Goal: Information Seeking & Learning: Learn about a topic

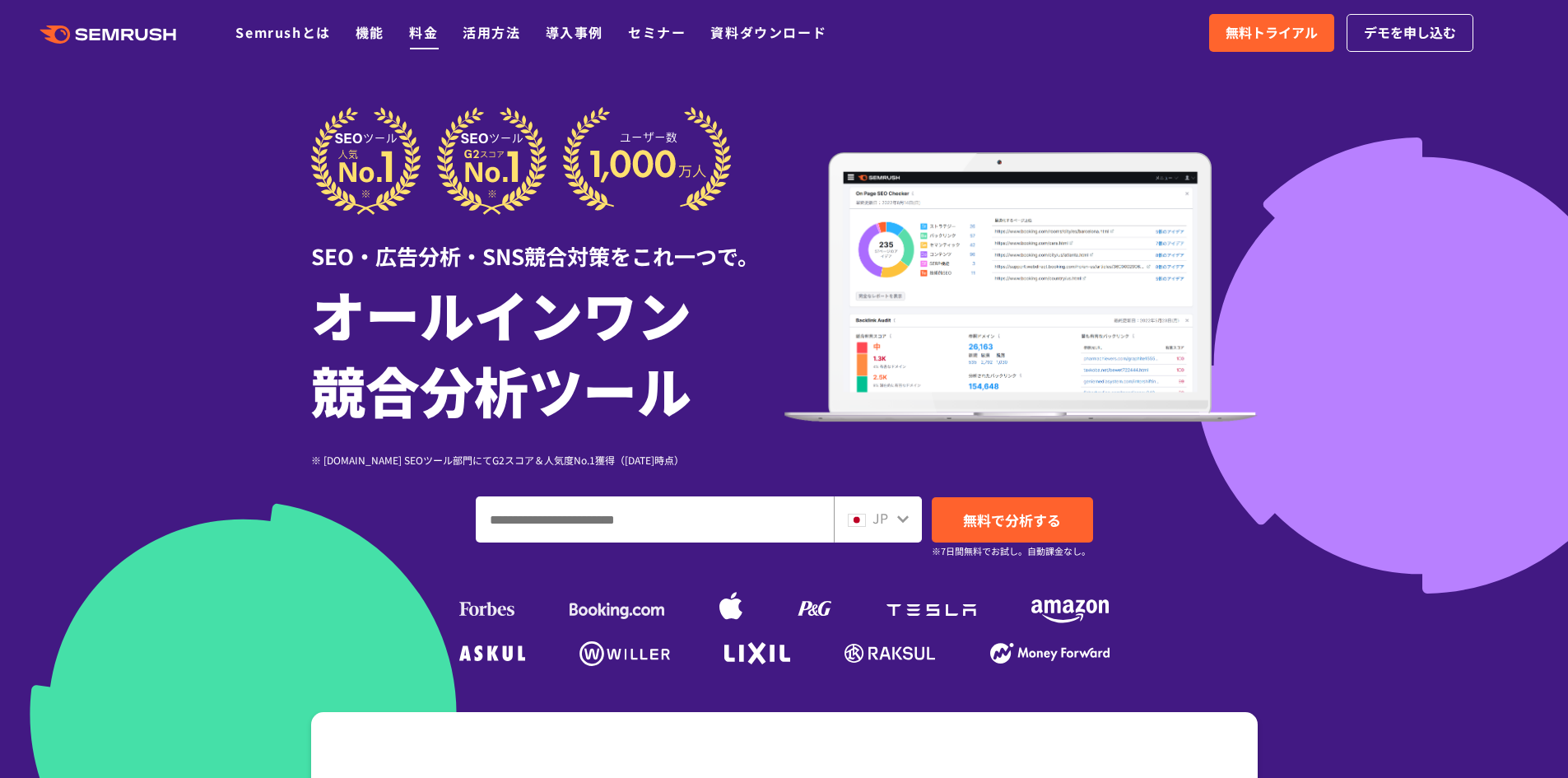
click at [413, 37] on link "料金" at bounding box center [423, 32] width 29 height 20
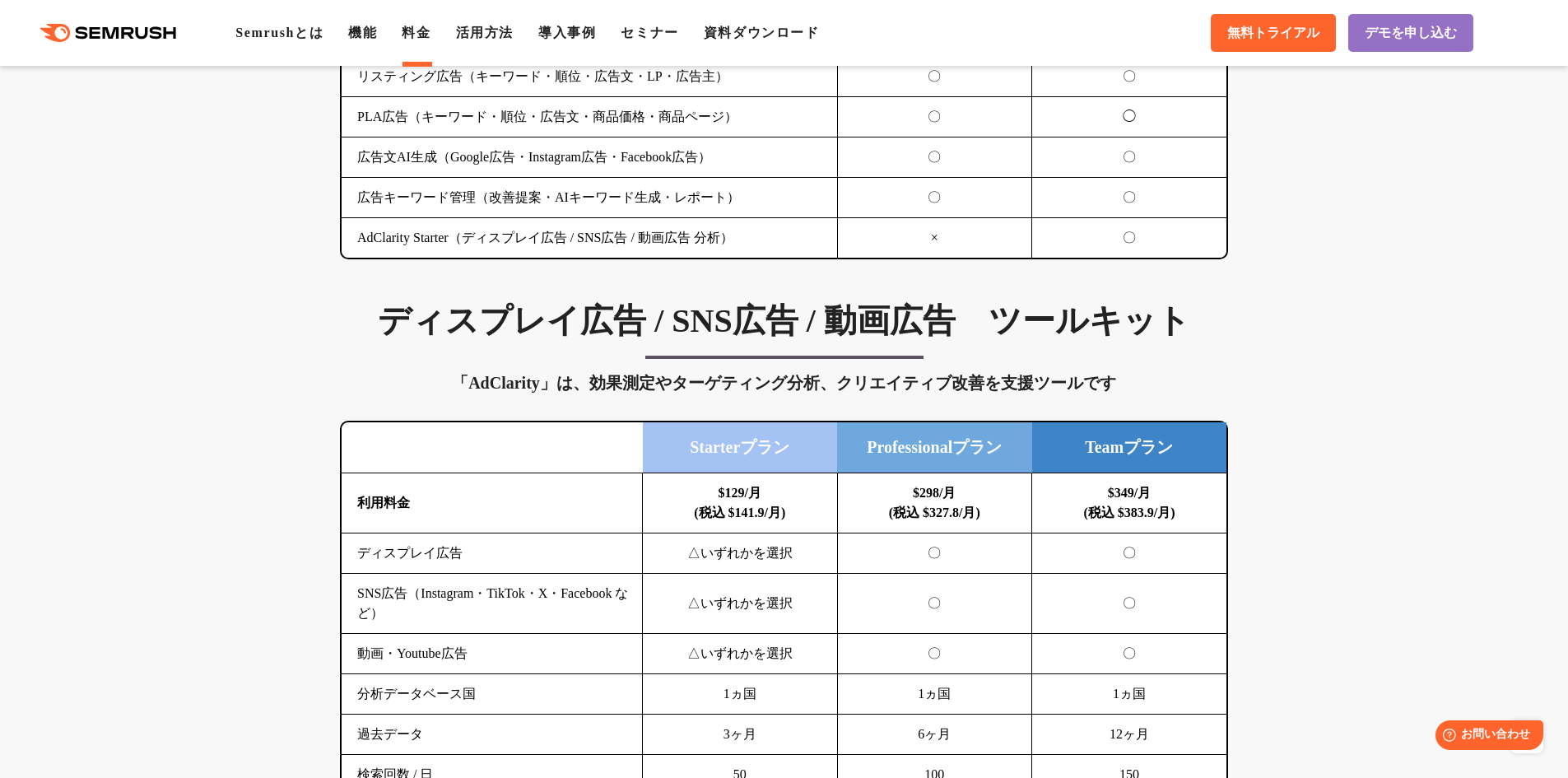
scroll to position [1975, 0]
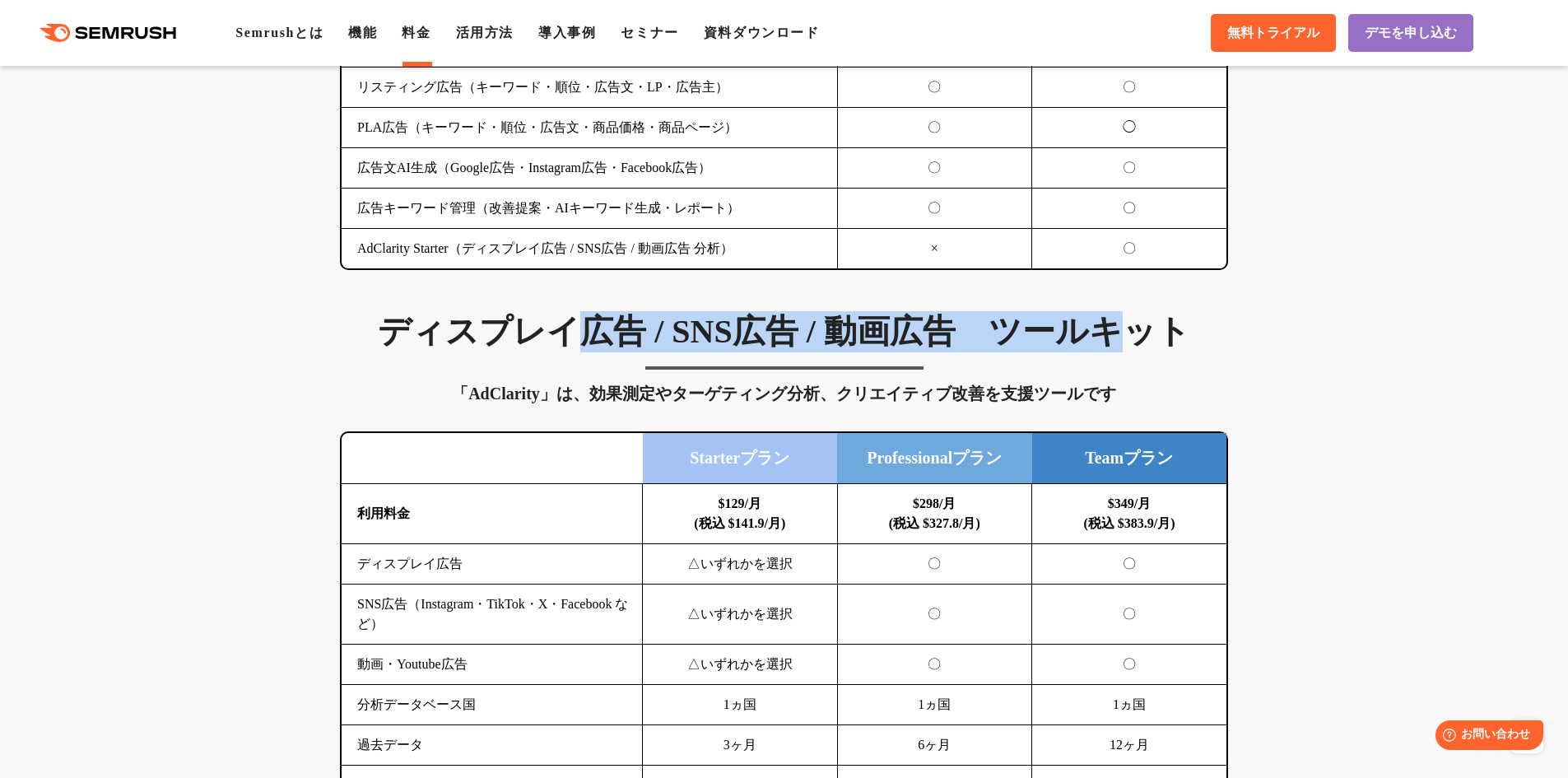
drag, startPoint x: 616, startPoint y: 331, endPoint x: 1147, endPoint y: 329, distance: 531.0
click at [1141, 327] on h3 "ディスプレイ広告 / SNS広告 / 動画広告　ツールキット" at bounding box center [784, 331] width 889 height 41
click at [1155, 336] on h3 "ディスプレイ広告 / SNS広告 / 動画広告　ツールキット" at bounding box center [784, 331] width 889 height 41
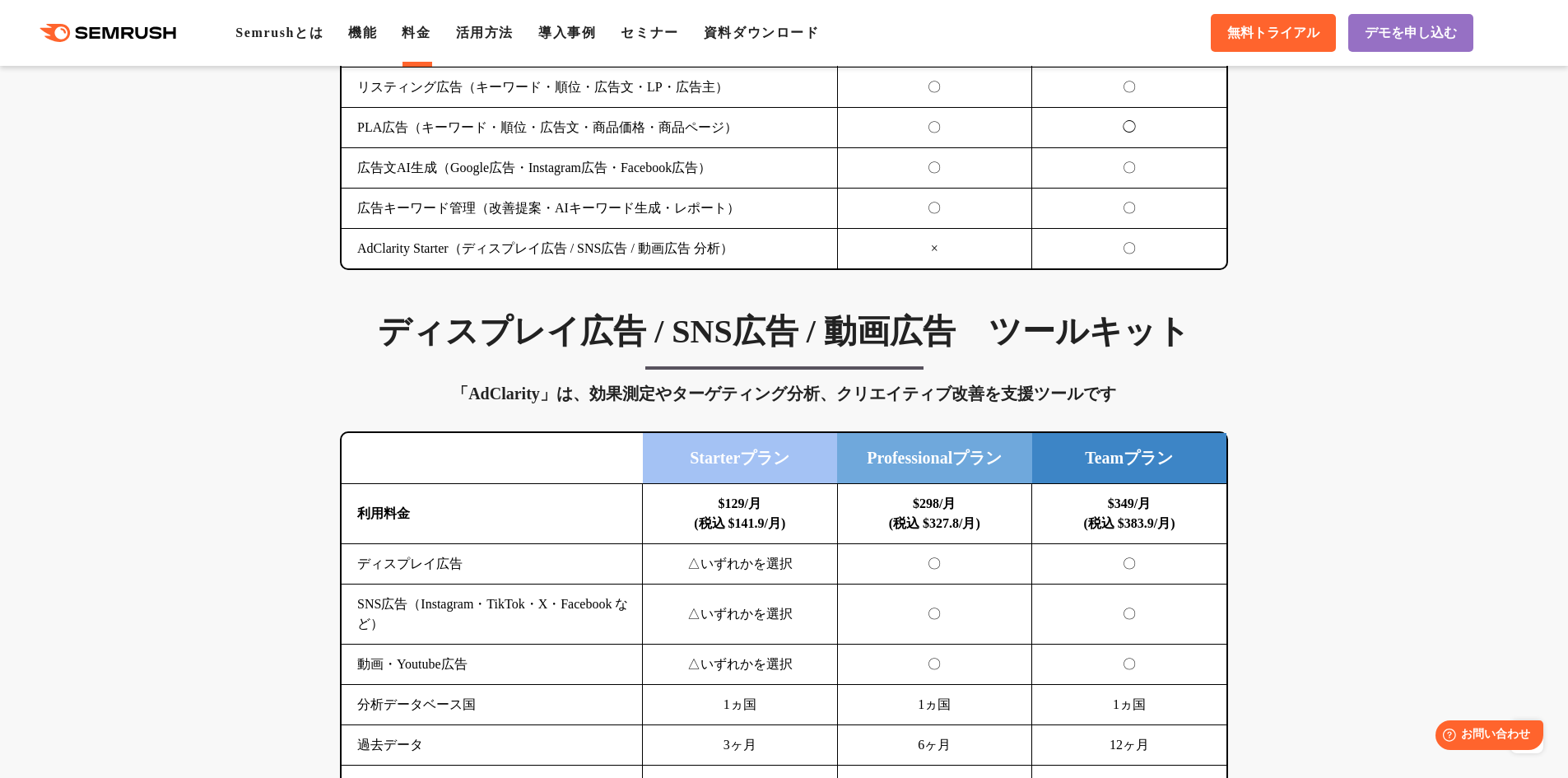
click at [684, 406] on div "「AdClarity」は、効果測定やターゲティング分析、クリエイティブ改善を支援ツールです" at bounding box center [784, 392] width 889 height 26
drag, startPoint x: 559, startPoint y: 389, endPoint x: 971, endPoint y: 385, distance: 412.0
click at [925, 386] on div "「AdClarity」は、効果測定やターゲティング分析、クリエイティブ改善を支援ツールです" at bounding box center [784, 392] width 889 height 26
click at [971, 385] on div "「AdClarity」は、効果測定やターゲティング分析、クリエイティブ改善を支援ツールです" at bounding box center [784, 392] width 889 height 26
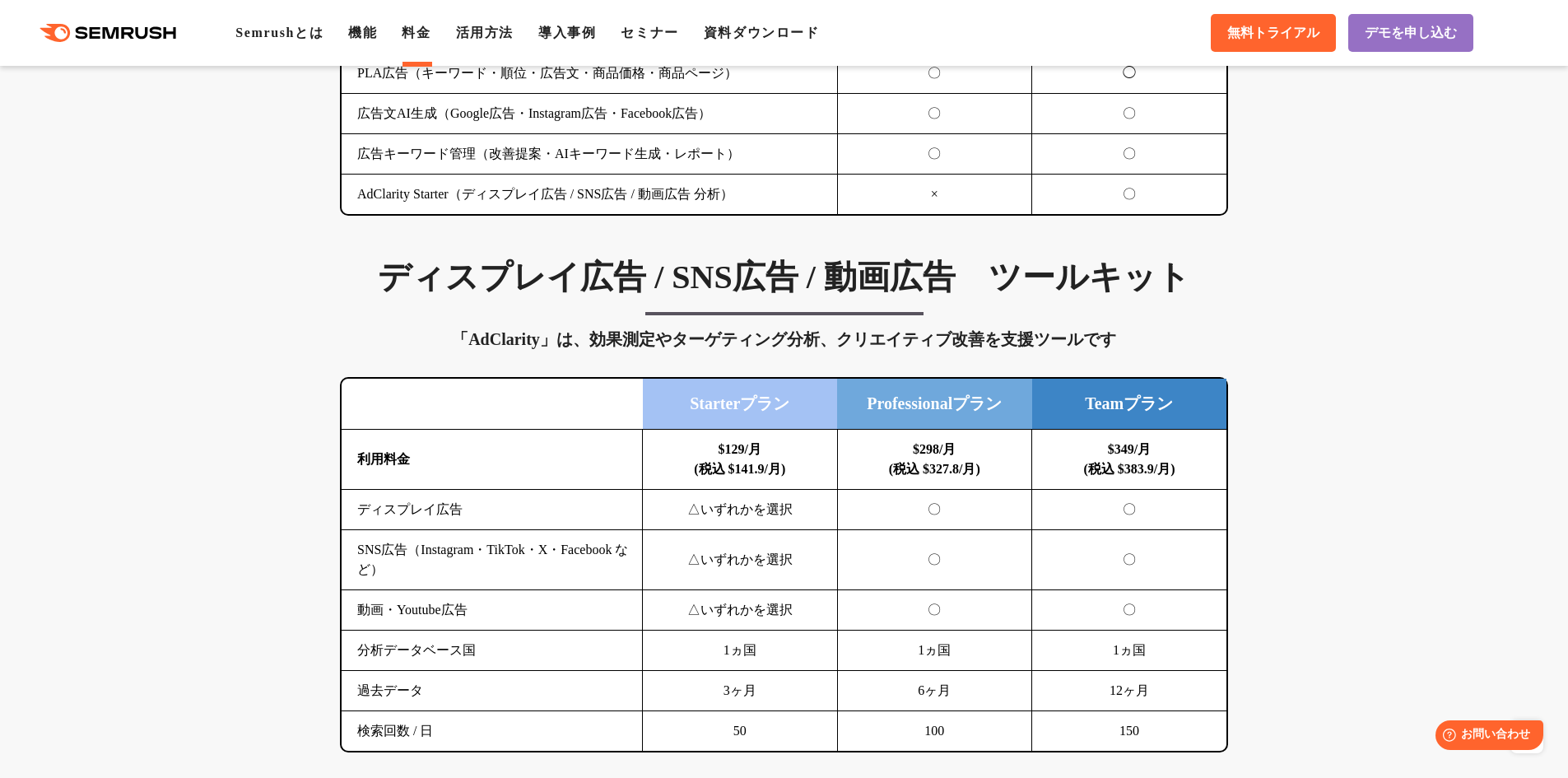
scroll to position [2058, 0]
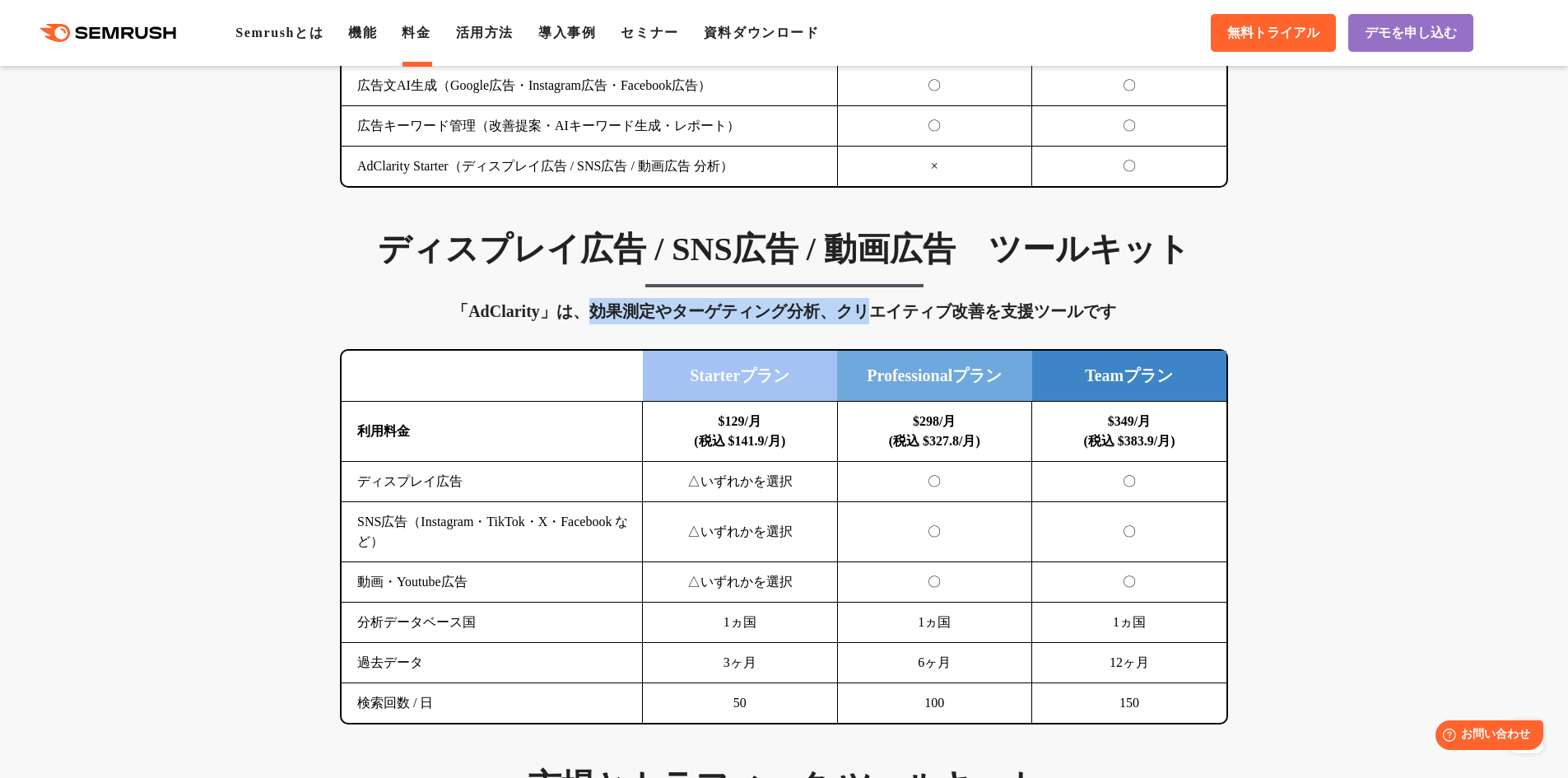
drag, startPoint x: 594, startPoint y: 316, endPoint x: 978, endPoint y: 307, distance: 384.1
click at [932, 307] on div "「AdClarity」は、効果測定やターゲティング分析、クリエイティブ改善を支援ツールです" at bounding box center [784, 311] width 889 height 26
click at [999, 318] on div "「AdClarity」は、効果測定やターゲティング分析、クリエイティブ改善を支援ツールです" at bounding box center [784, 311] width 889 height 26
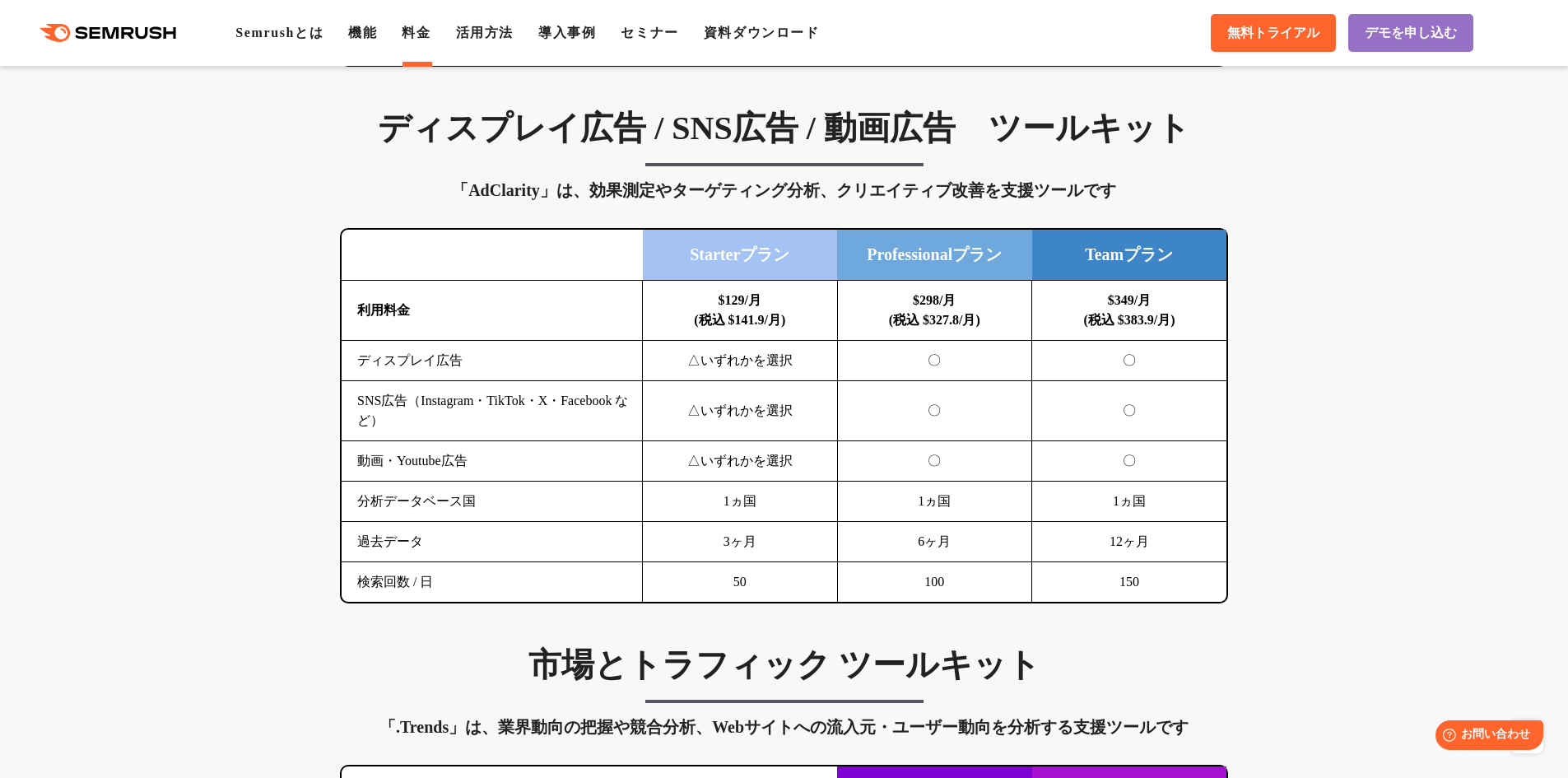
scroll to position [2140, 0]
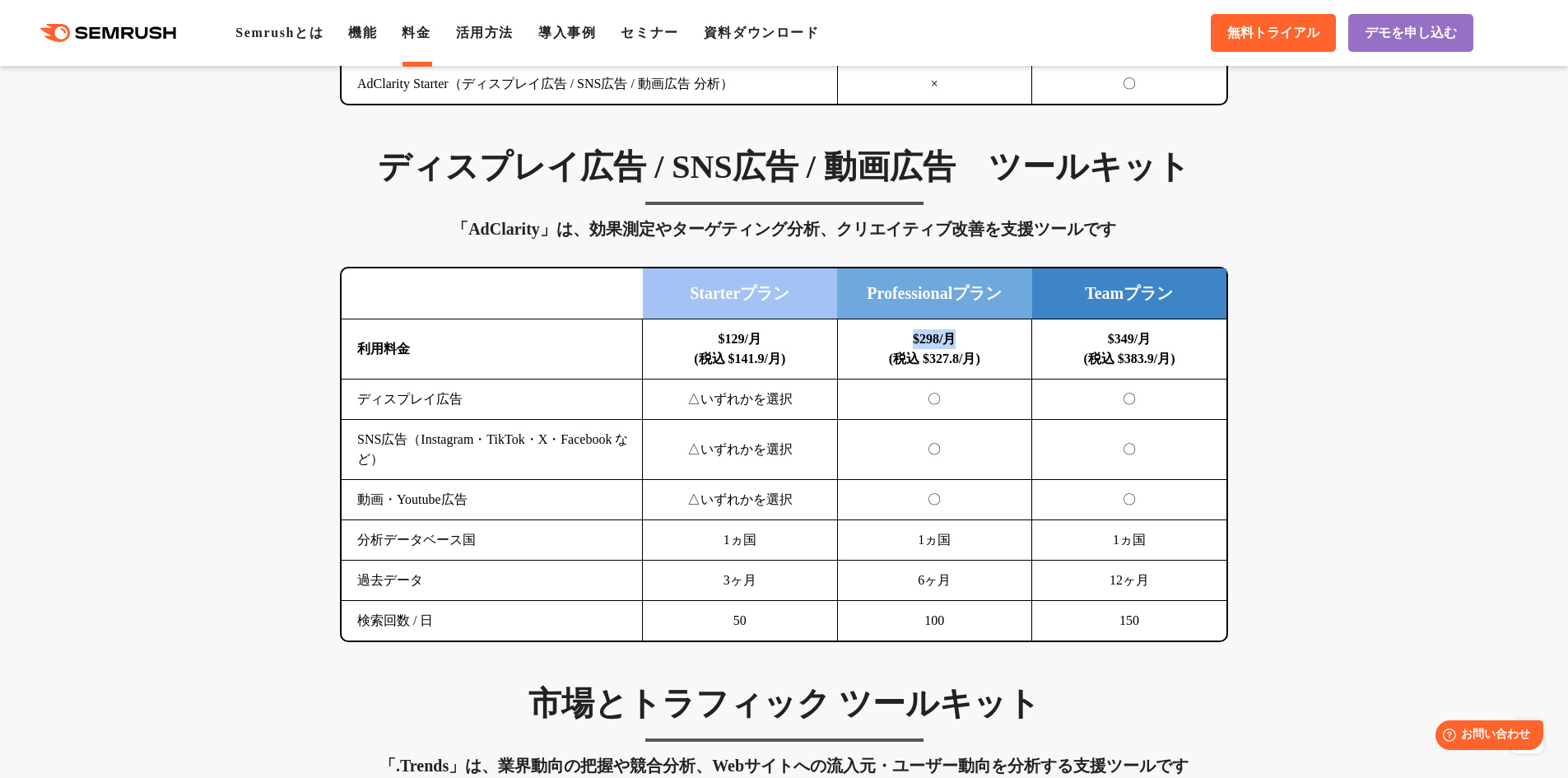
drag, startPoint x: 907, startPoint y: 342, endPoint x: 1012, endPoint y: 344, distance: 105.0
click at [1012, 344] on td "$298/月 (税込 $327.8/月)" at bounding box center [934, 349] width 195 height 60
click at [1014, 359] on td "$298/月 (税込 $327.8/月)" at bounding box center [934, 349] width 195 height 60
drag, startPoint x: 929, startPoint y: 621, endPoint x: 985, endPoint y: 619, distance: 56.0
click at [977, 619] on td "100" at bounding box center [934, 621] width 195 height 40
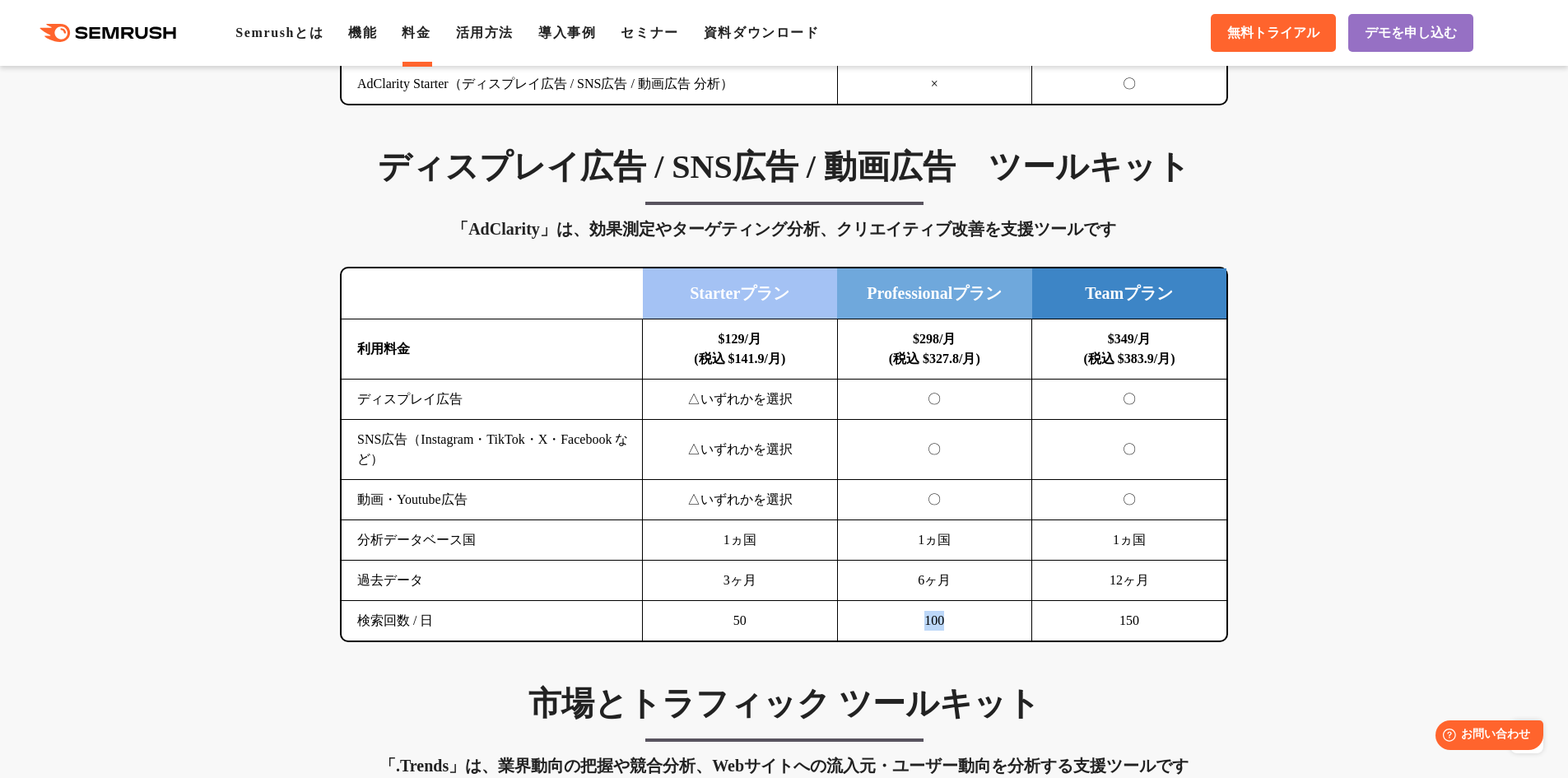
click at [987, 620] on td "100" at bounding box center [934, 621] width 195 height 40
click at [976, 624] on td "100" at bounding box center [934, 621] width 195 height 40
click at [894, 397] on td "〇" at bounding box center [934, 399] width 195 height 40
drag, startPoint x: 941, startPoint y: 351, endPoint x: 991, endPoint y: 372, distance: 54.2
click at [979, 365] on b "$298/月 (税込 $327.8/月)" at bounding box center [935, 348] width 91 height 34
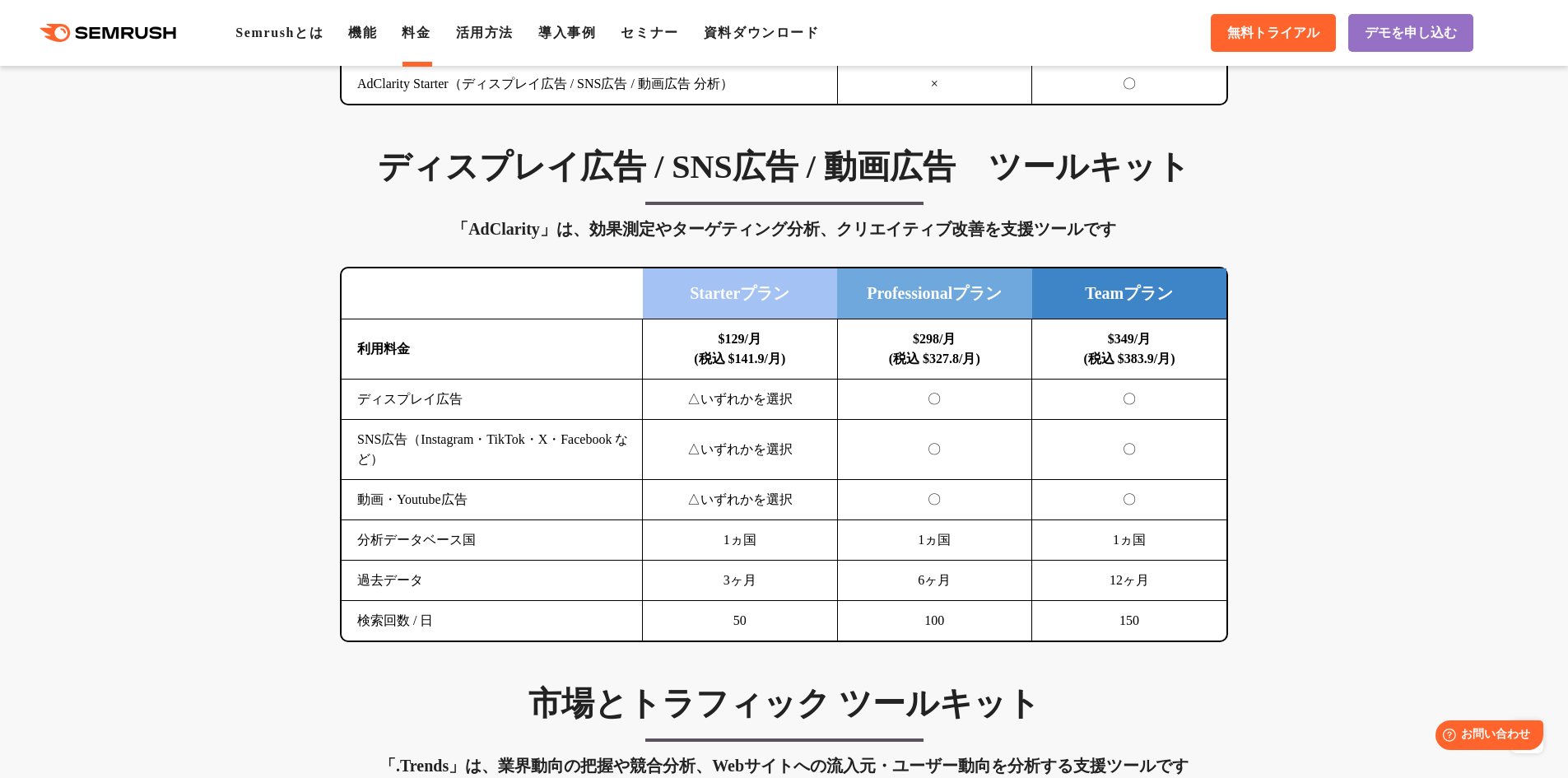
click at [992, 373] on td "$298/月 (税込 $327.8/月)" at bounding box center [934, 349] width 195 height 60
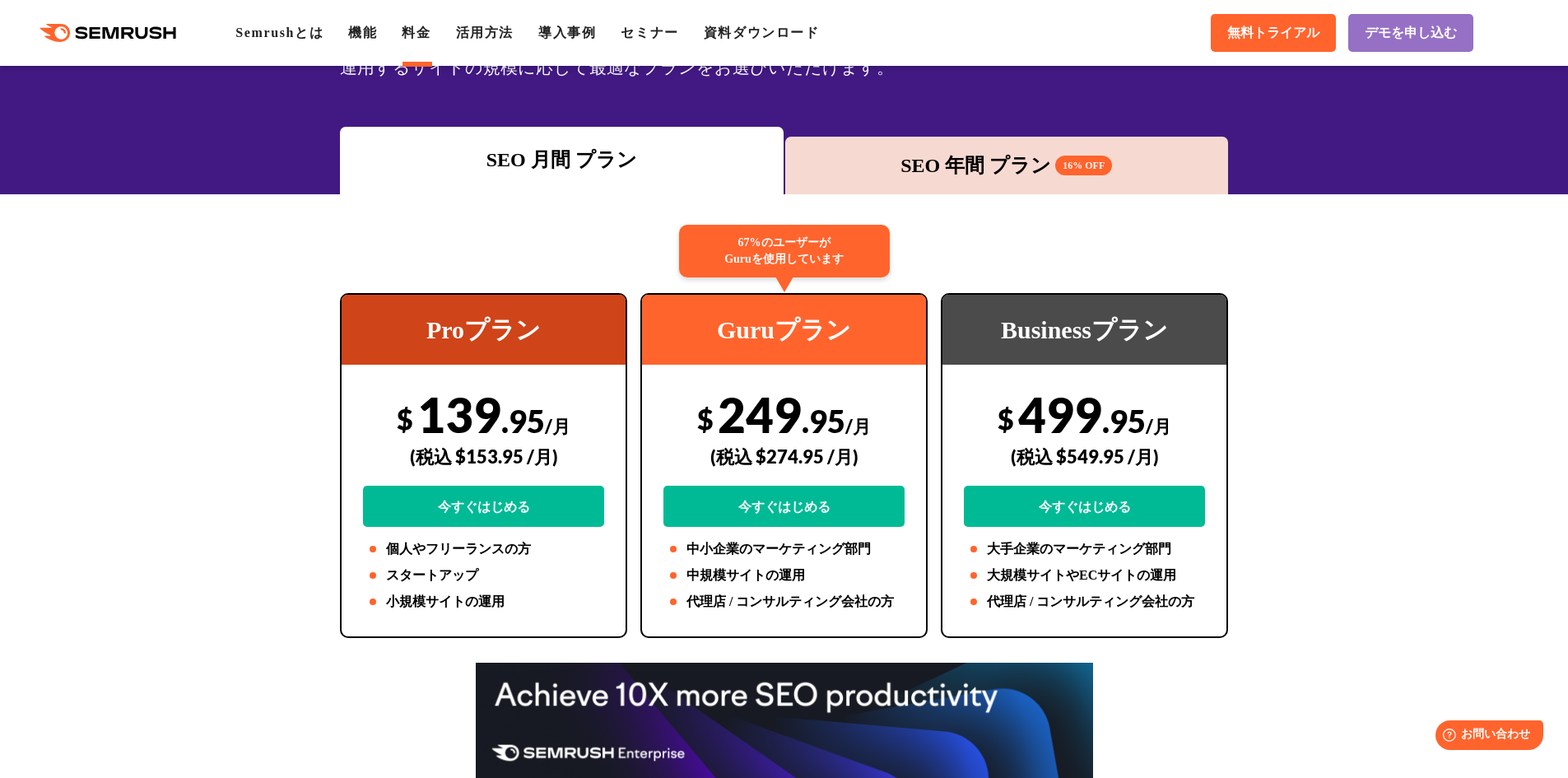
scroll to position [0, 0]
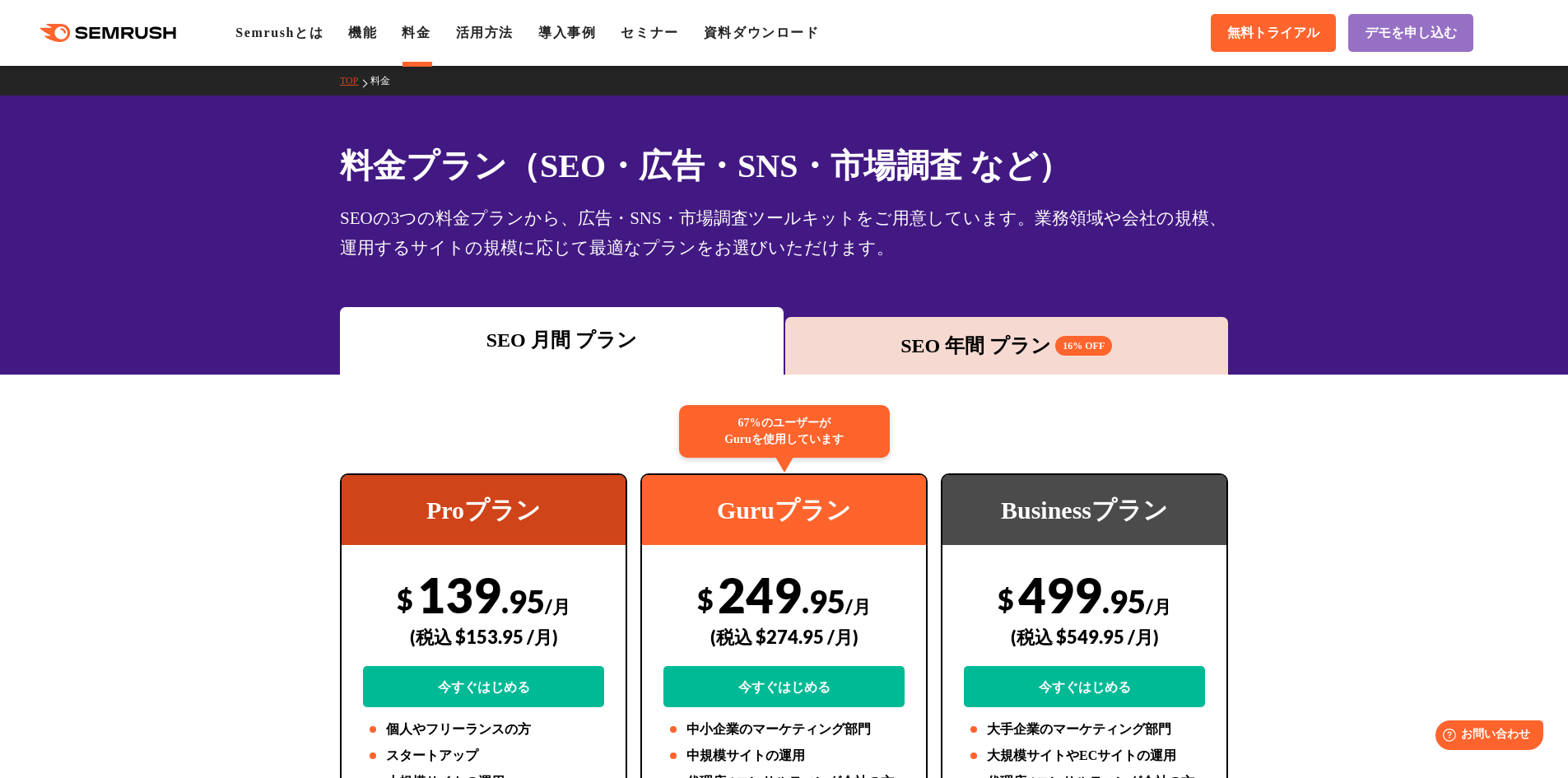
click at [871, 333] on div "SEO 年間 プラン 16% OFF" at bounding box center [1007, 345] width 427 height 30
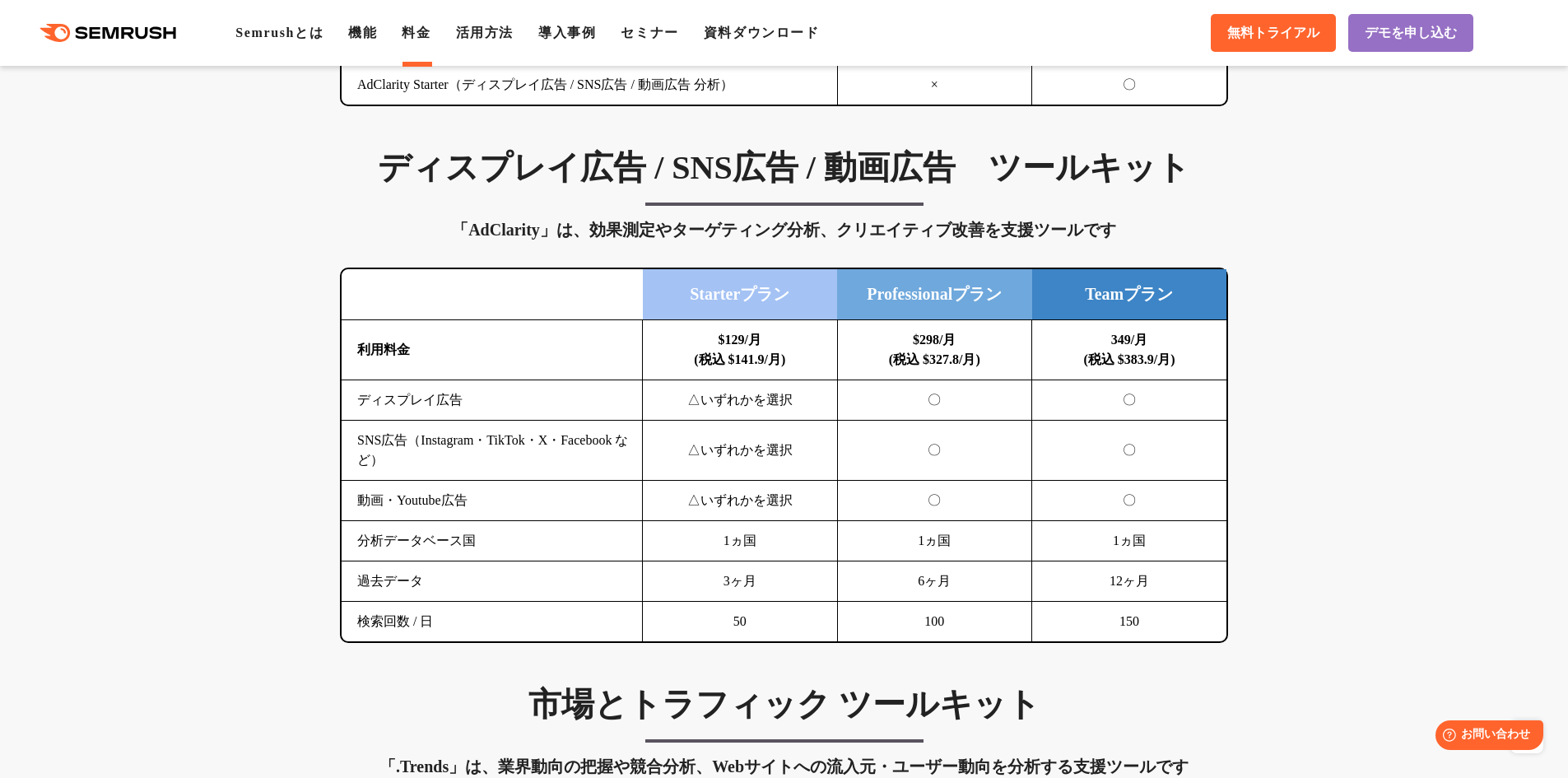
scroll to position [2140, 0]
drag, startPoint x: 901, startPoint y: 329, endPoint x: 1010, endPoint y: 367, distance: 115.4
click at [981, 359] on td "$298/月 (税込 $327.8/月)" at bounding box center [934, 349] width 195 height 60
click at [1016, 372] on td "$298/月 (税込 $327.8/月)" at bounding box center [934, 349] width 195 height 60
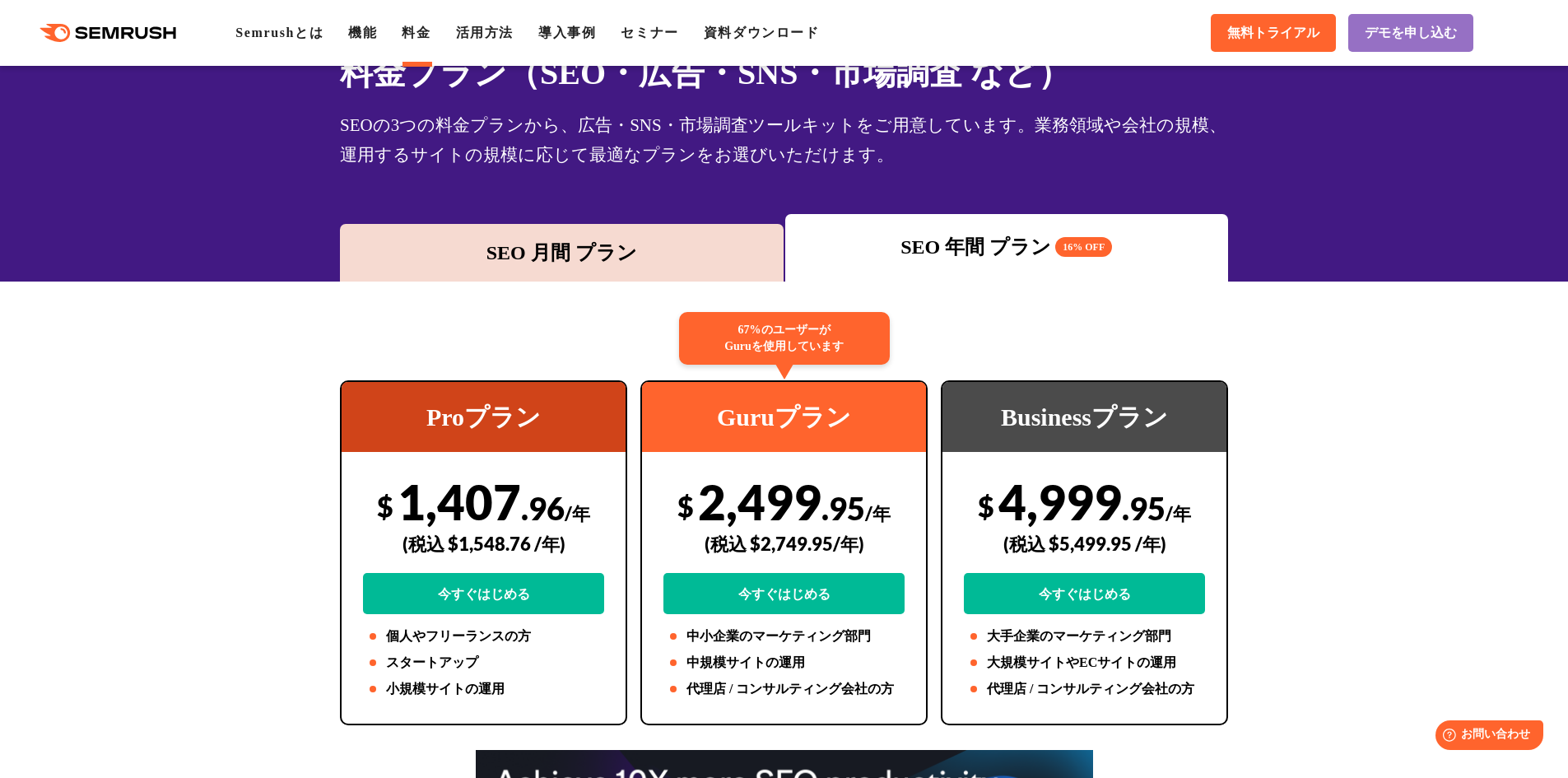
scroll to position [0, 0]
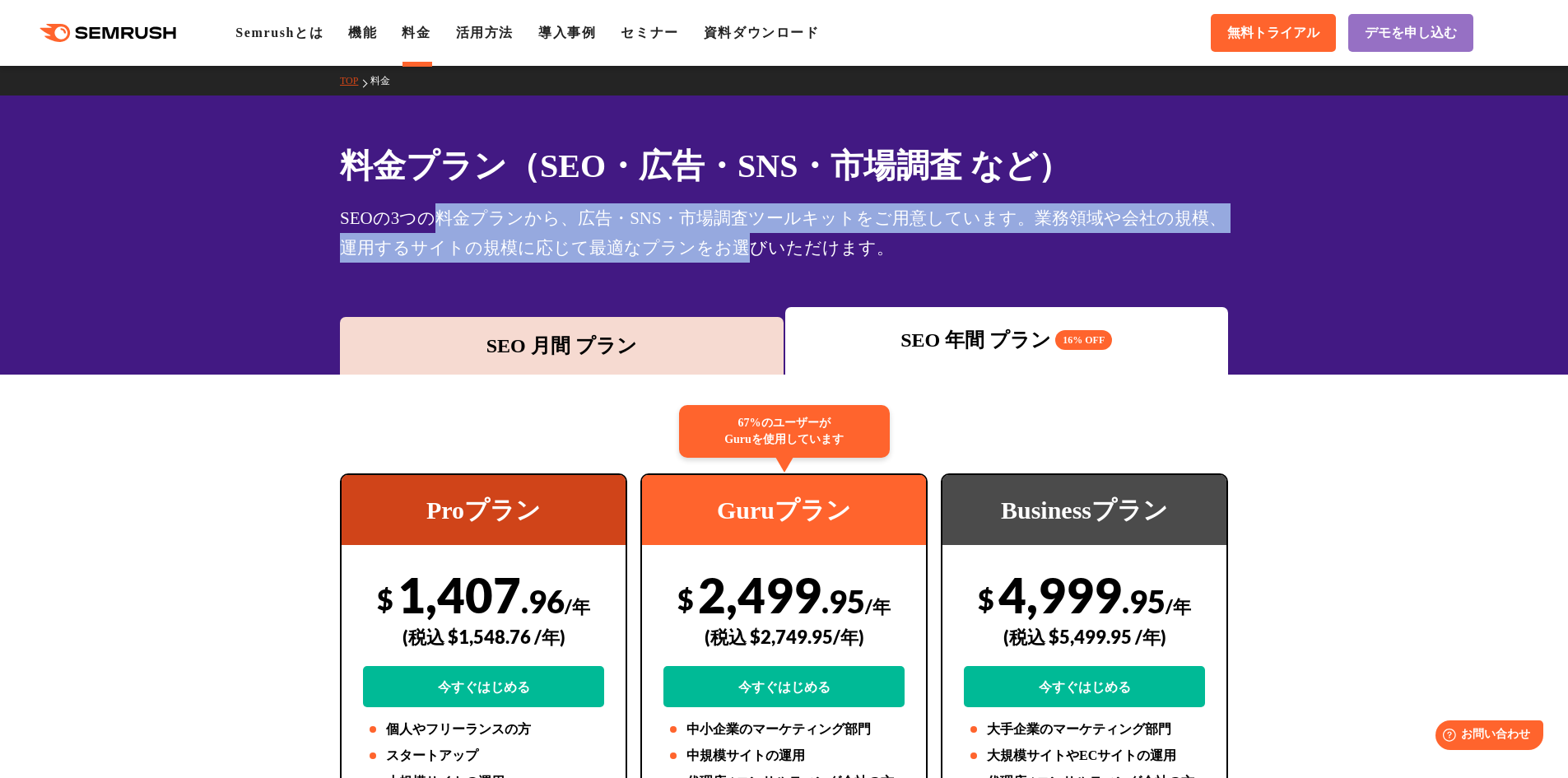
drag, startPoint x: 437, startPoint y: 218, endPoint x: 724, endPoint y: 252, distance: 289.0
click at [724, 252] on div "SEOの3つの料金プランから、広告・SNS・市場調査ツールキットをご用意しています。業務領域や会社の規模、運用するサイトの規模に応じて最適なプランをお選びいた…" at bounding box center [784, 233] width 889 height 59
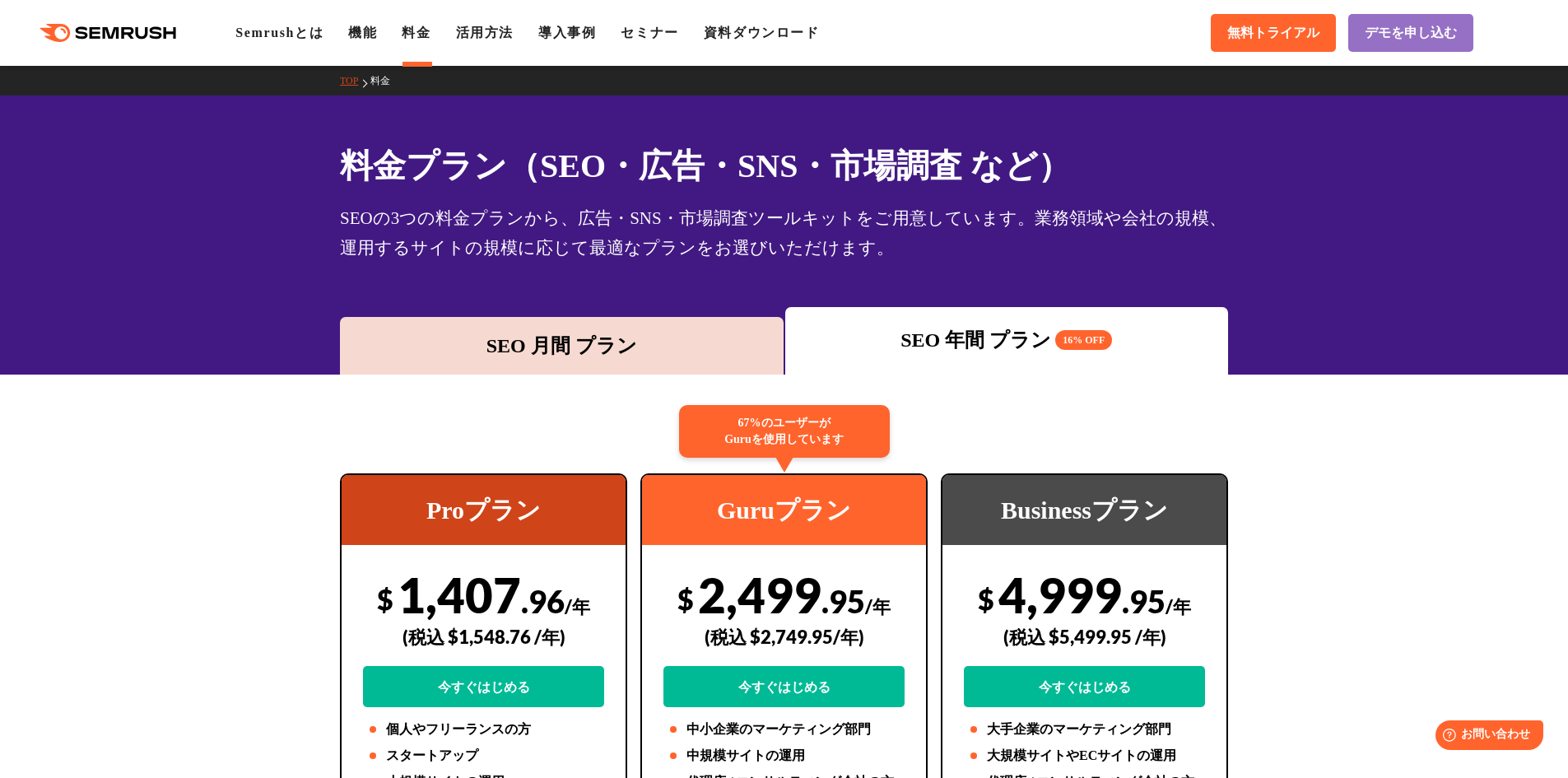
click at [741, 251] on div "SEOの3つの料金プランから、広告・SNS・市場調査ツールキットをご用意しています。業務領域や会社の規模、運用するサイトの規模に応じて最適なプランをお選びいた…" at bounding box center [784, 233] width 889 height 59
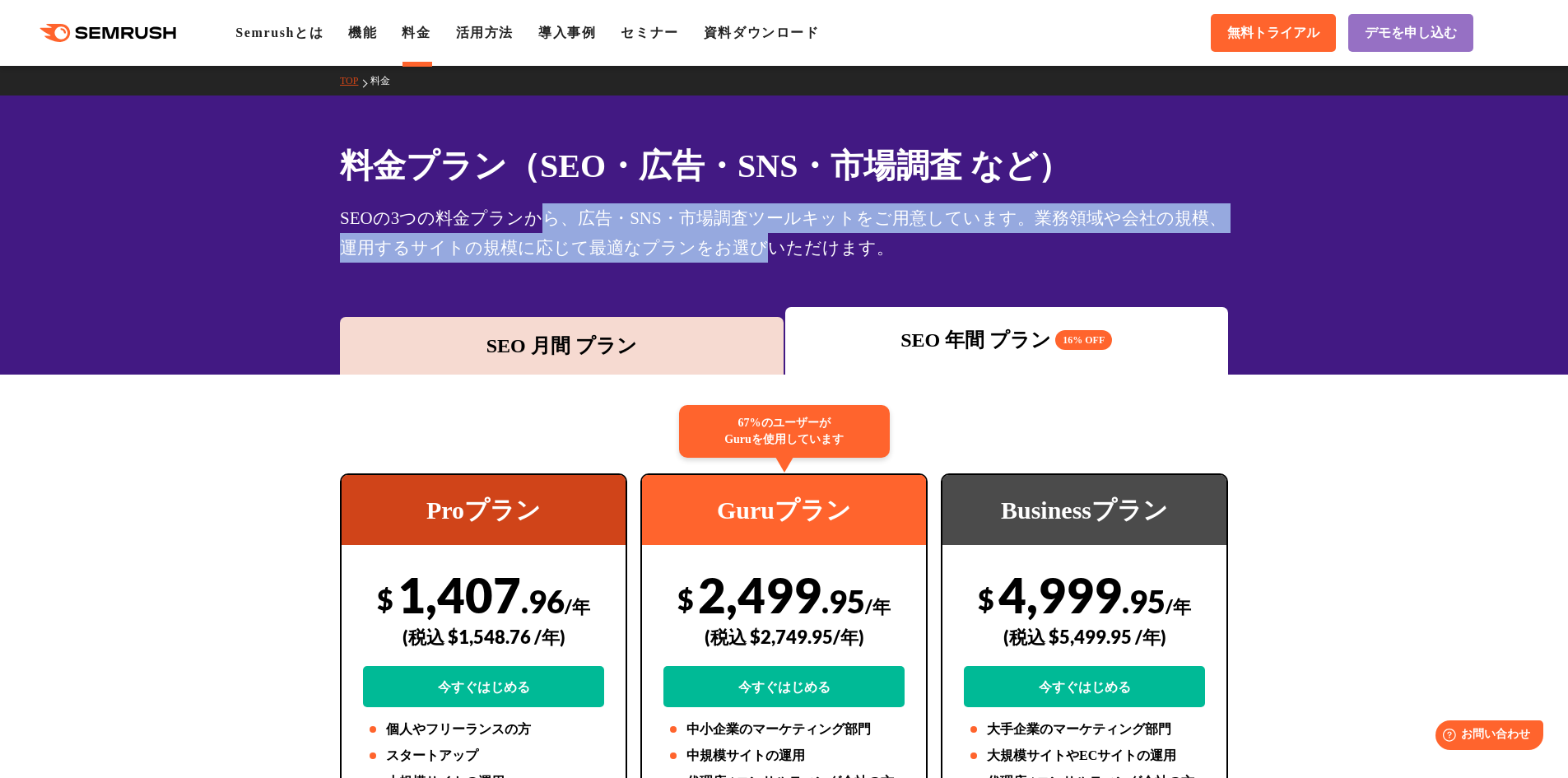
drag, startPoint x: 547, startPoint y: 230, endPoint x: 756, endPoint y: 248, distance: 209.8
click at [754, 248] on div "SEOの3つの料金プランから、広告・SNS・市場調査ツールキットをご用意しています。業務領域や会社の規模、運用するサイトの規模に応じて最適なプランをお選びいた…" at bounding box center [784, 233] width 889 height 59
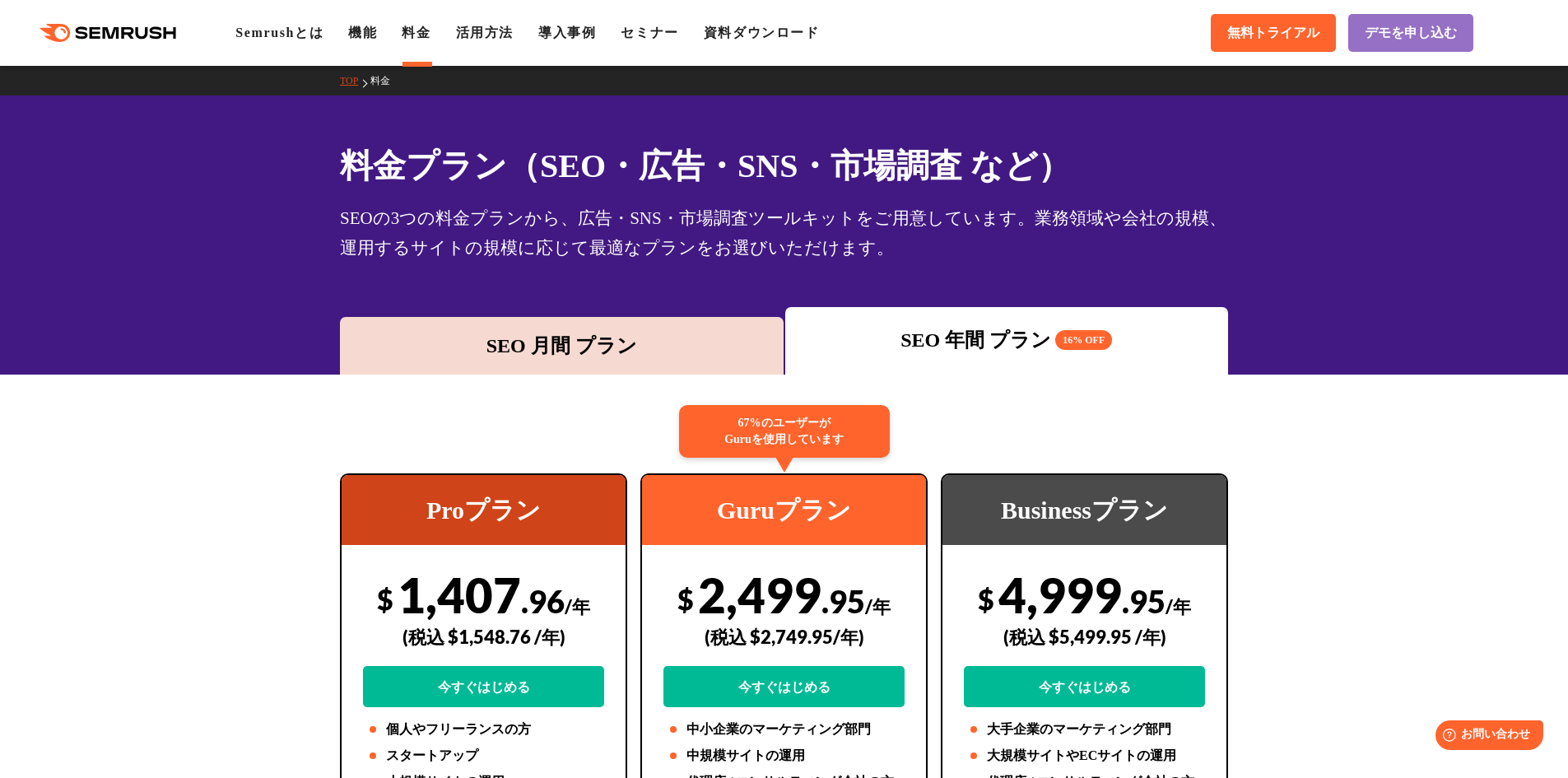
click at [774, 253] on div "SEOの3つの料金プランから、広告・SNS・市場調査ツールキットをご用意しています。業務領域や会社の規模、運用するサイトの規模に応じて最適なプランをお選びいた…" at bounding box center [784, 233] width 889 height 59
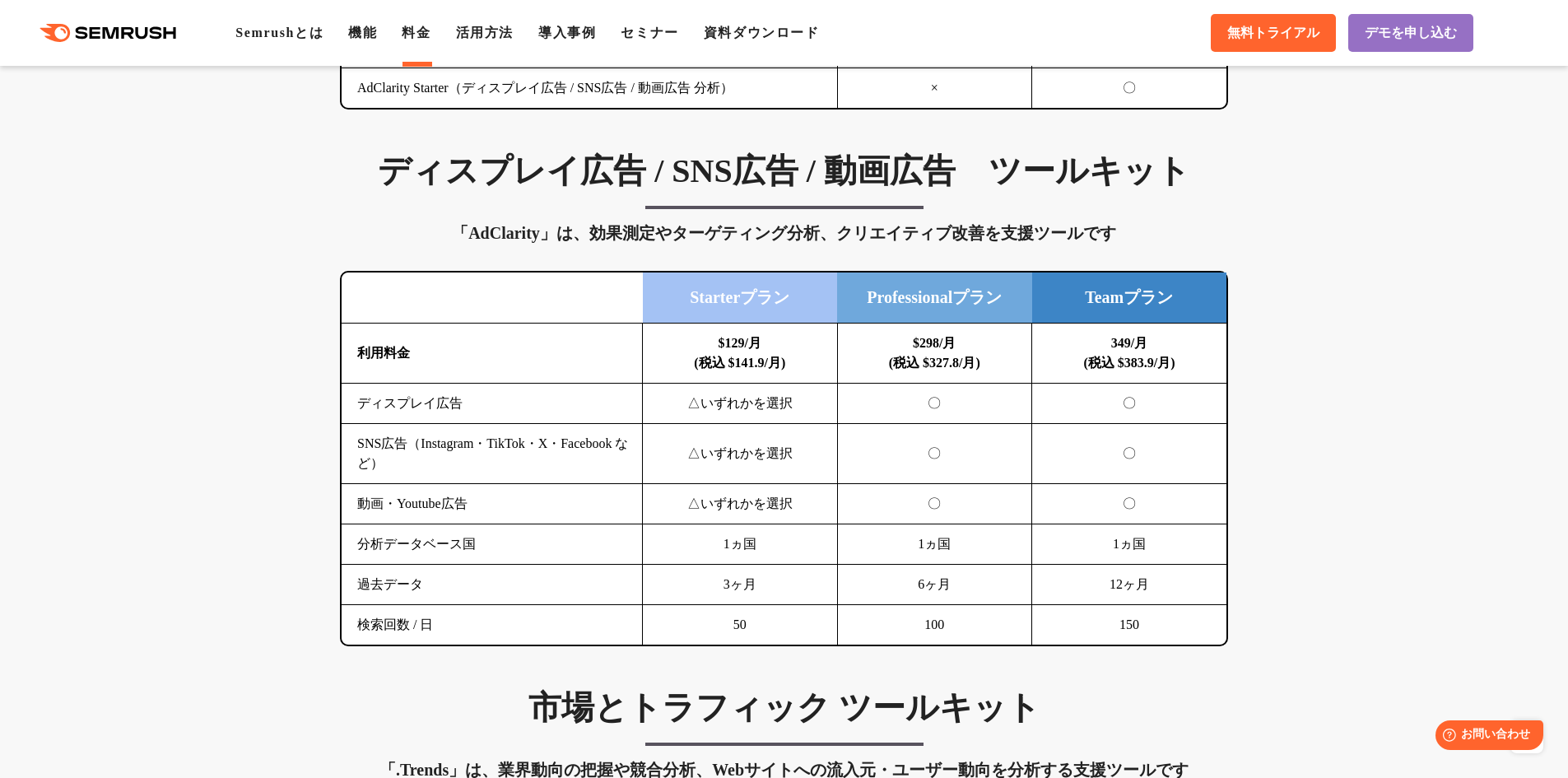
scroll to position [2140, 0]
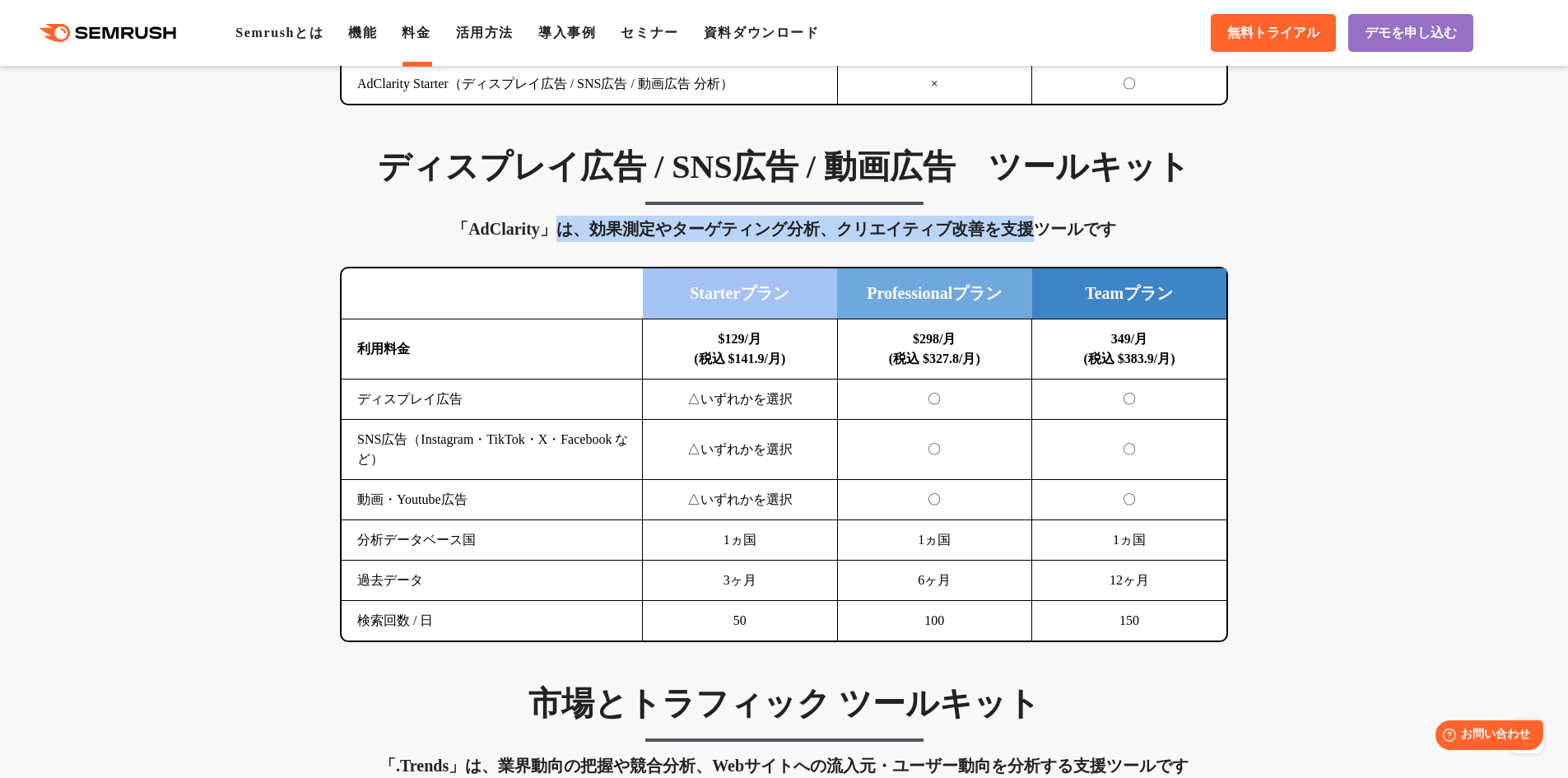
drag, startPoint x: 566, startPoint y: 235, endPoint x: 1035, endPoint y: 240, distance: 469.0
click at [1031, 240] on div "「AdClarity」は、効果測定やターゲティング分析、クリエイティブ改善を支援ツールです" at bounding box center [784, 228] width 889 height 26
click at [1038, 241] on div "「AdClarity」は、効果測定やターゲティング分析、クリエイティブ改善を支援ツールです" at bounding box center [784, 228] width 889 height 26
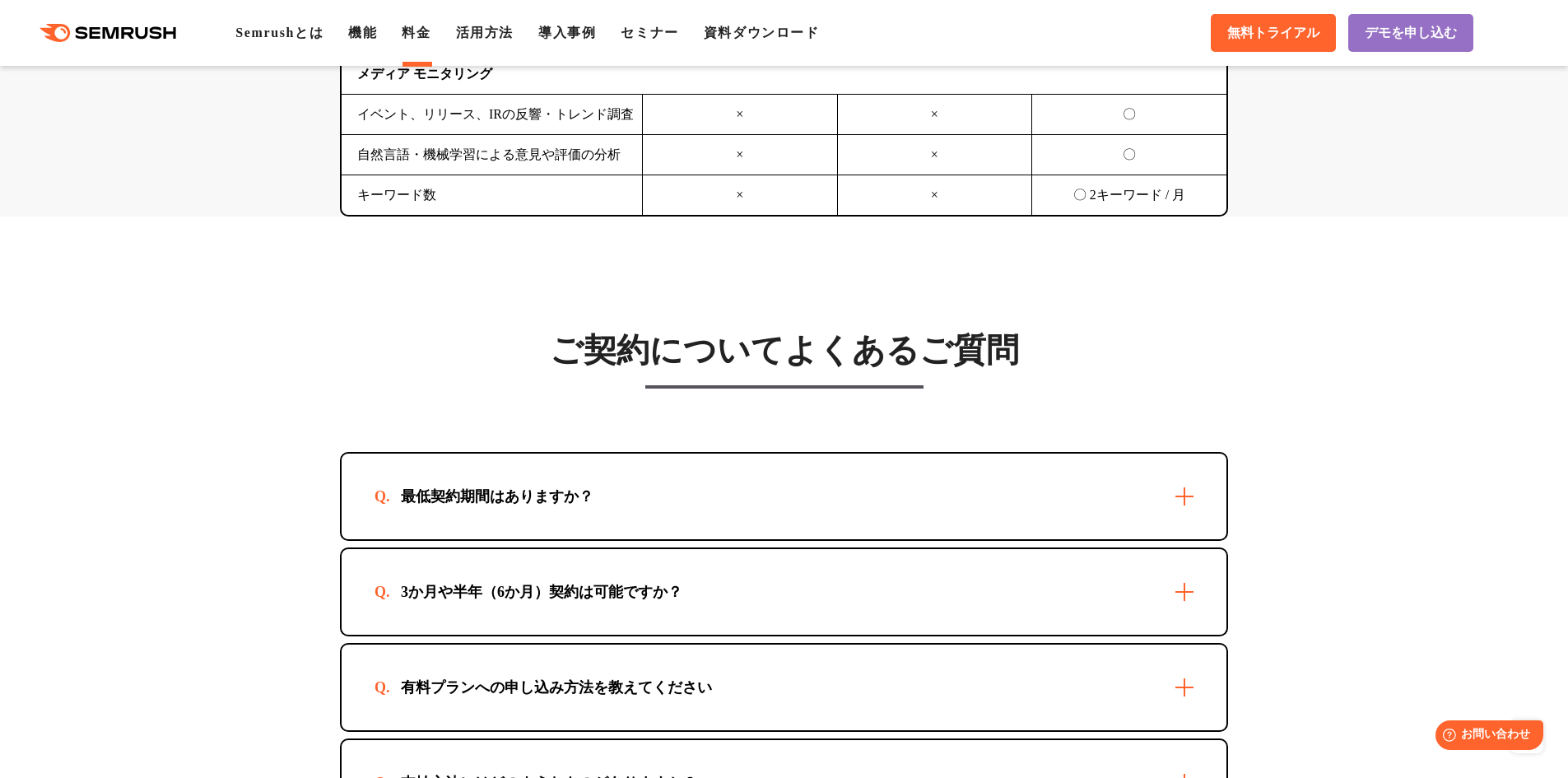
scroll to position [4609, 0]
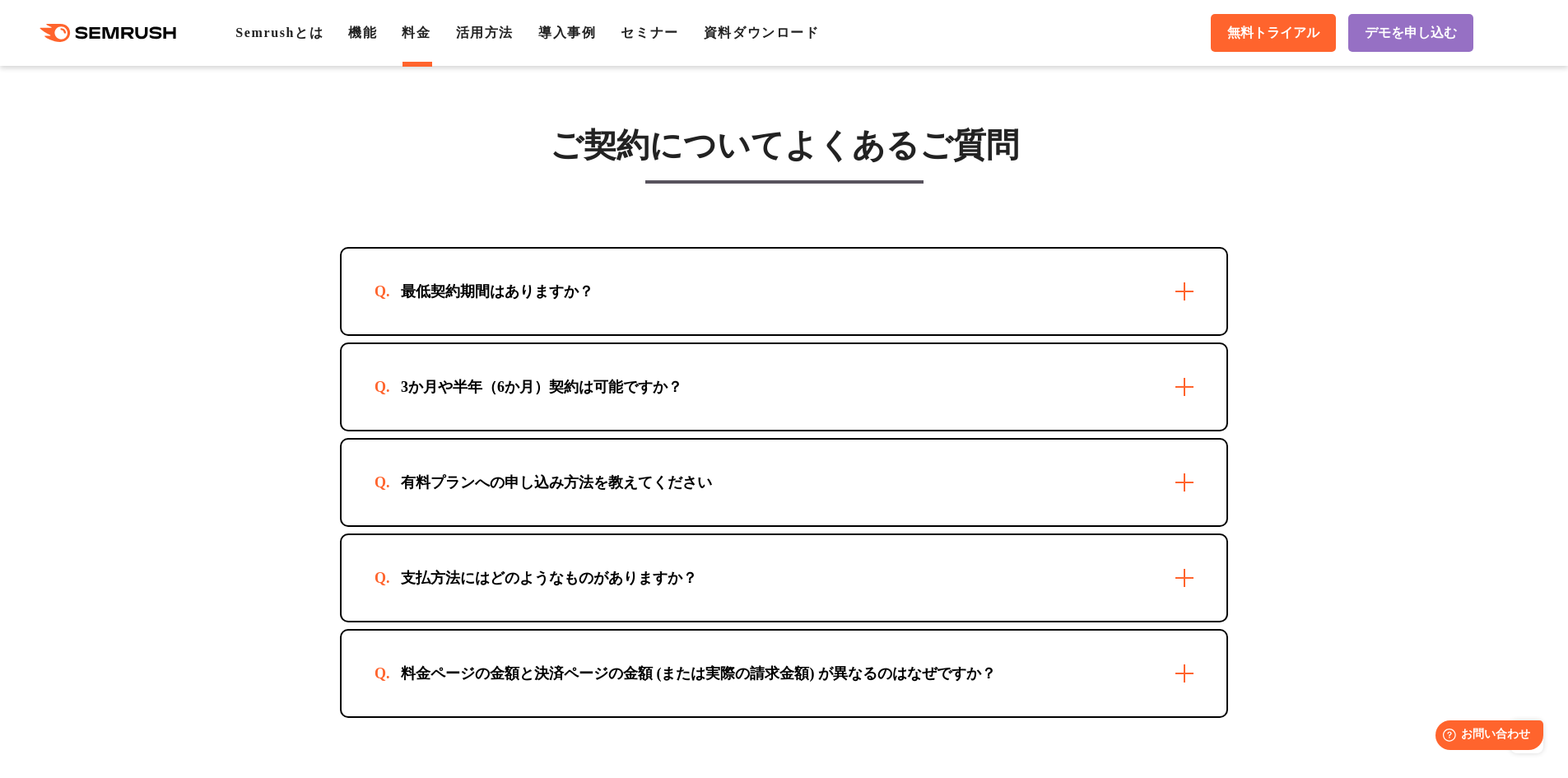
click at [634, 290] on div "最低契約期間はありますか？" at bounding box center [784, 291] width 885 height 85
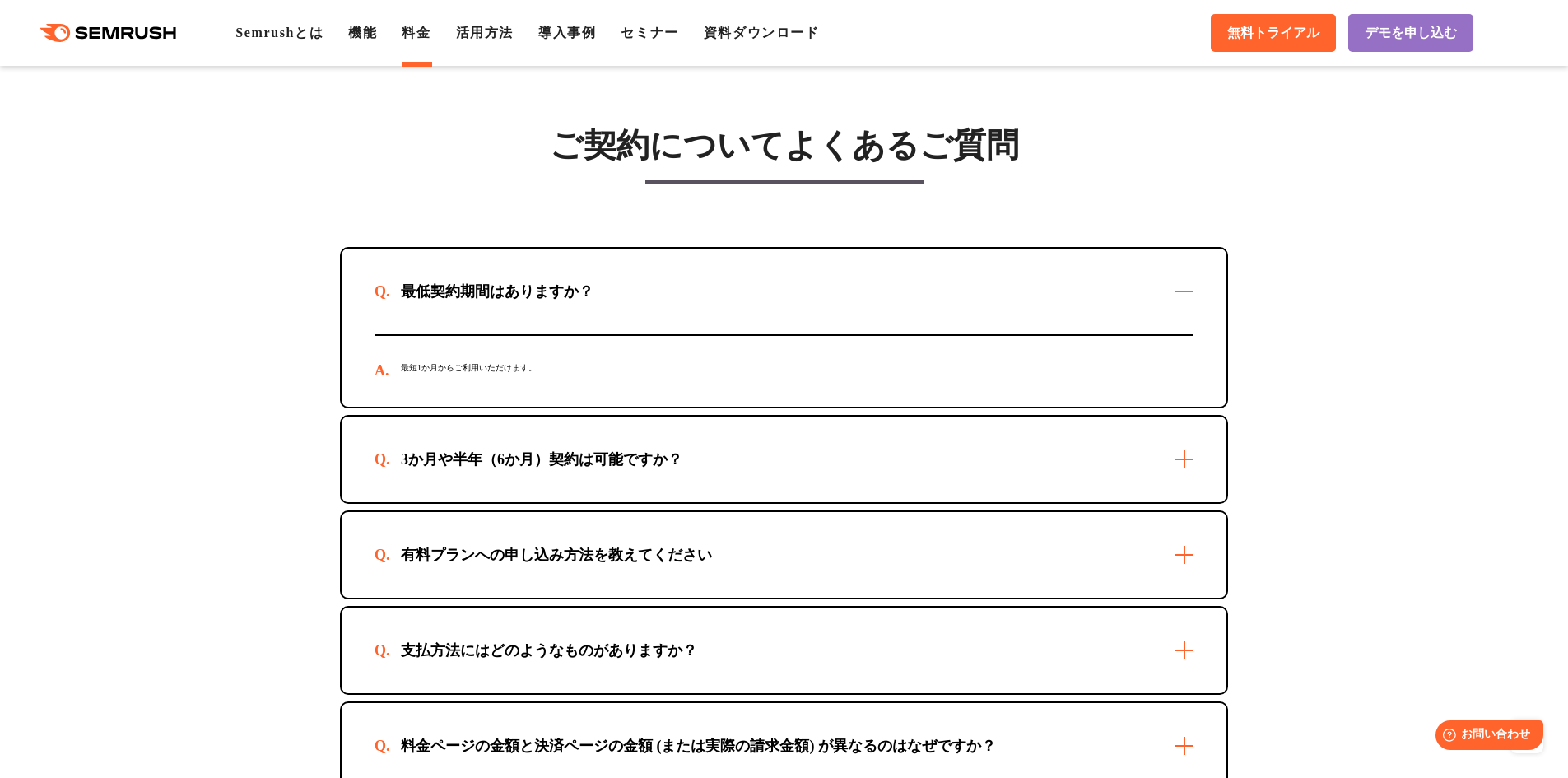
click at [637, 298] on div "最低契約期間はありますか？" at bounding box center [784, 291] width 885 height 85
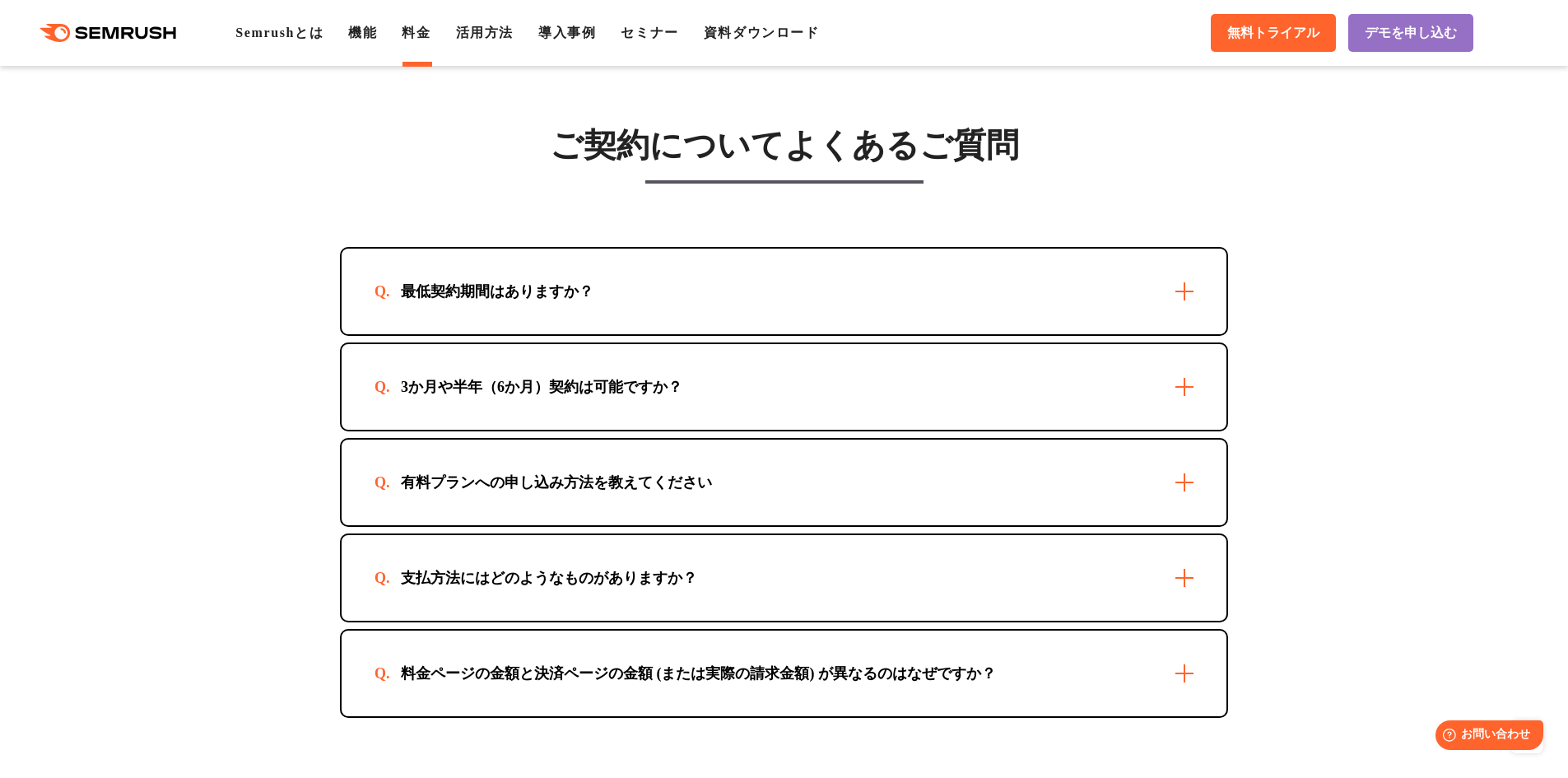
click at [674, 473] on div "有料プランへの申し込み方法を教えてください" at bounding box center [556, 482] width 364 height 20
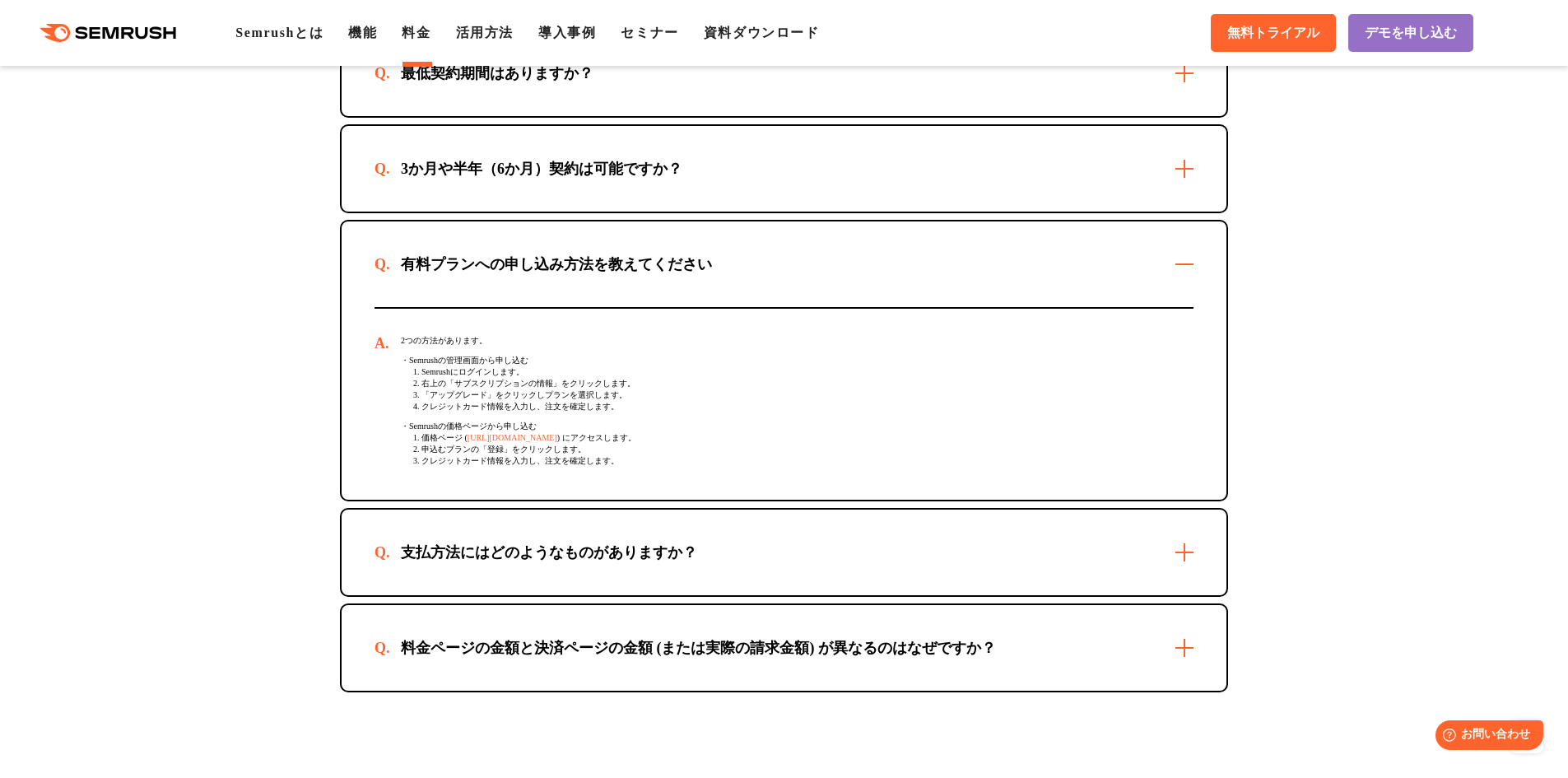
scroll to position [4856, 0]
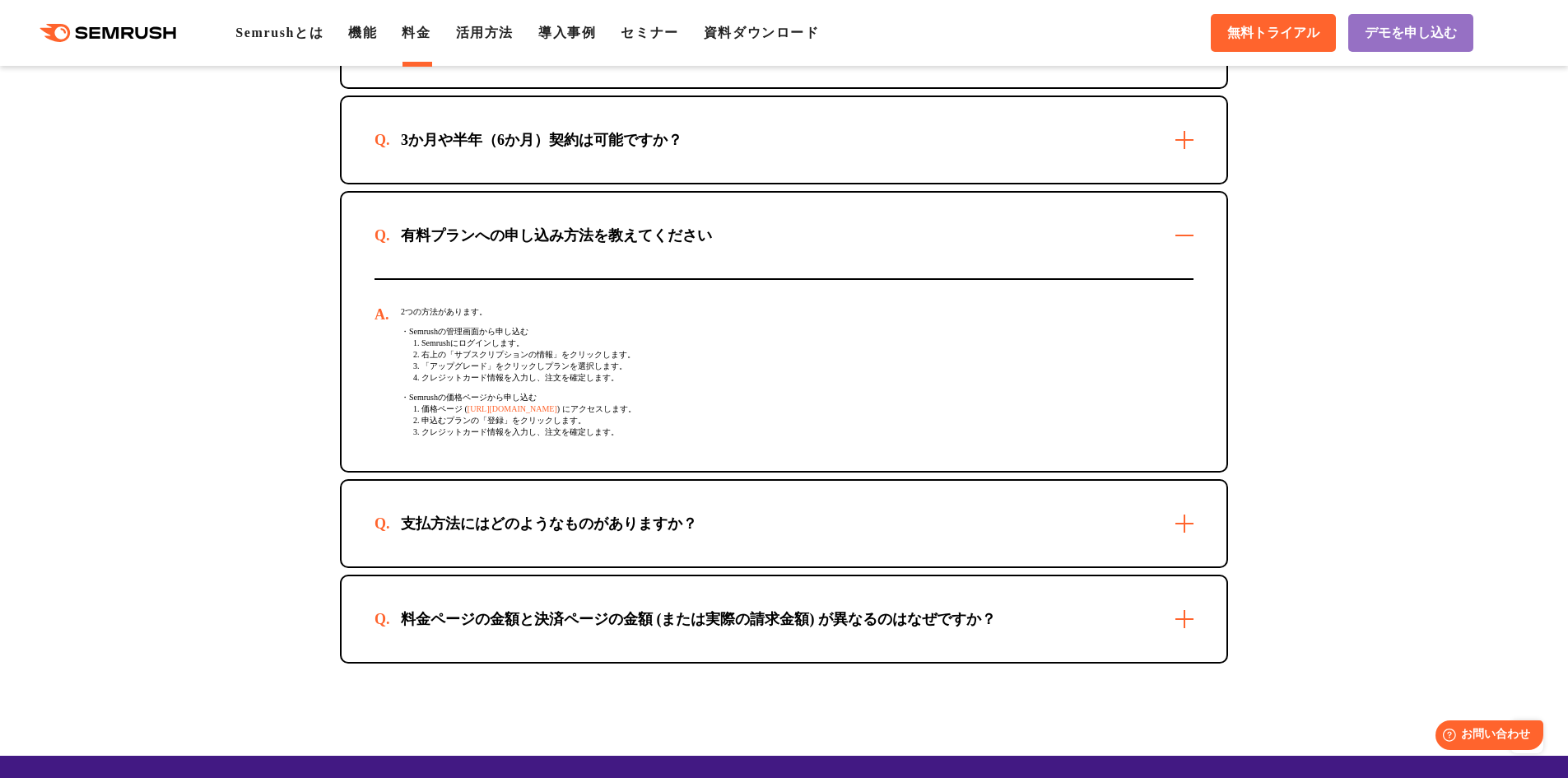
click at [514, 413] on link "https://ja.semrush.com/prices/" at bounding box center [512, 408] width 90 height 9
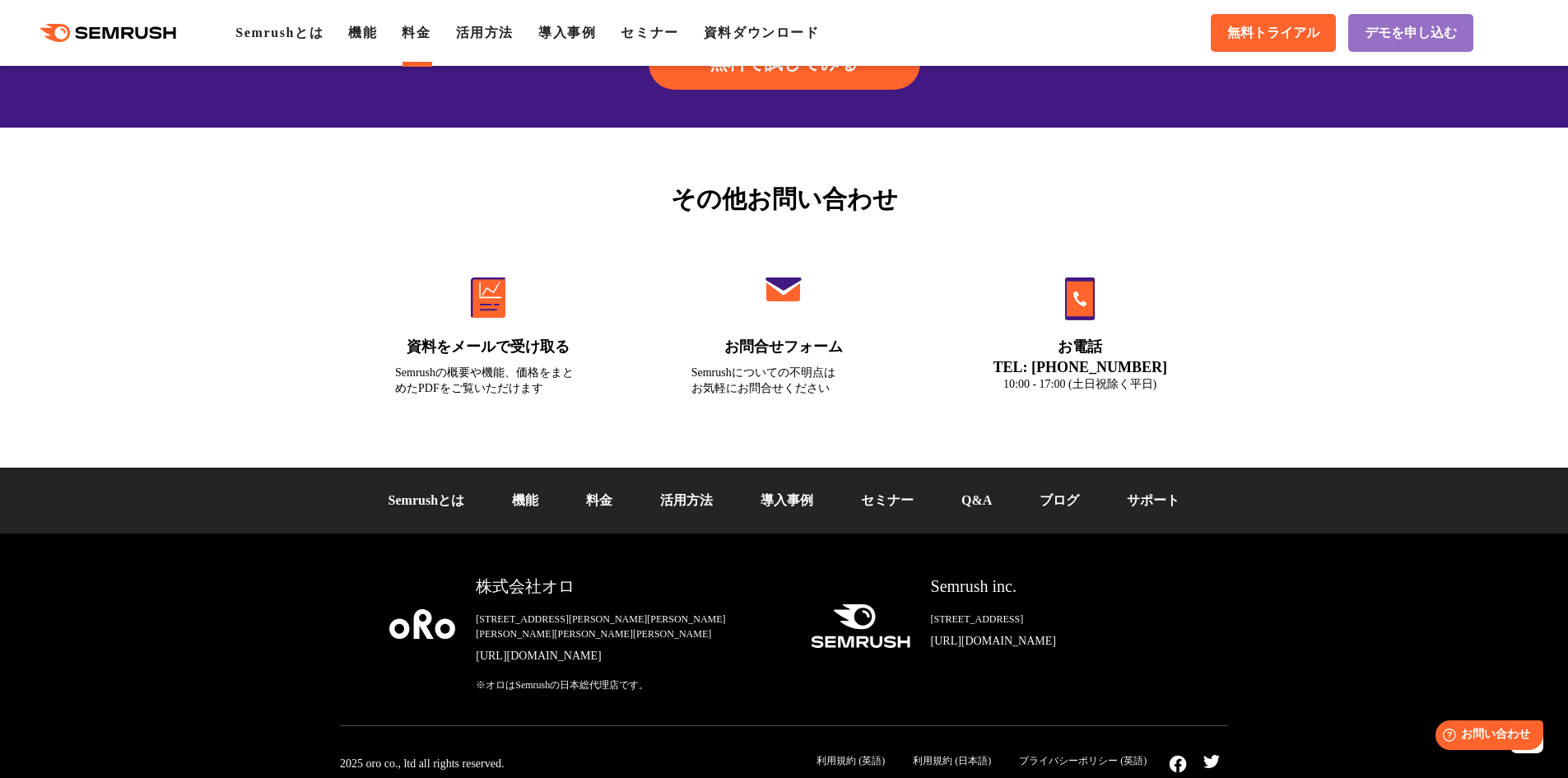
scroll to position [5718, 0]
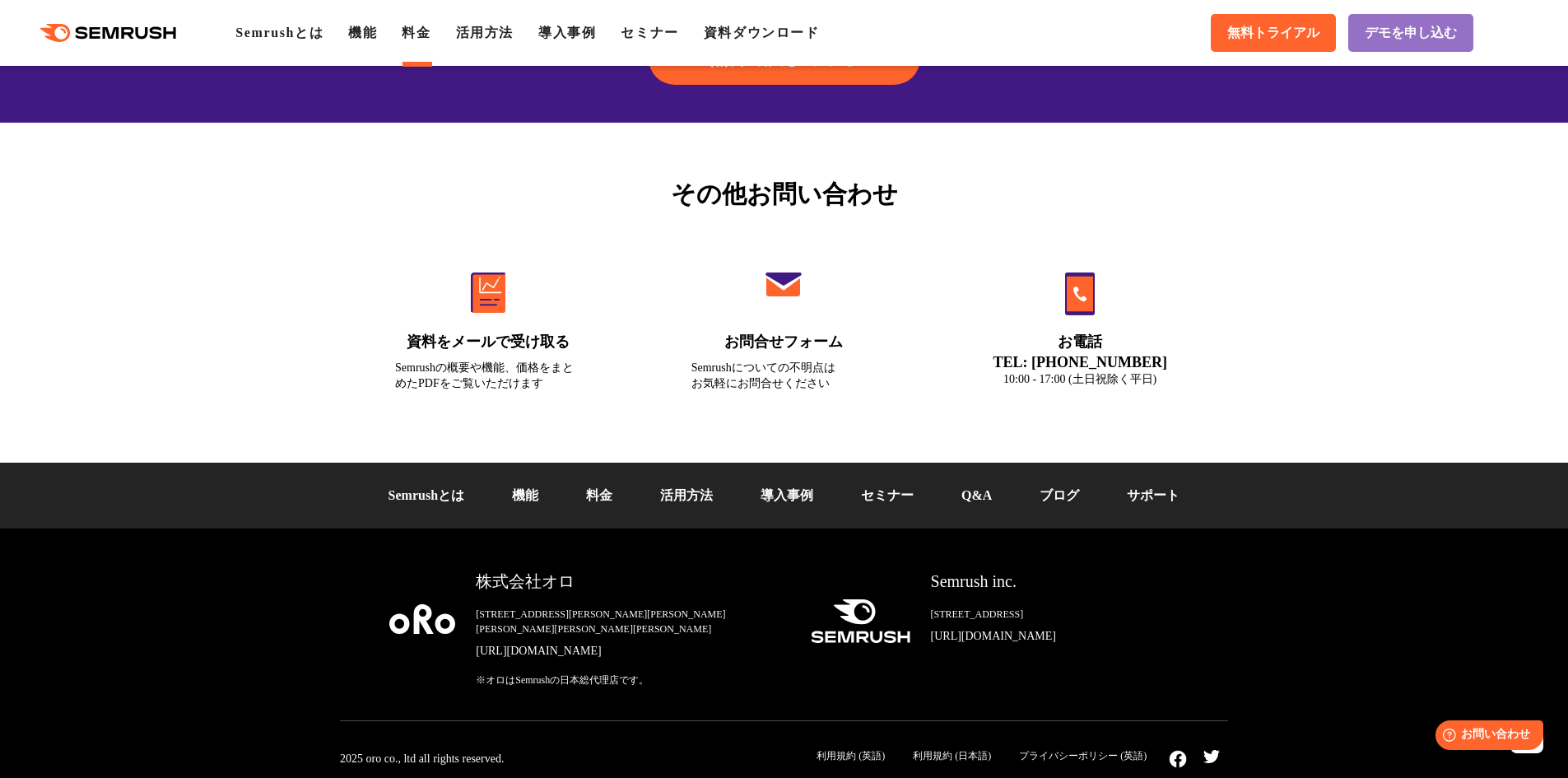
click at [703, 498] on link "活用方法" at bounding box center [686, 495] width 53 height 14
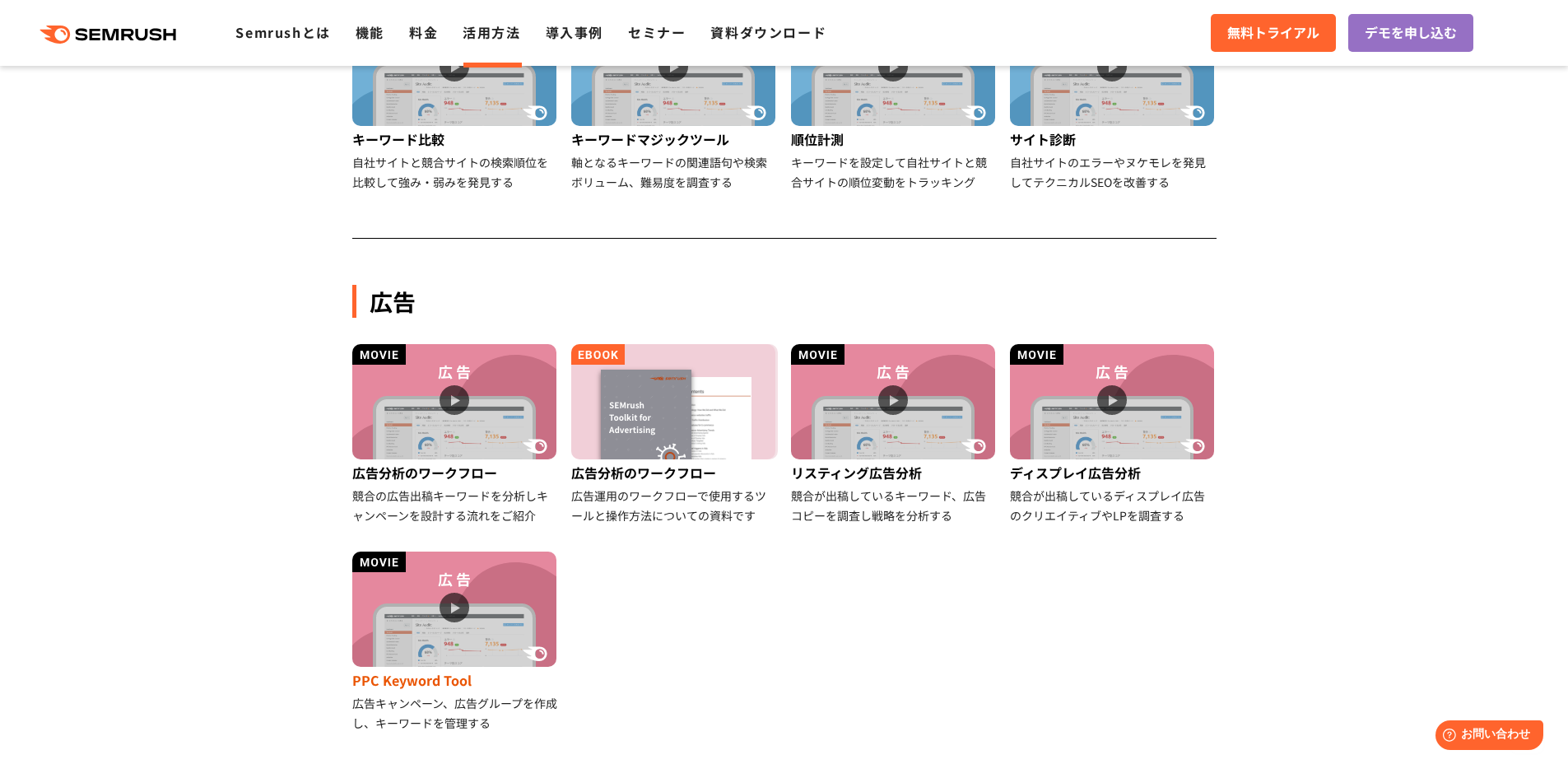
scroll to position [741, 0]
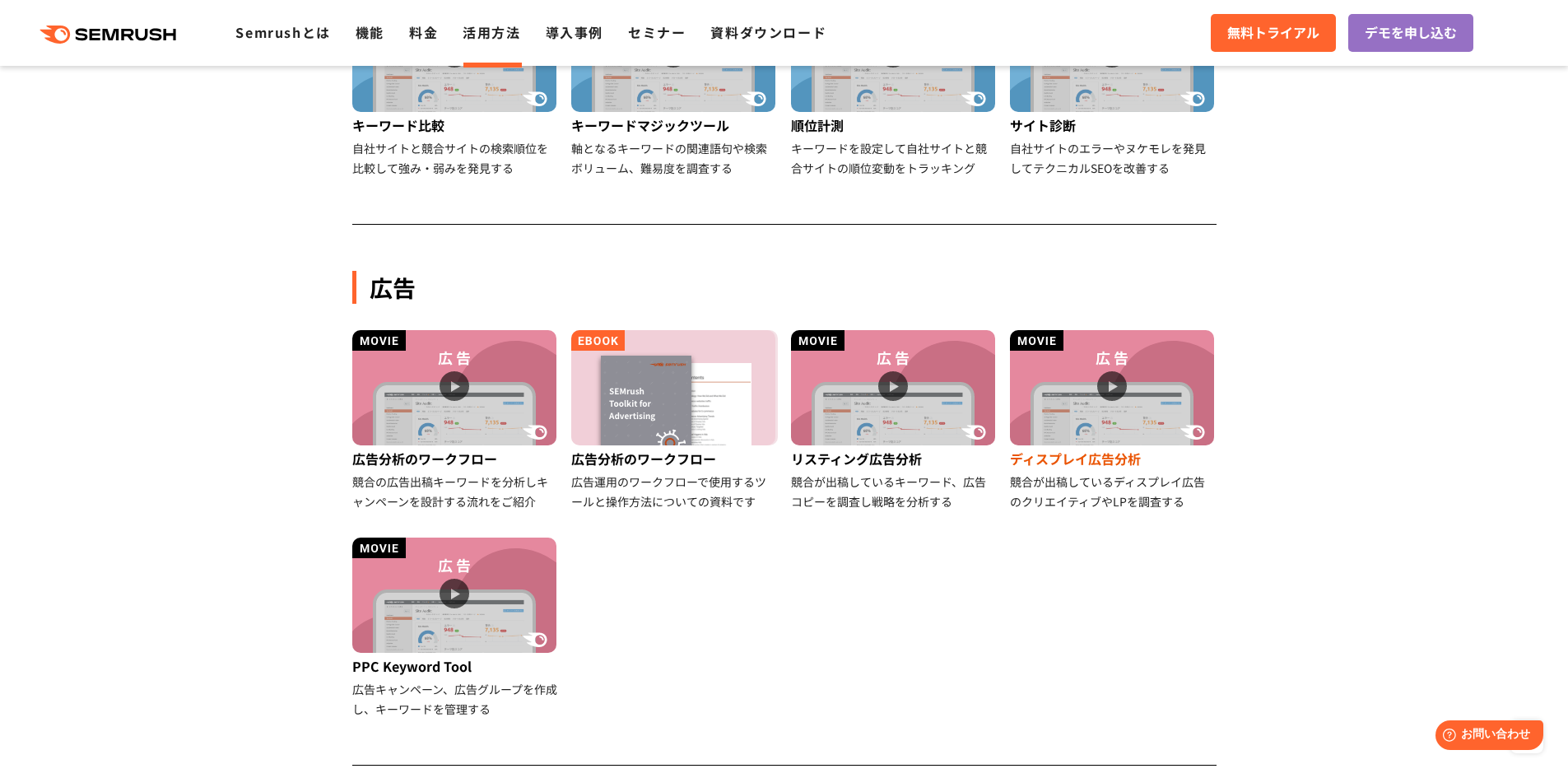
click at [1103, 501] on div "競合が出稿しているディスプレイ広告のクリエイティブやLPを調査する" at bounding box center [1113, 491] width 206 height 39
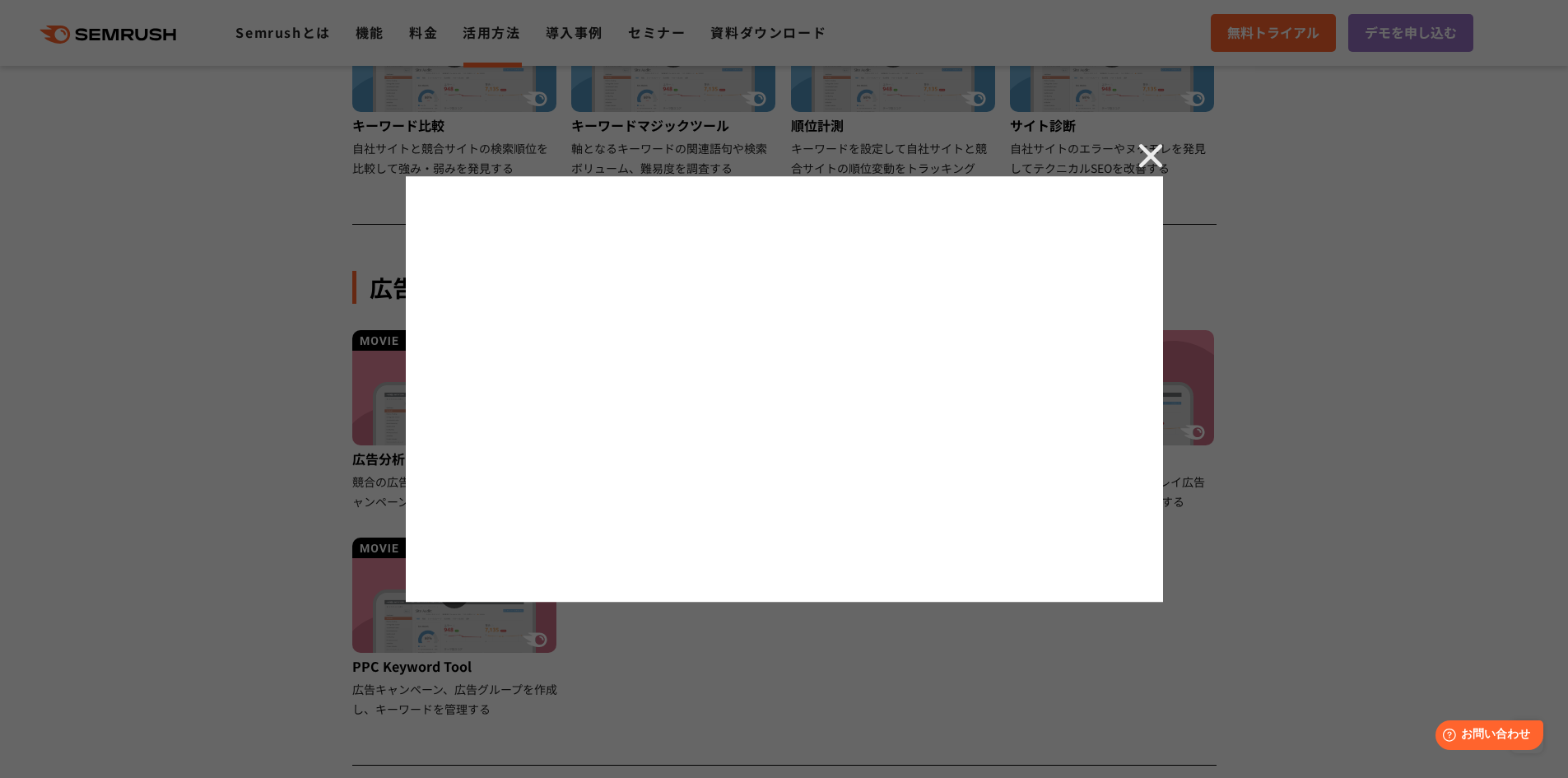
click at [1310, 564] on div at bounding box center [784, 389] width 1568 height 778
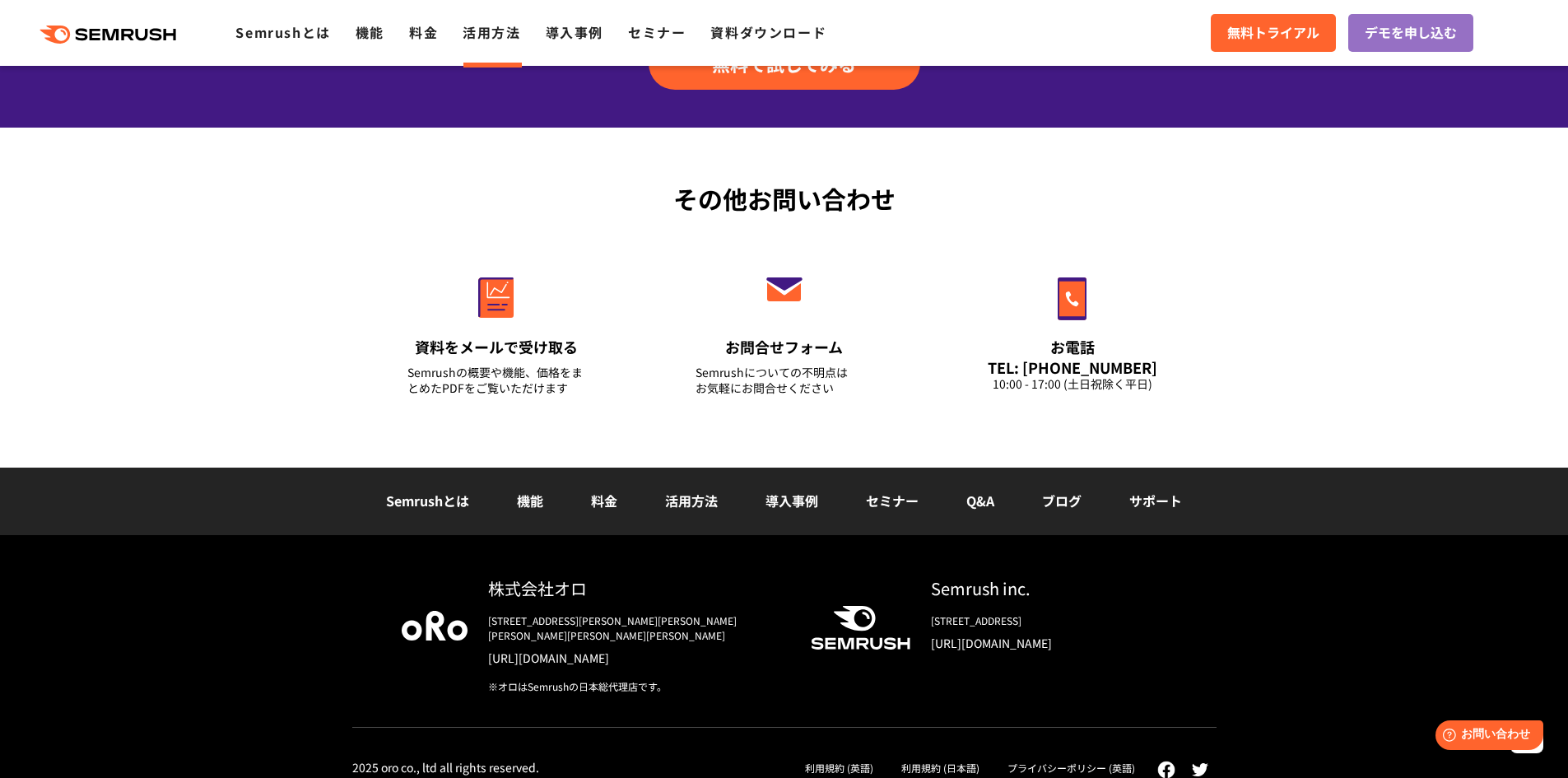
scroll to position [2317, 0]
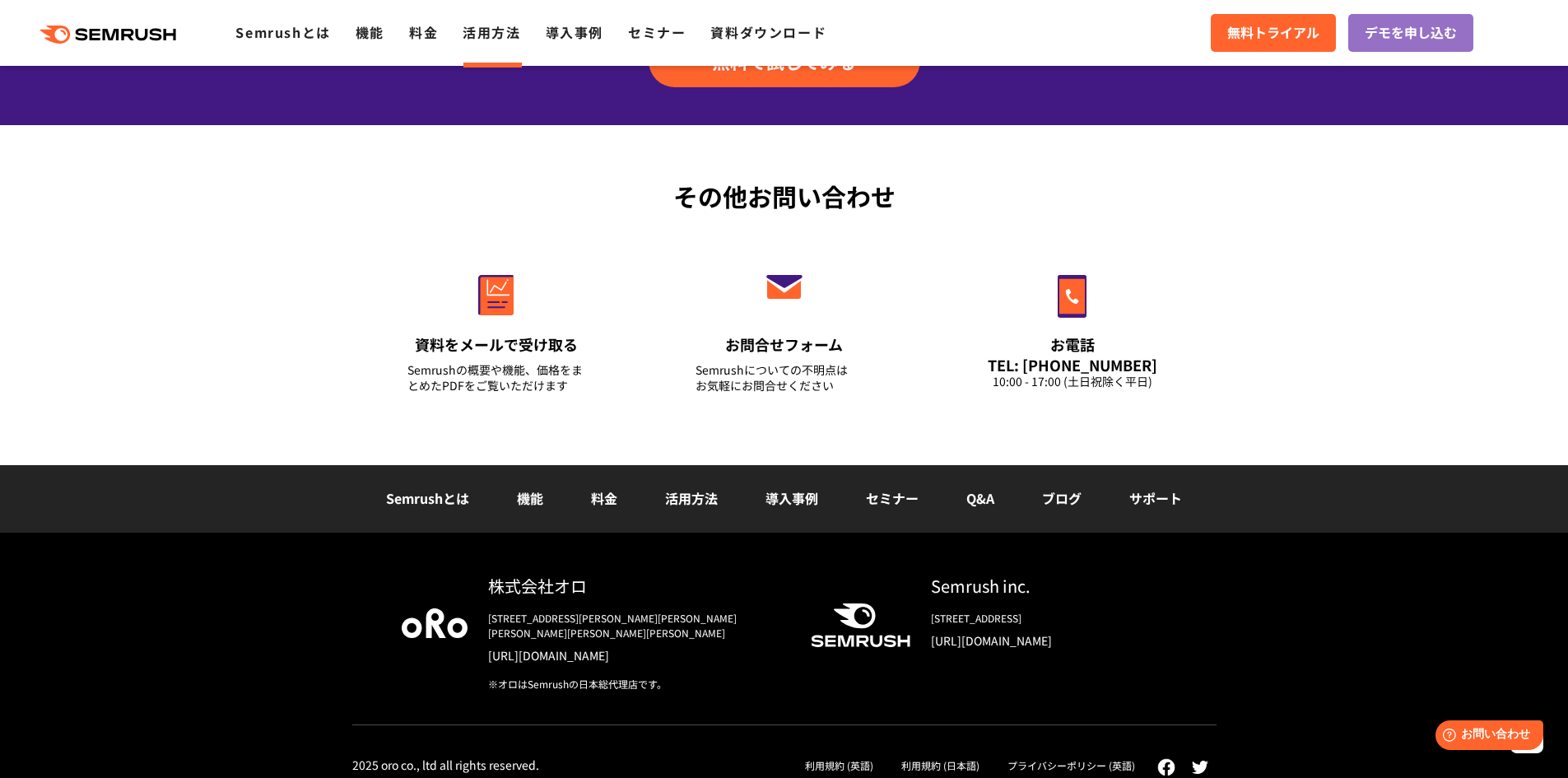
drag, startPoint x: 937, startPoint y: 625, endPoint x: 1224, endPoint y: 625, distance: 287.0
click at [1173, 621] on div "株式会社オロ 〒153-0063　東京都目黒区目黒3-9-1 目黒須田ビル https://www.oro.com/ja/ ※オロはSemrushの日本総代理…" at bounding box center [784, 649] width 865 height 152
click at [1225, 628] on div "株式会社オロ 〒153-0063　東京都目黒区目黒3-9-1 目黒須田ビル https://www.oro.com/ja/ ※オロはSemrushの日本総代理…" at bounding box center [784, 674] width 897 height 202
drag, startPoint x: 547, startPoint y: 623, endPoint x: 743, endPoint y: 627, distance: 196.0
click at [715, 627] on div "株式会社オロ 〒153-0063　東京都目黒区目黒3-9-1 目黒須田ビル https://www.oro.com/ja/ ※オロはSemrushの日本総代理…" at bounding box center [626, 632] width 317 height 118
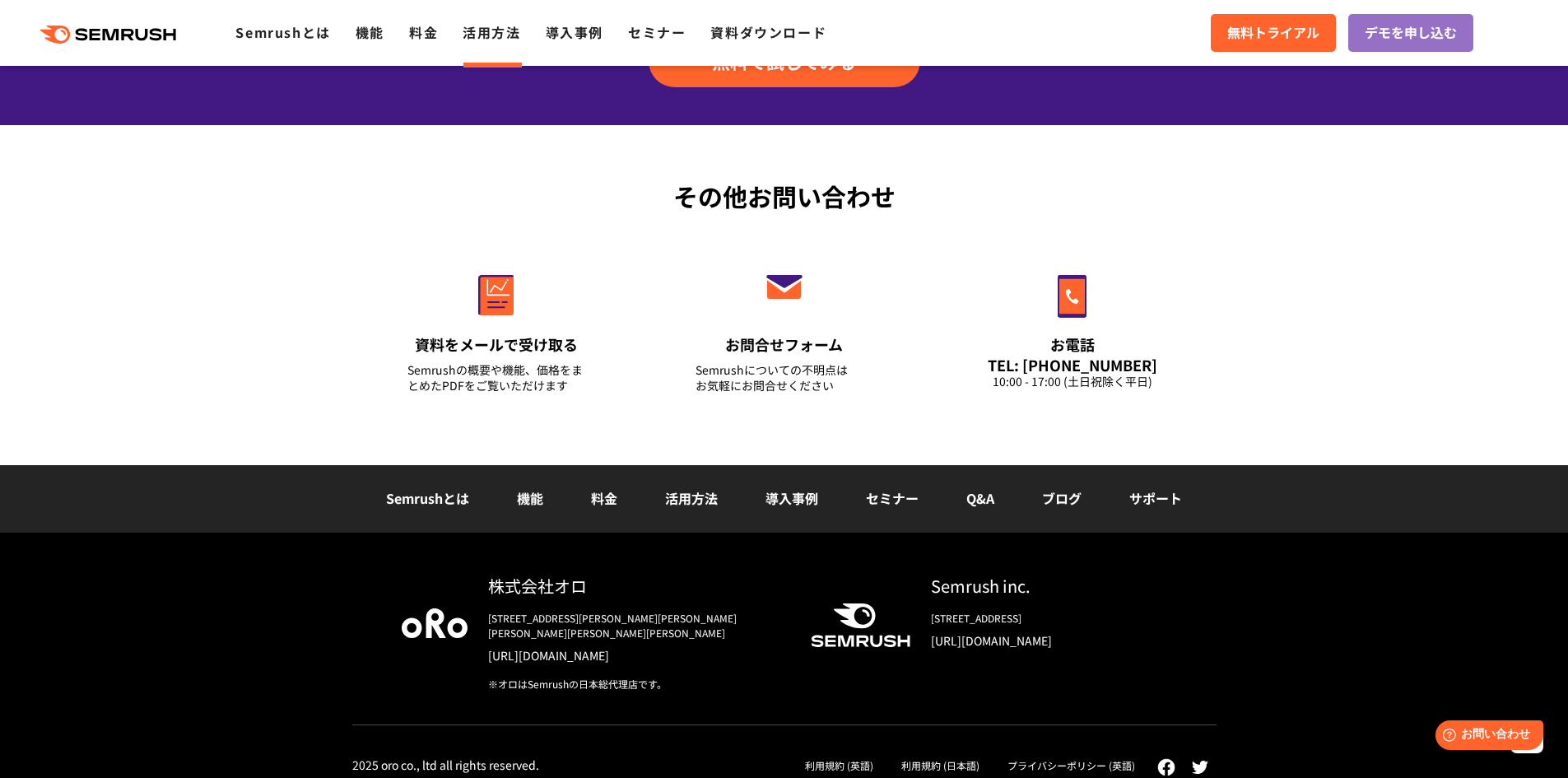
click at [748, 647] on link "[URL][DOMAIN_NAME]" at bounding box center [636, 654] width 297 height 16
click at [247, 593] on div "株式会社オロ 〒153-0063　東京都目黒区目黒3-9-1 目黒須田ビル https://www.oro.com/ja/ ※オロはSemrushの日本総代理…" at bounding box center [784, 662] width 1568 height 260
click at [220, 389] on div "その他お問い合わせ 資料をメールで受け取る Semrushの概要や機能、価格をまとめたPDFをご覧いただけます お問合せフォーム Semrushについての不明…" at bounding box center [784, 295] width 1568 height 340
click at [893, 499] on link "セミナー" at bounding box center [891, 498] width 53 height 20
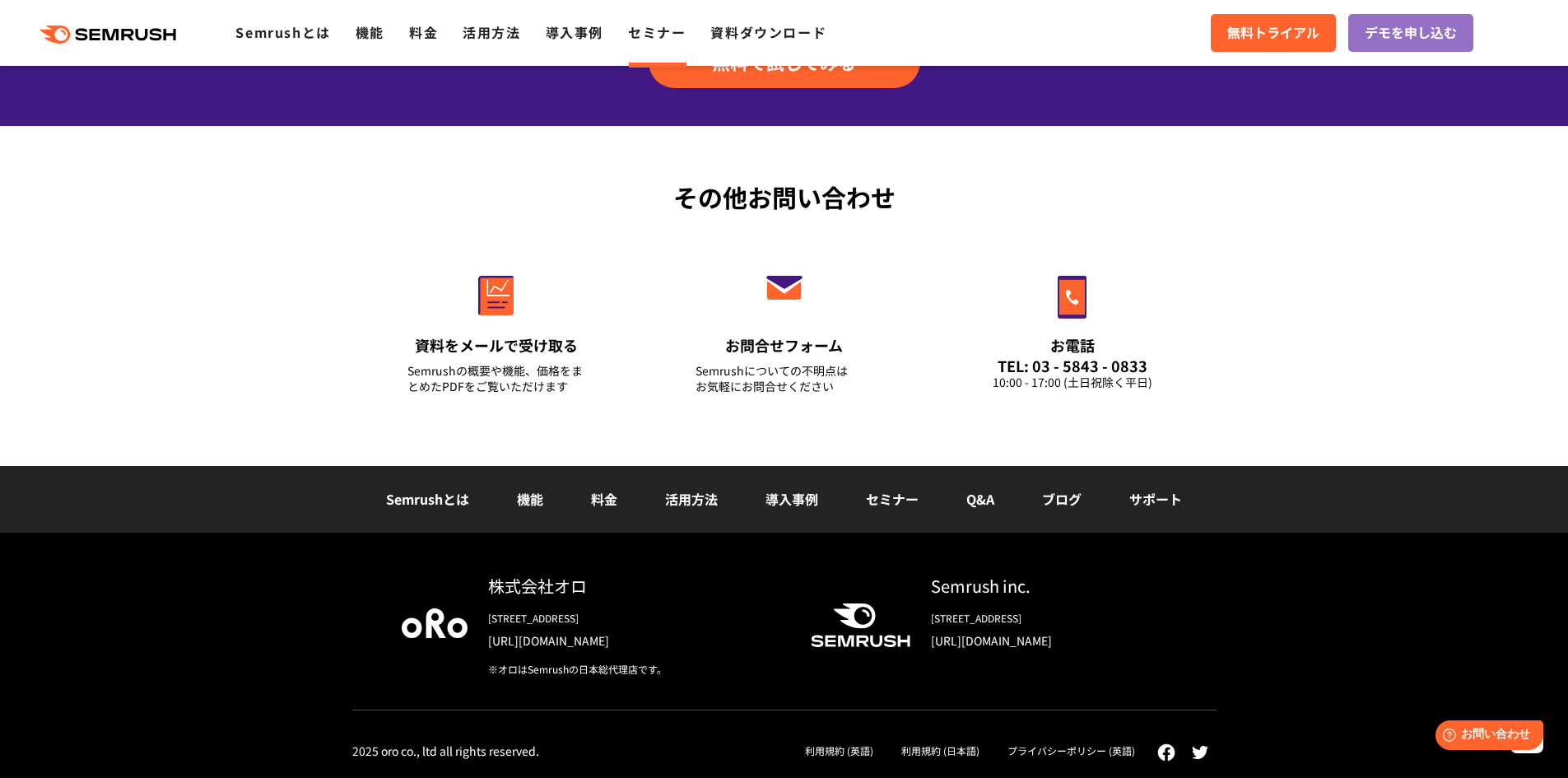
scroll to position [1694, 0]
click at [985, 503] on link "Q&A" at bounding box center [980, 499] width 28 height 20
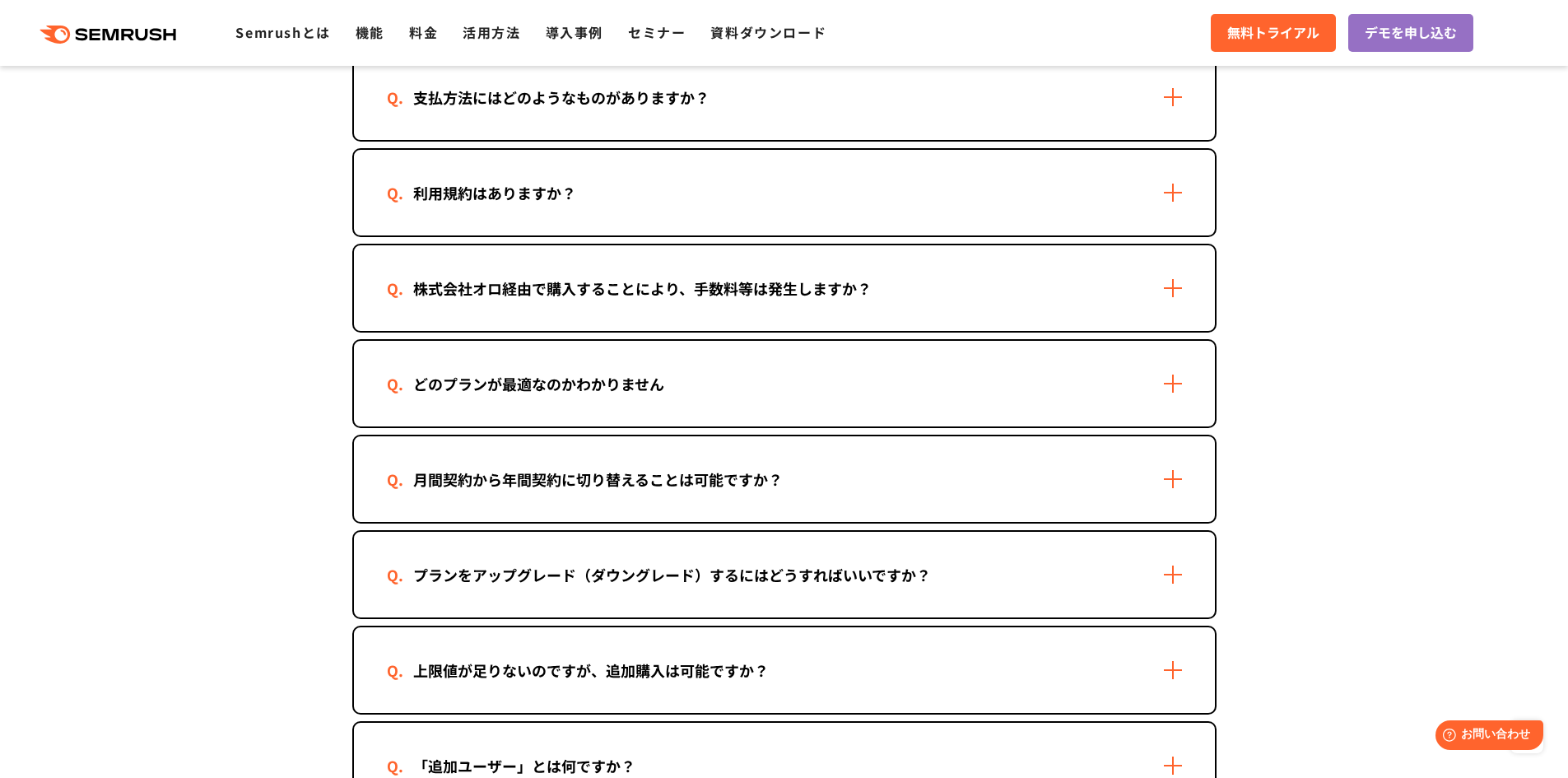
scroll to position [987, 0]
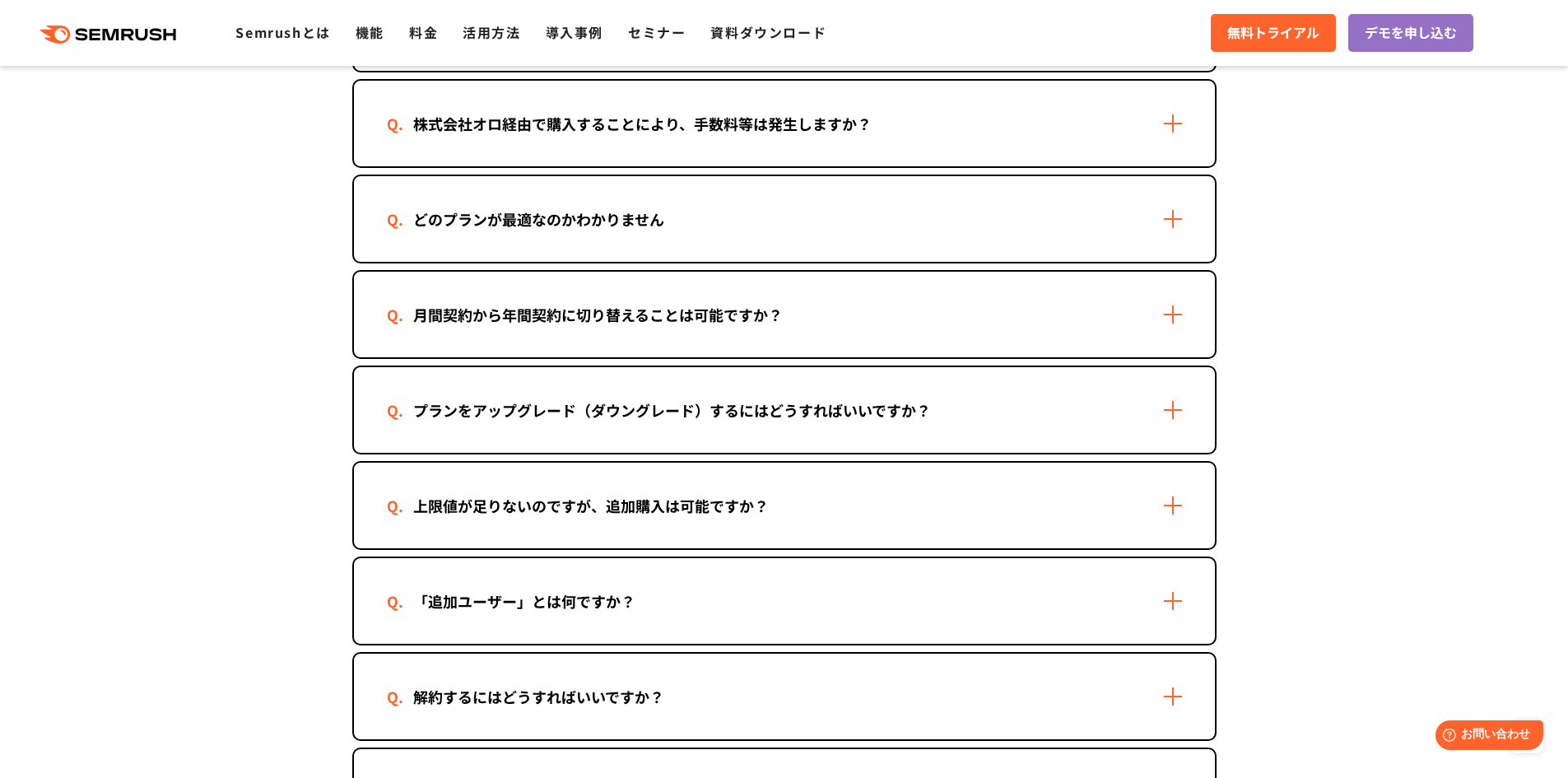
click at [125, 1] on header ".cls-1 {fill: #fff;} .cls {fill: #FF642D;} .cls {fill: #FF642D;} .cls {fill: #F…" at bounding box center [784, 33] width 1568 height 66
click at [132, 32] on icon ".cls {fill: #FF642D;}" at bounding box center [109, 35] width 186 height 18
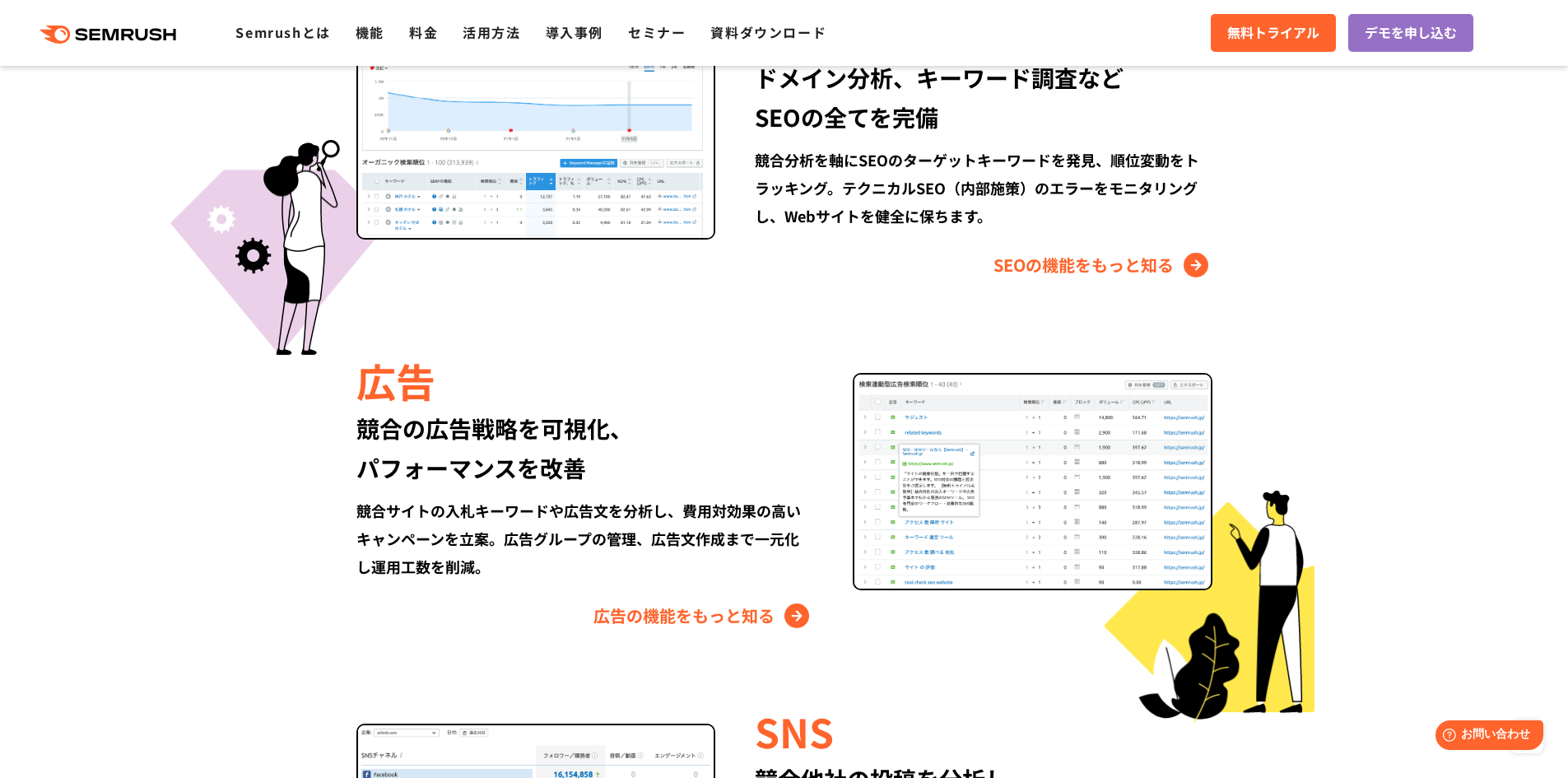
scroll to position [1810, 0]
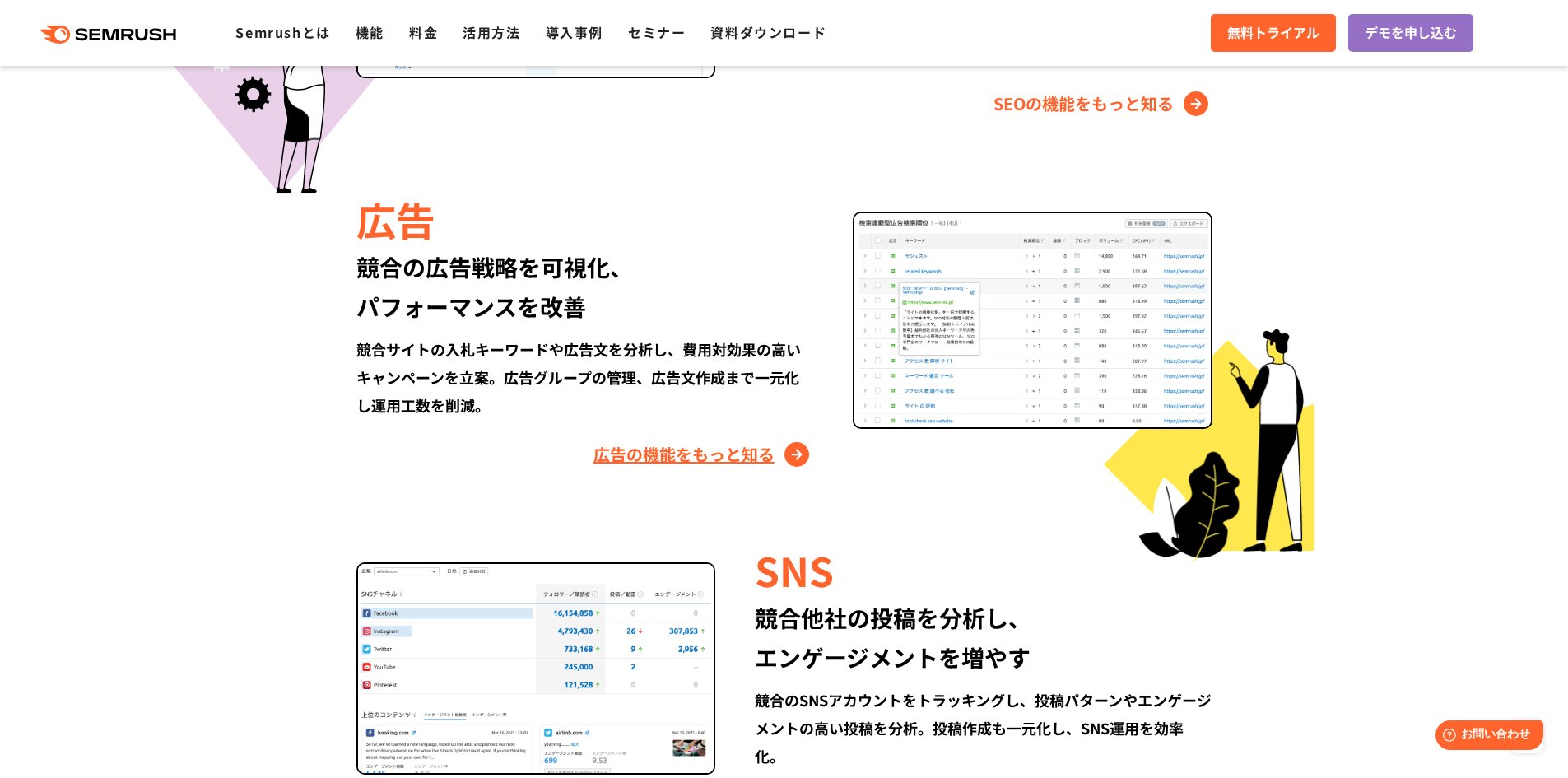
click at [664, 453] on link "広告の機能をもっと知る" at bounding box center [703, 454] width 220 height 26
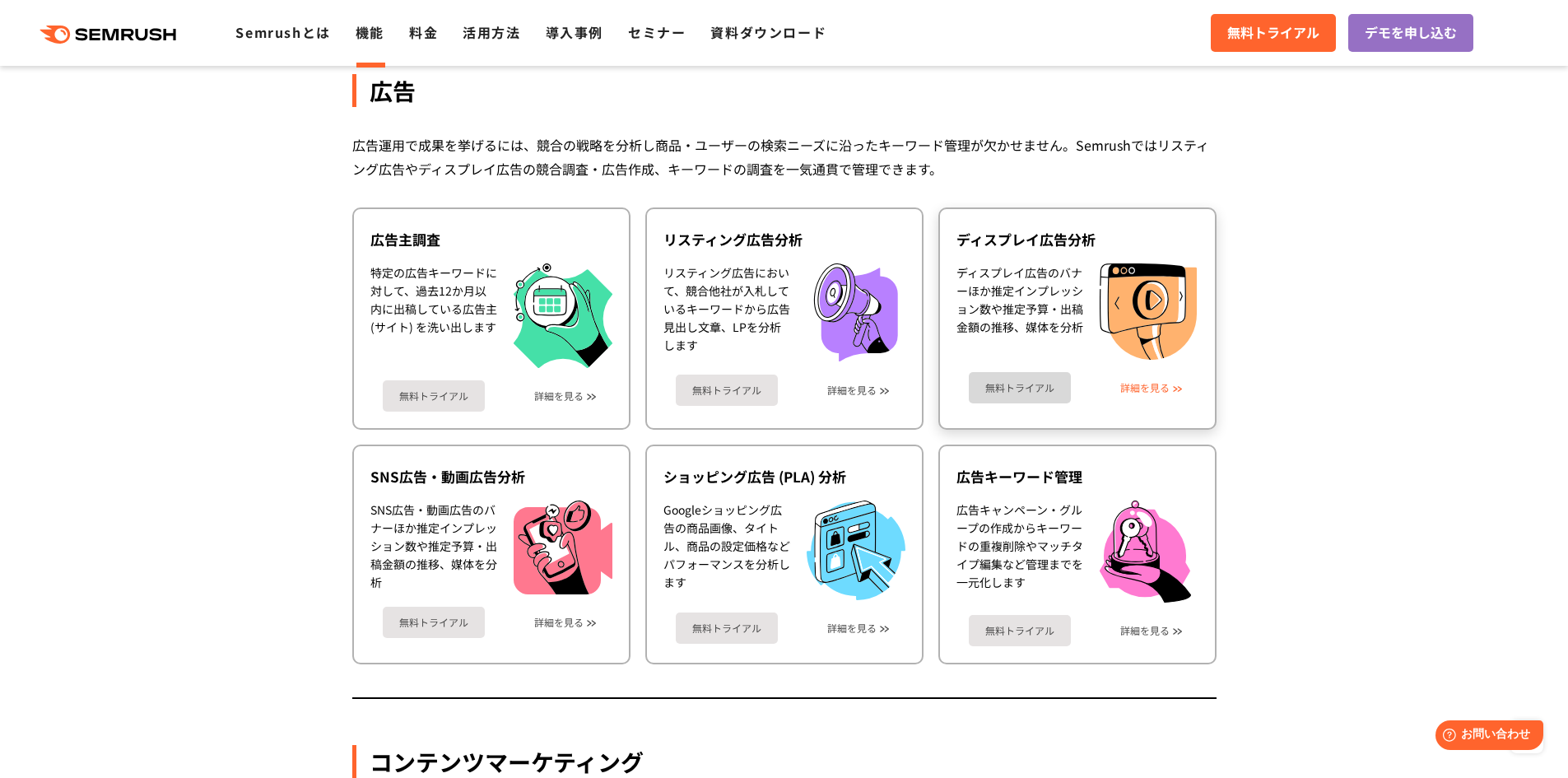
click at [1158, 384] on link "詳細を見る" at bounding box center [1145, 388] width 49 height 12
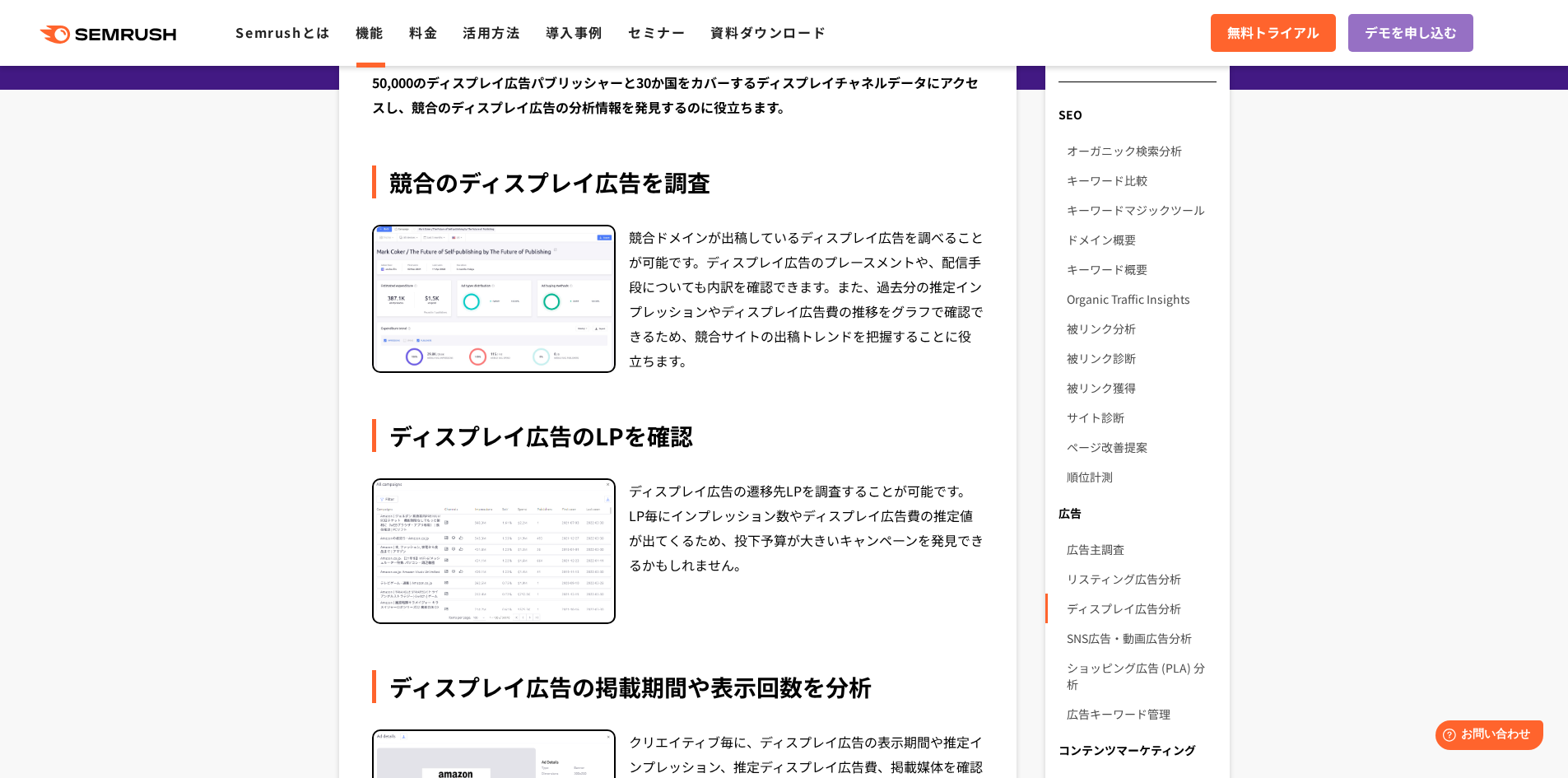
scroll to position [247, 0]
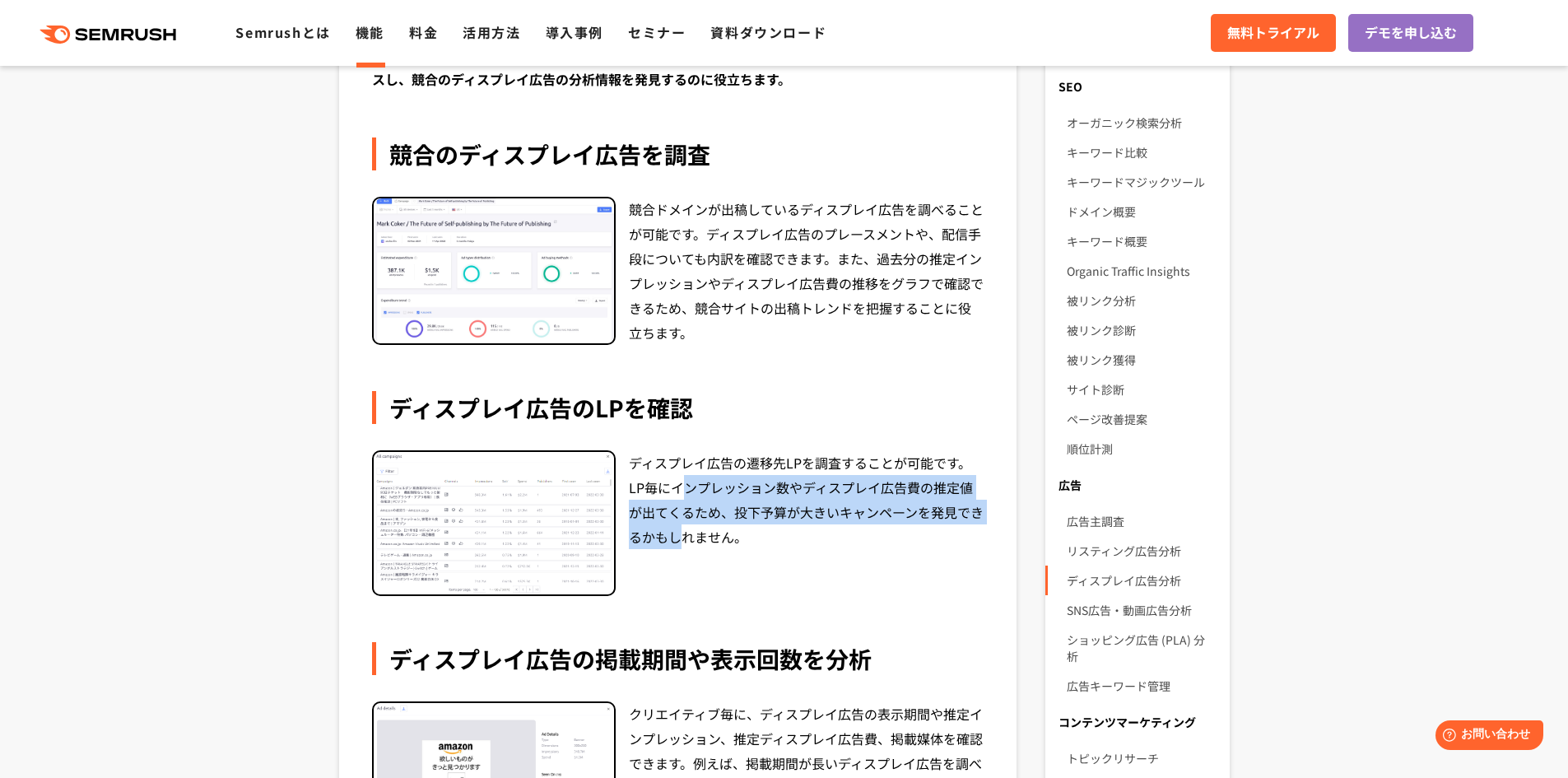
drag, startPoint x: 689, startPoint y: 481, endPoint x: 683, endPoint y: 550, distance: 69.3
click at [683, 550] on div "ディスプレイ広告の遷移先LPを調査することが可能です。LP毎にインプレッション数やディスプレイ広告費の推定値が出てくるため、投下予算が大きいキャンペーンを発見…" at bounding box center [806, 523] width 356 height 146
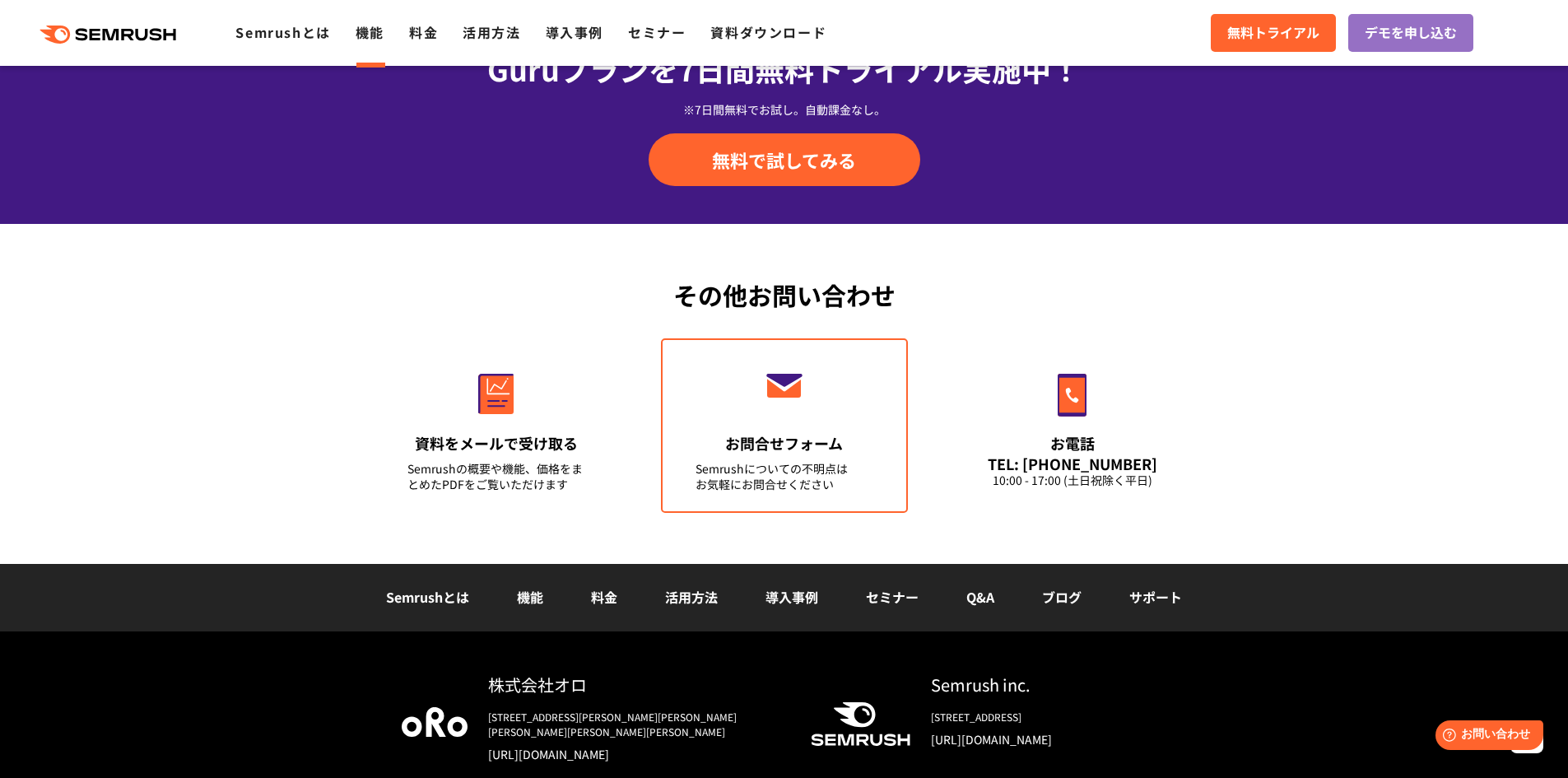
scroll to position [1893, 0]
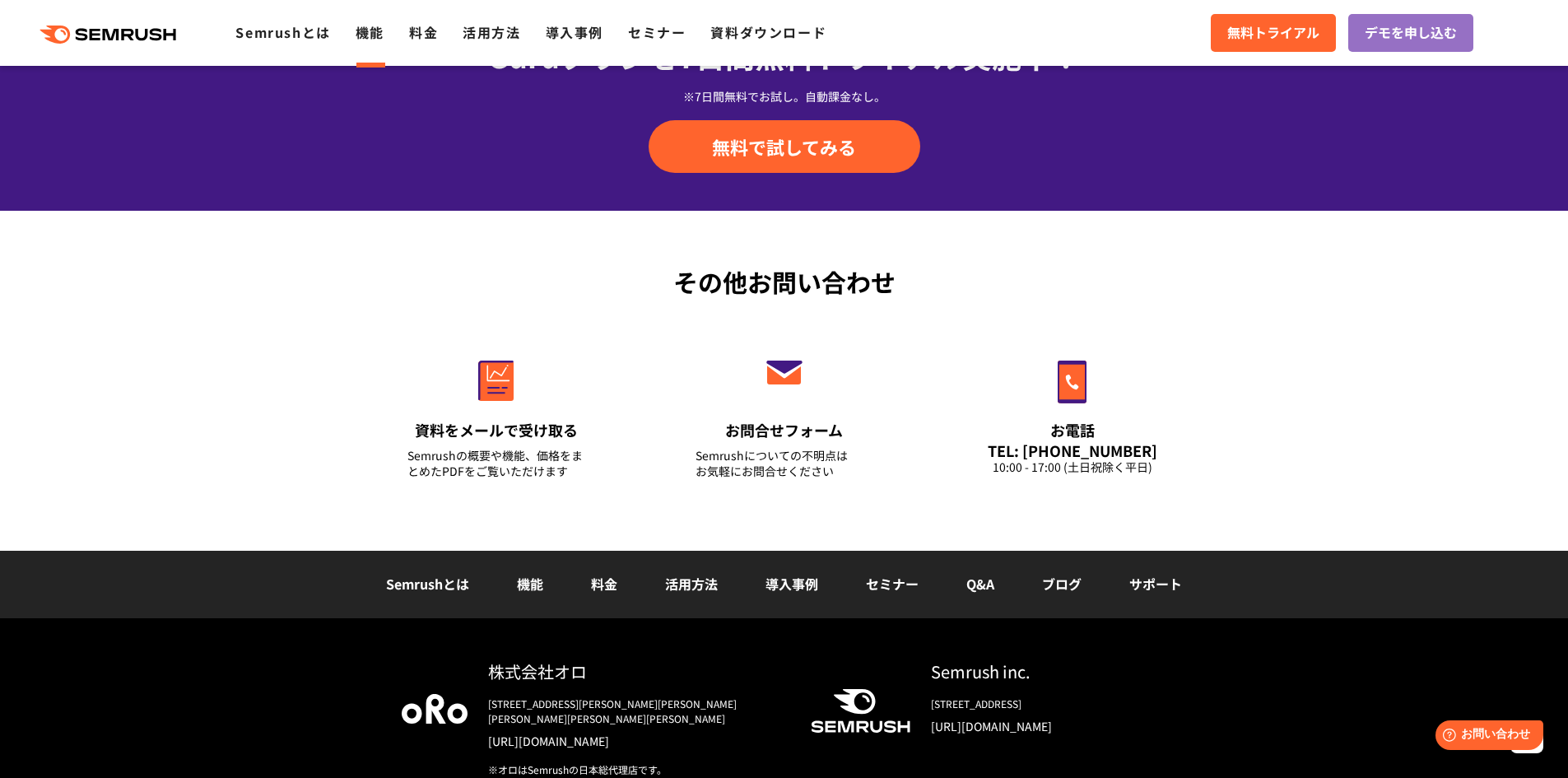
click at [987, 581] on link "Q&A" at bounding box center [980, 583] width 28 height 20
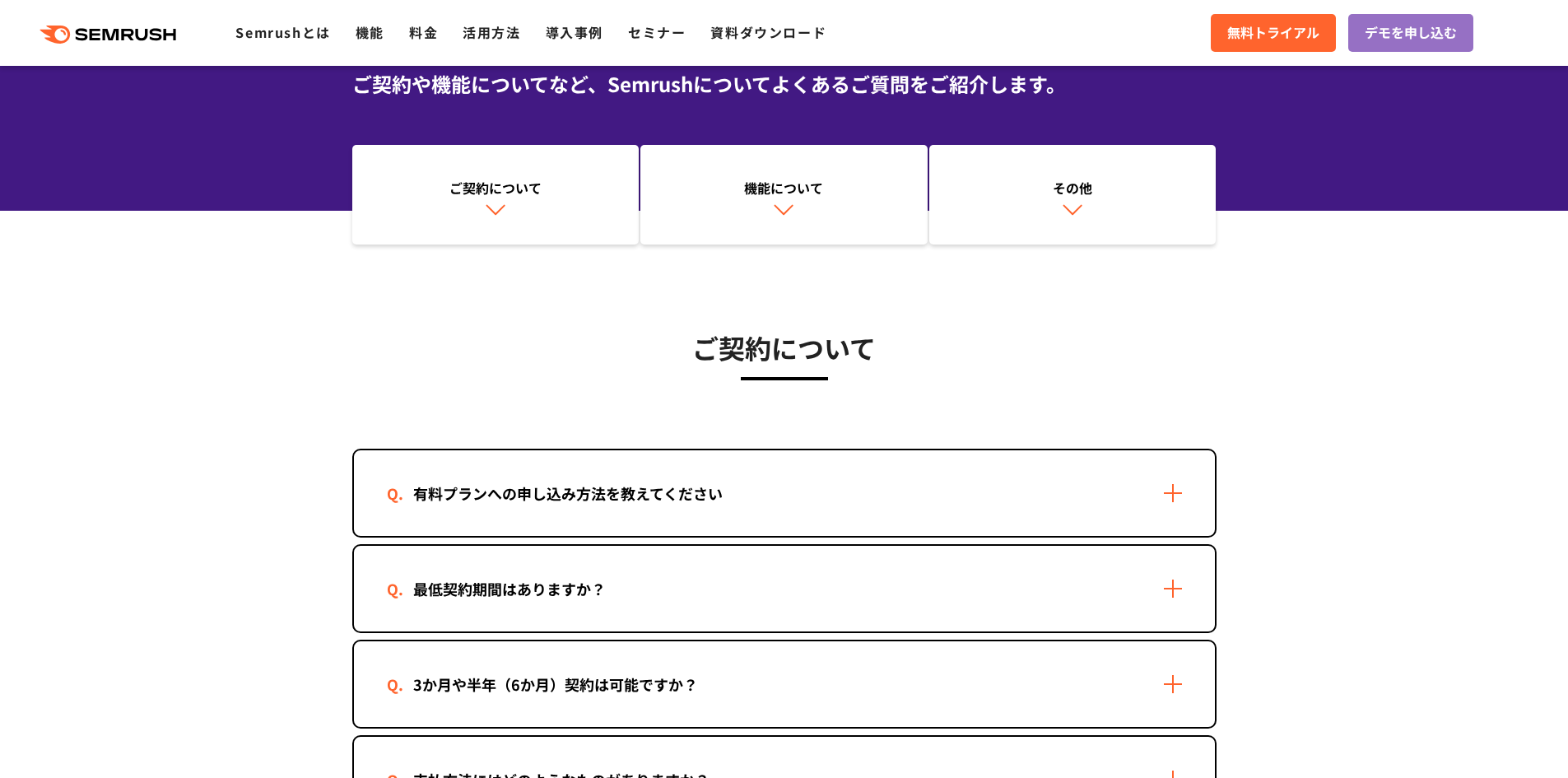
scroll to position [165, 0]
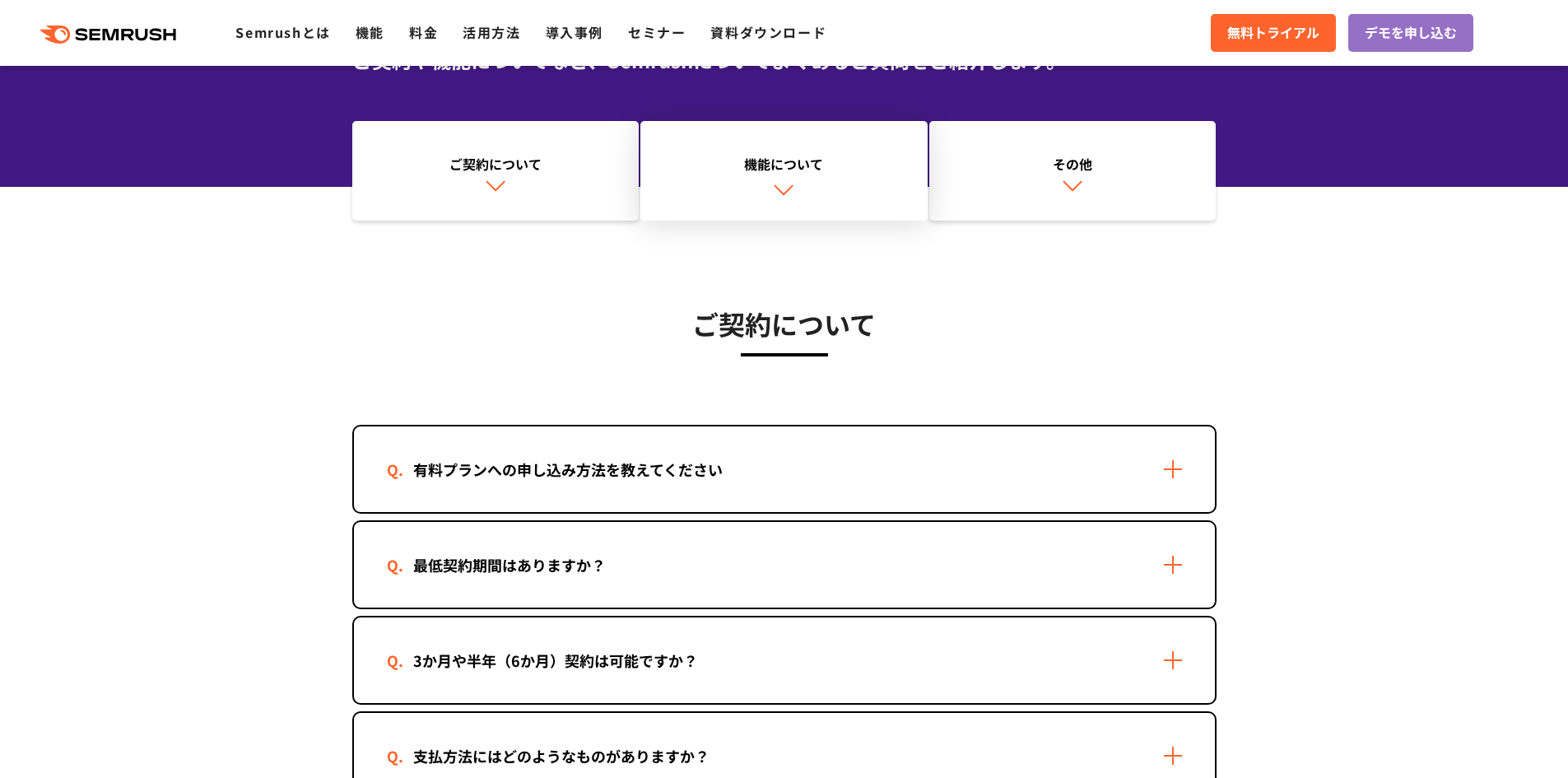
click at [740, 161] on div "機能について" at bounding box center [784, 163] width 271 height 20
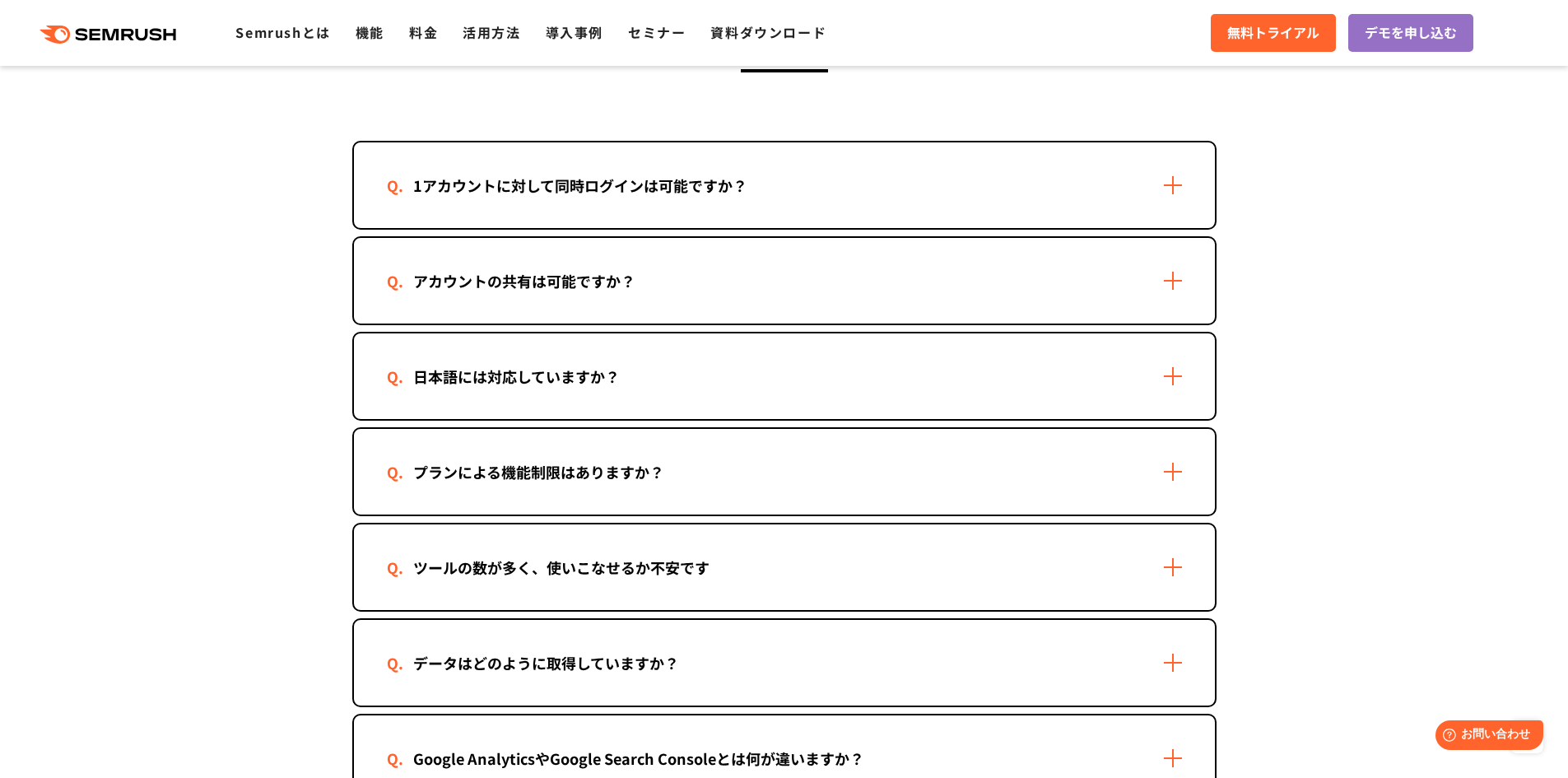
scroll to position [2295, 0]
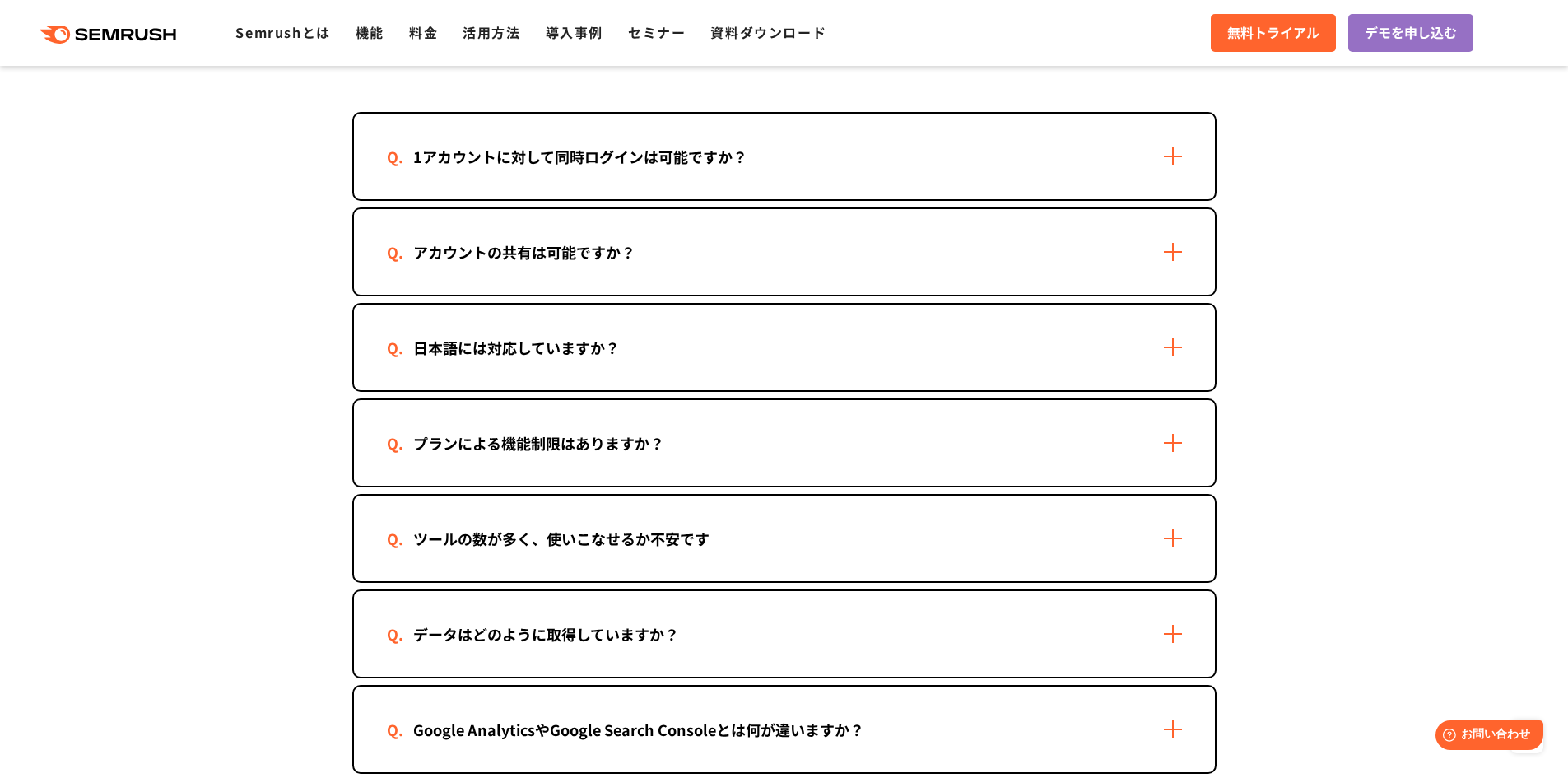
click at [668, 243] on div "アカウントの共有は可能ですか？" at bounding box center [784, 251] width 861 height 85
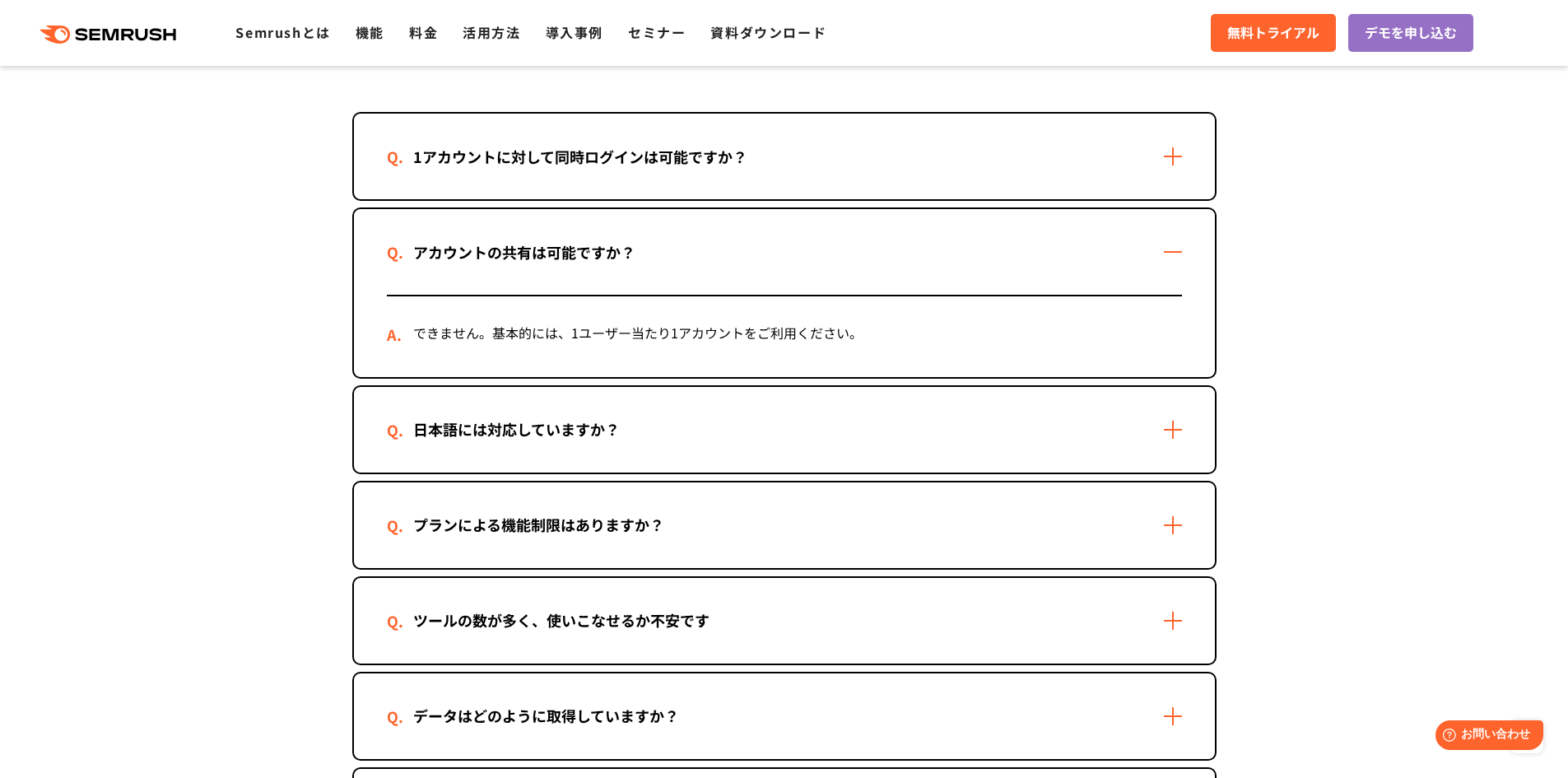
click at [758, 154] on div "1アカウントに対して同時ログインは可能ですか？" at bounding box center [580, 156] width 387 height 24
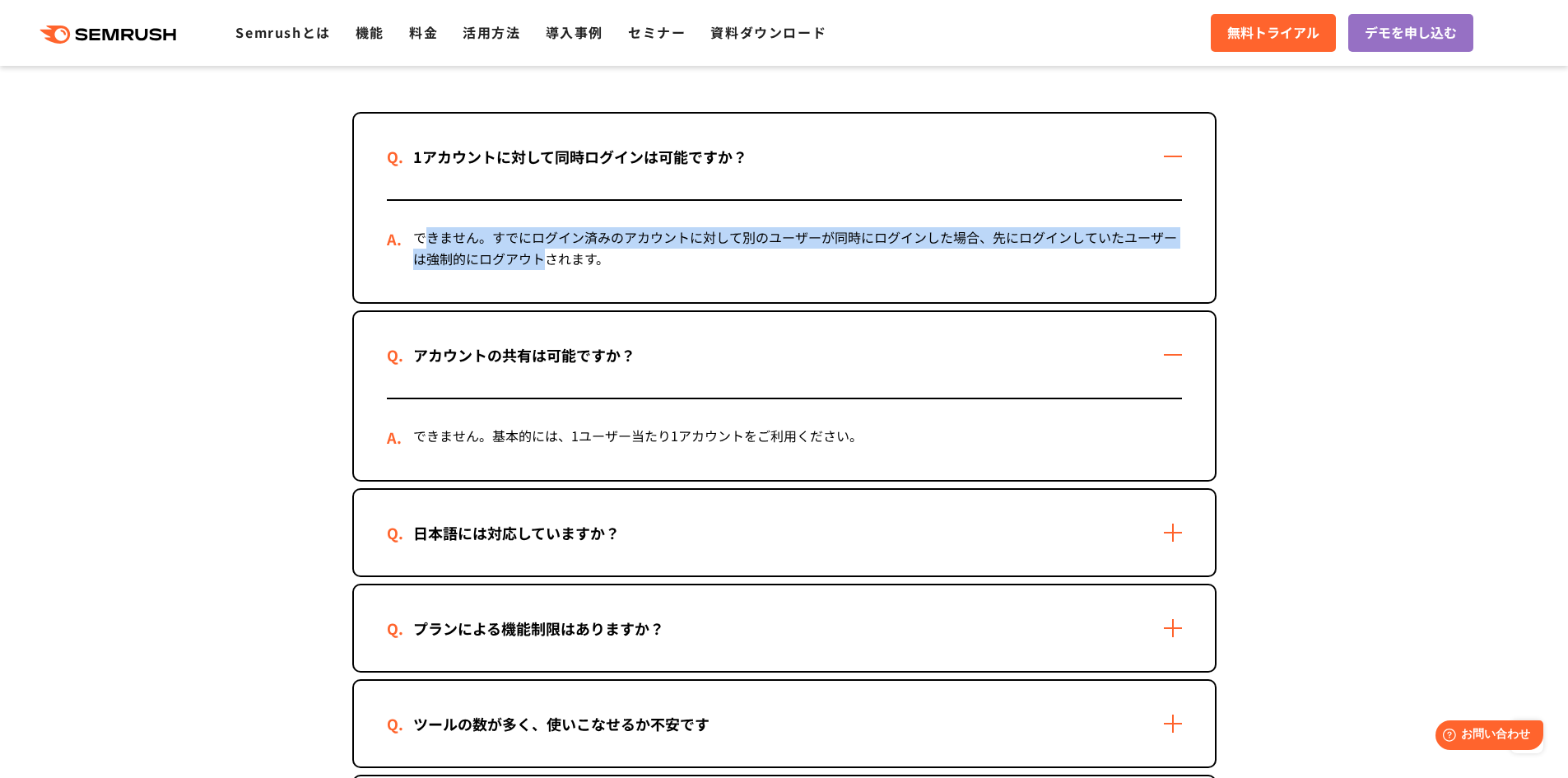
drag, startPoint x: 428, startPoint y: 239, endPoint x: 542, endPoint y: 273, distance: 119.0
click at [542, 273] on div "できません。すでにログイン済みのアカウントに対して別のユーザーが同時にログインした場合、先にログインしていたユーザーは強制的にログアウトされます。" at bounding box center [784, 251] width 796 height 102
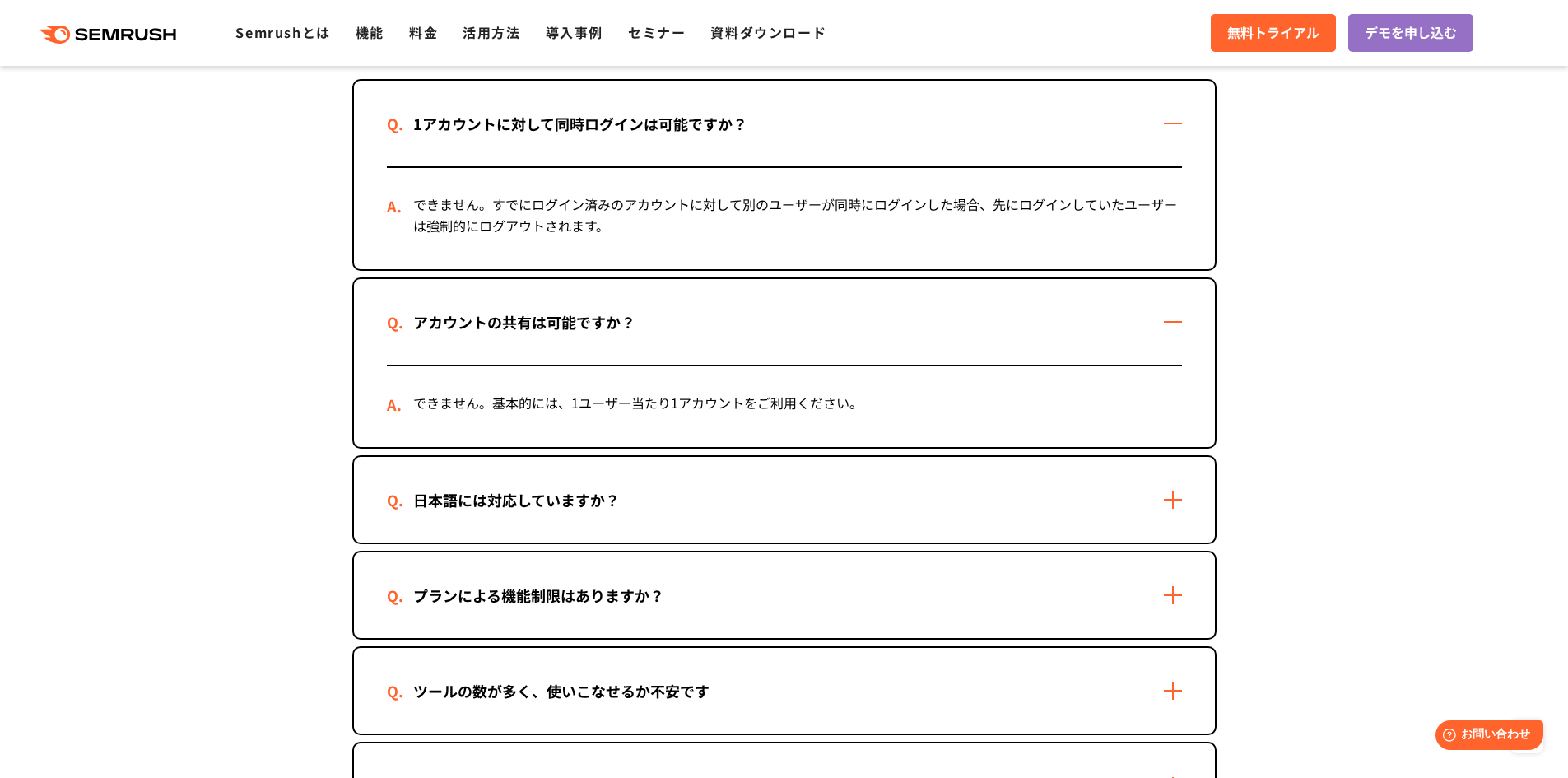
scroll to position [2377, 0]
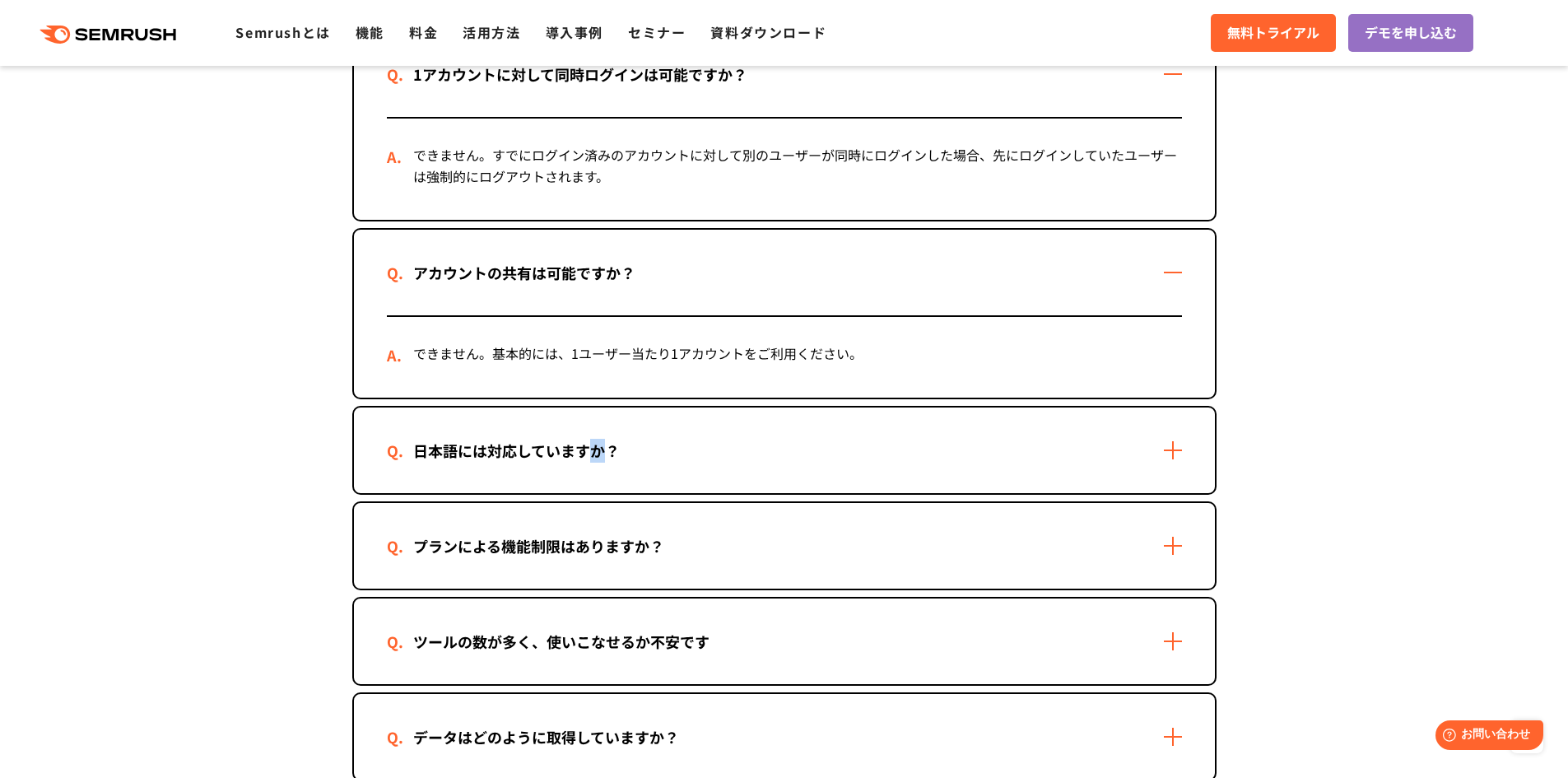
click at [598, 432] on div "日本語には対応していますか？" at bounding box center [784, 450] width 861 height 85
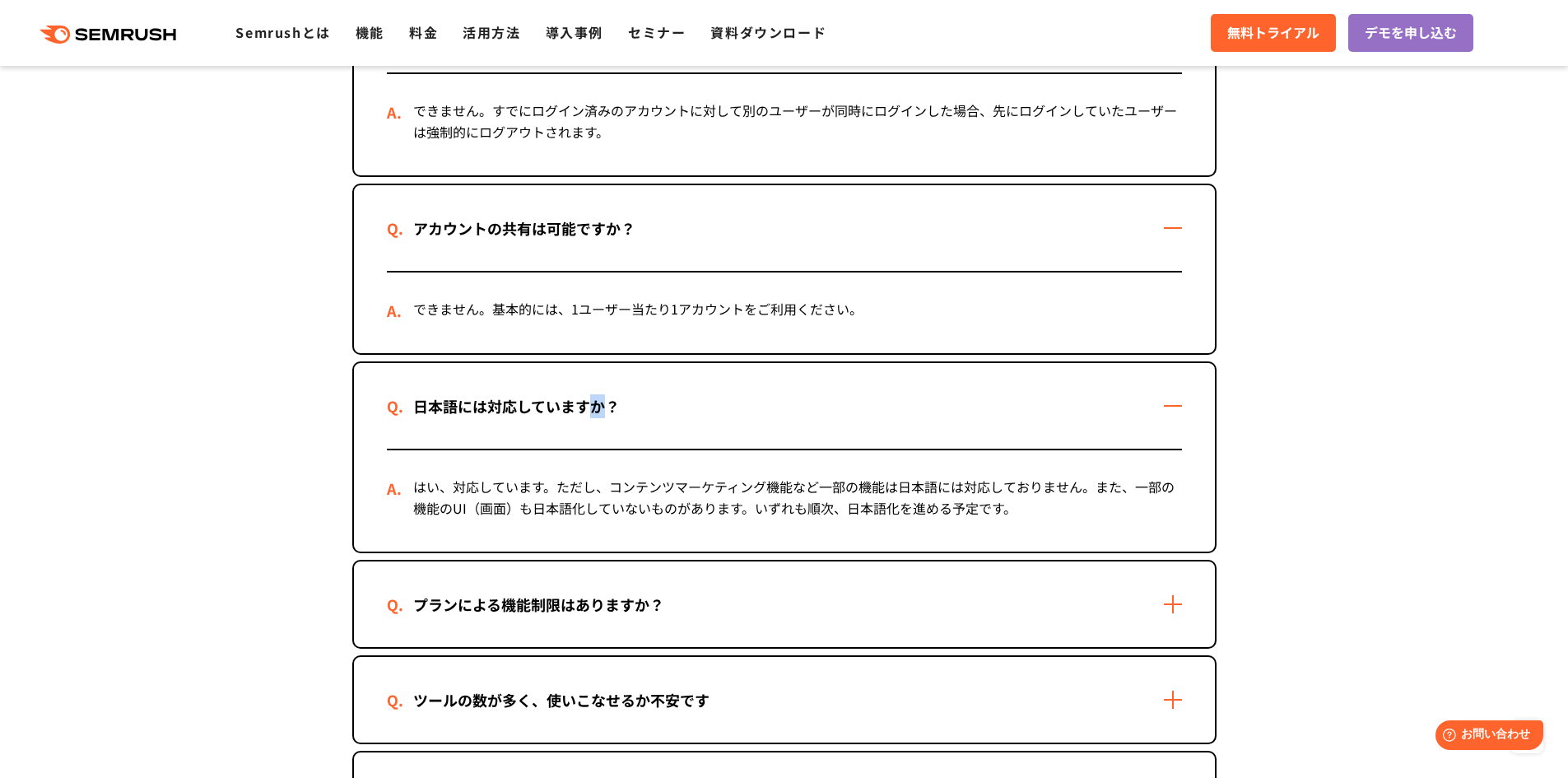
scroll to position [2459, 0]
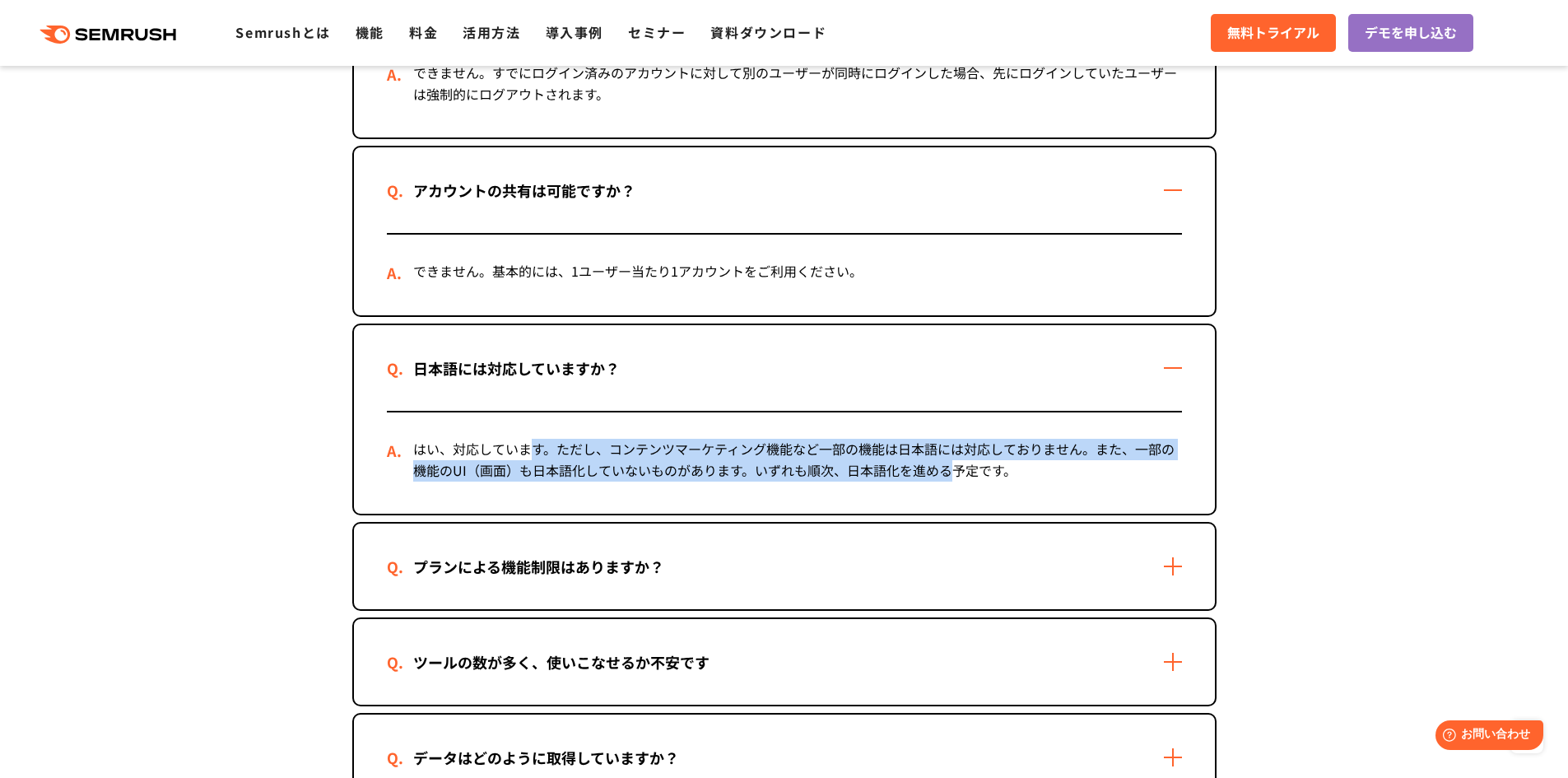
drag, startPoint x: 530, startPoint y: 425, endPoint x: 949, endPoint y: 463, distance: 420.7
click at [949, 463] on div "はい、対応しています。ただし、コンテンツマーケティング機能など一部の機能は日本語には対応しておりません。また、一部の機能のUI（画面）も日本語化していないもの…" at bounding box center [784, 463] width 796 height 102
click at [952, 469] on div "はい、対応しています。ただし、コンテンツマーケティング機能など一部の機能は日本語には対応しておりません。また、一部の機能のUI（画面）も日本語化していないもの…" at bounding box center [784, 463] width 796 height 102
click at [658, 435] on div "はい、対応しています。ただし、コンテンツマーケティング機能など一部の機能は日本語には対応しておりません。また、一部の機能のUI（画面）も日本語化していないもの…" at bounding box center [784, 463] width 796 height 102
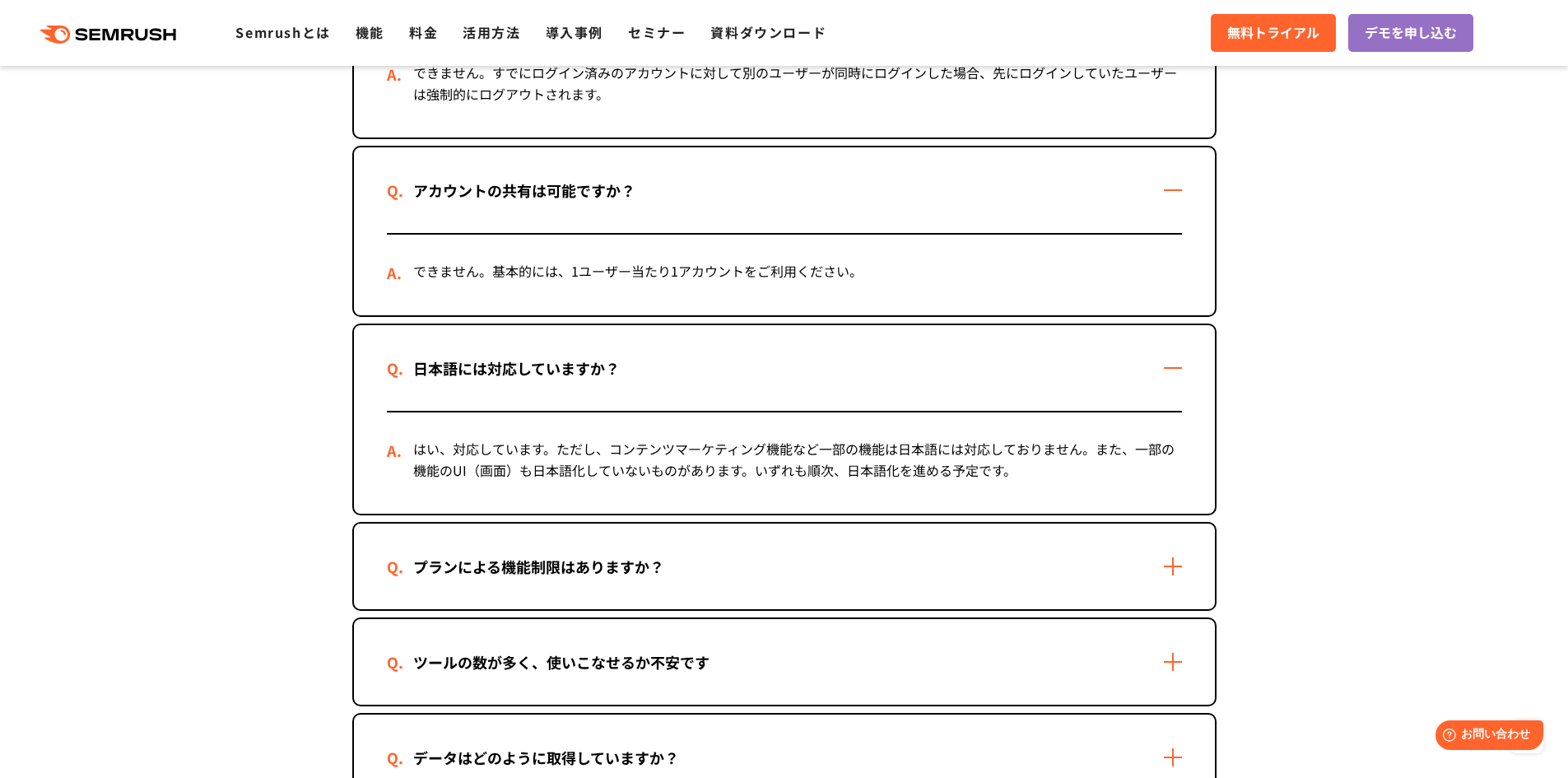
scroll to position [2541, 0]
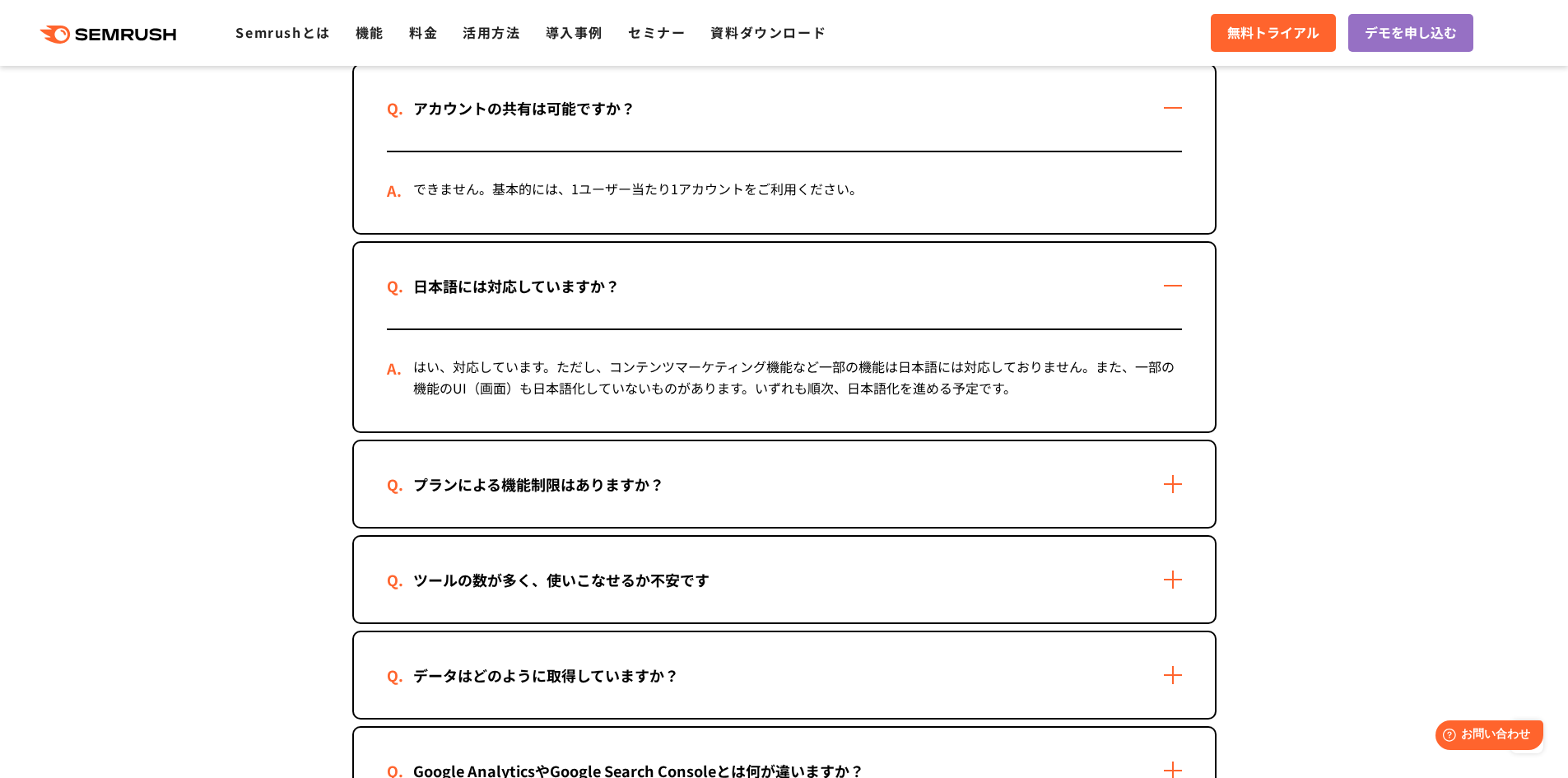
click at [848, 478] on div "プランによる機能制限はありますか？" at bounding box center [784, 483] width 861 height 85
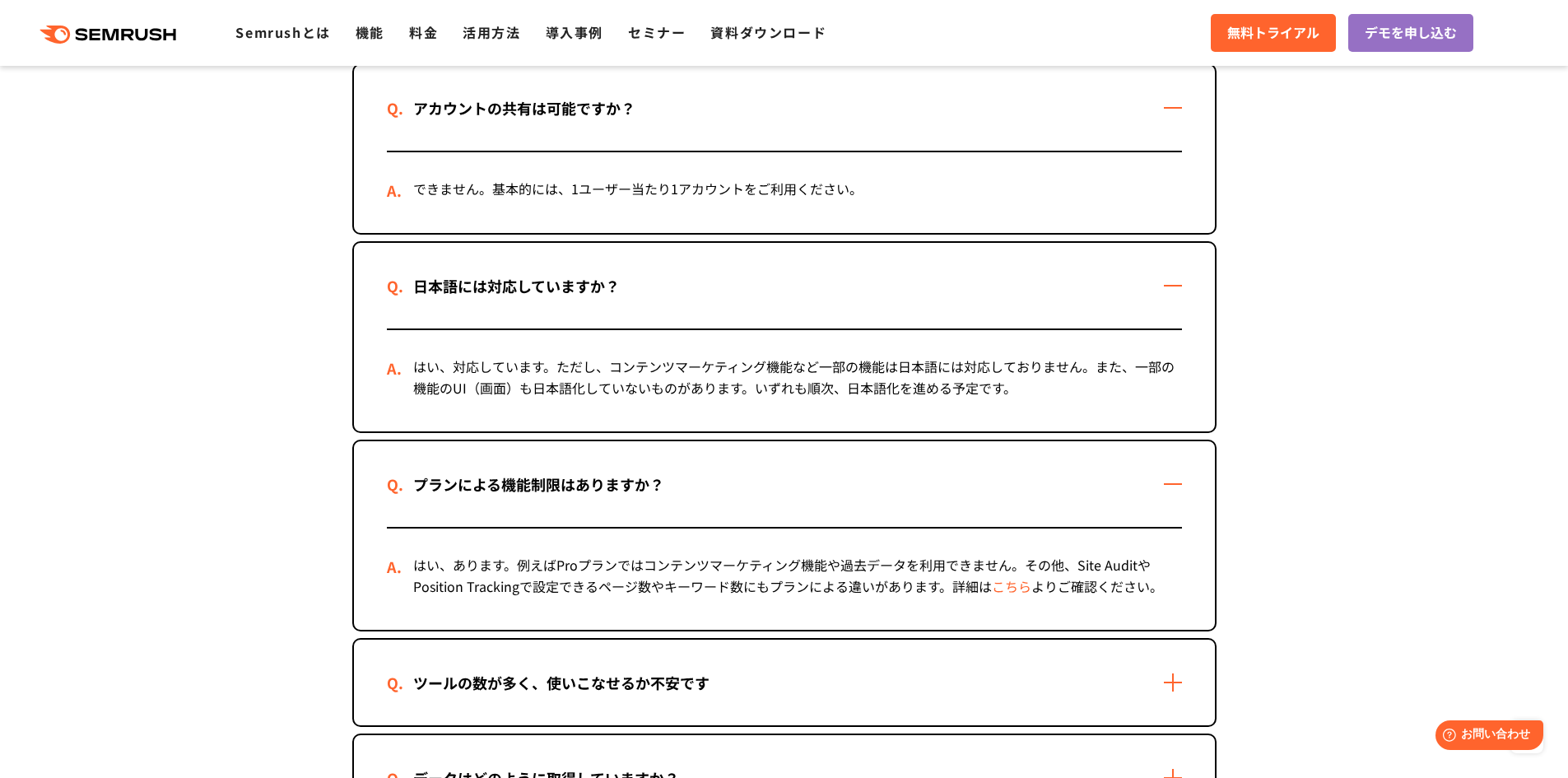
scroll to position [2624, 0]
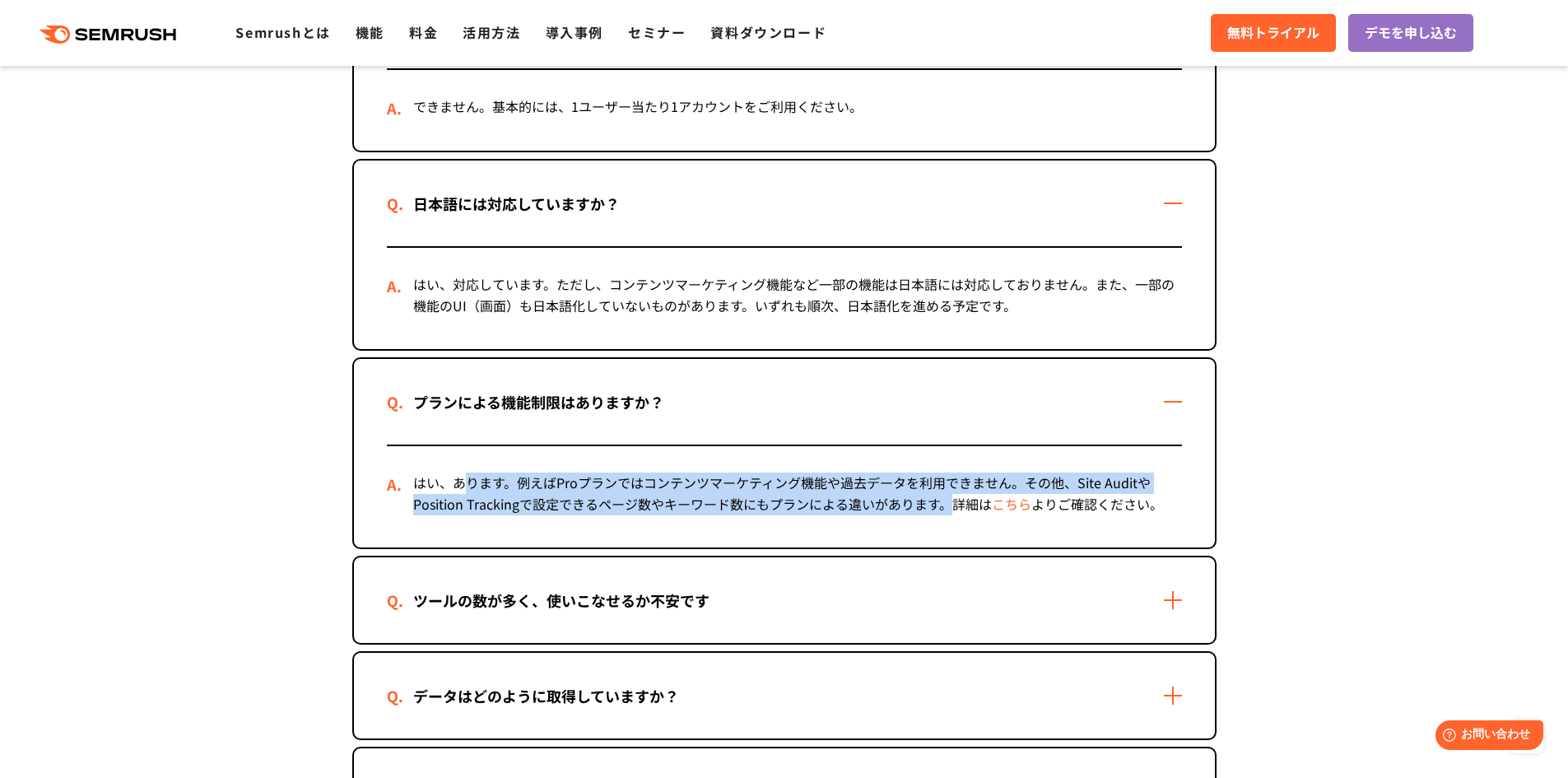
drag, startPoint x: 472, startPoint y: 492, endPoint x: 951, endPoint y: 507, distance: 479.2
click at [947, 508] on div "はい、あります。例えばProプランではコンテンツマーケティング機能や過去データを利用できません。その他、Site AuditやPosition Trackin…" at bounding box center [784, 497] width 796 height 102
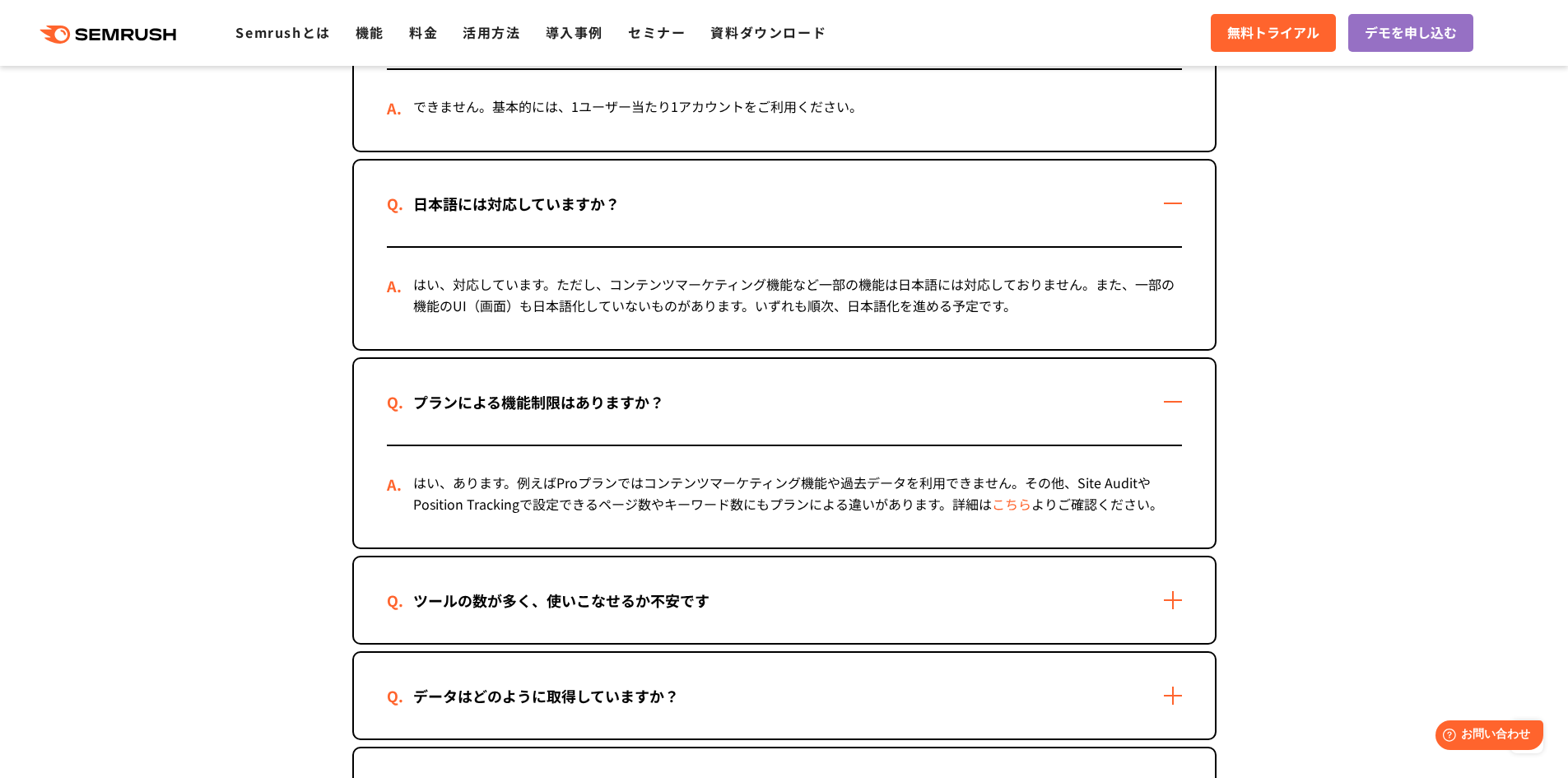
click at [959, 506] on div "はい、あります。例えばProプランではコンテンツマーケティング機能や過去データを利用できません。その他、Site AuditやPosition Trackin…" at bounding box center [784, 497] width 796 height 102
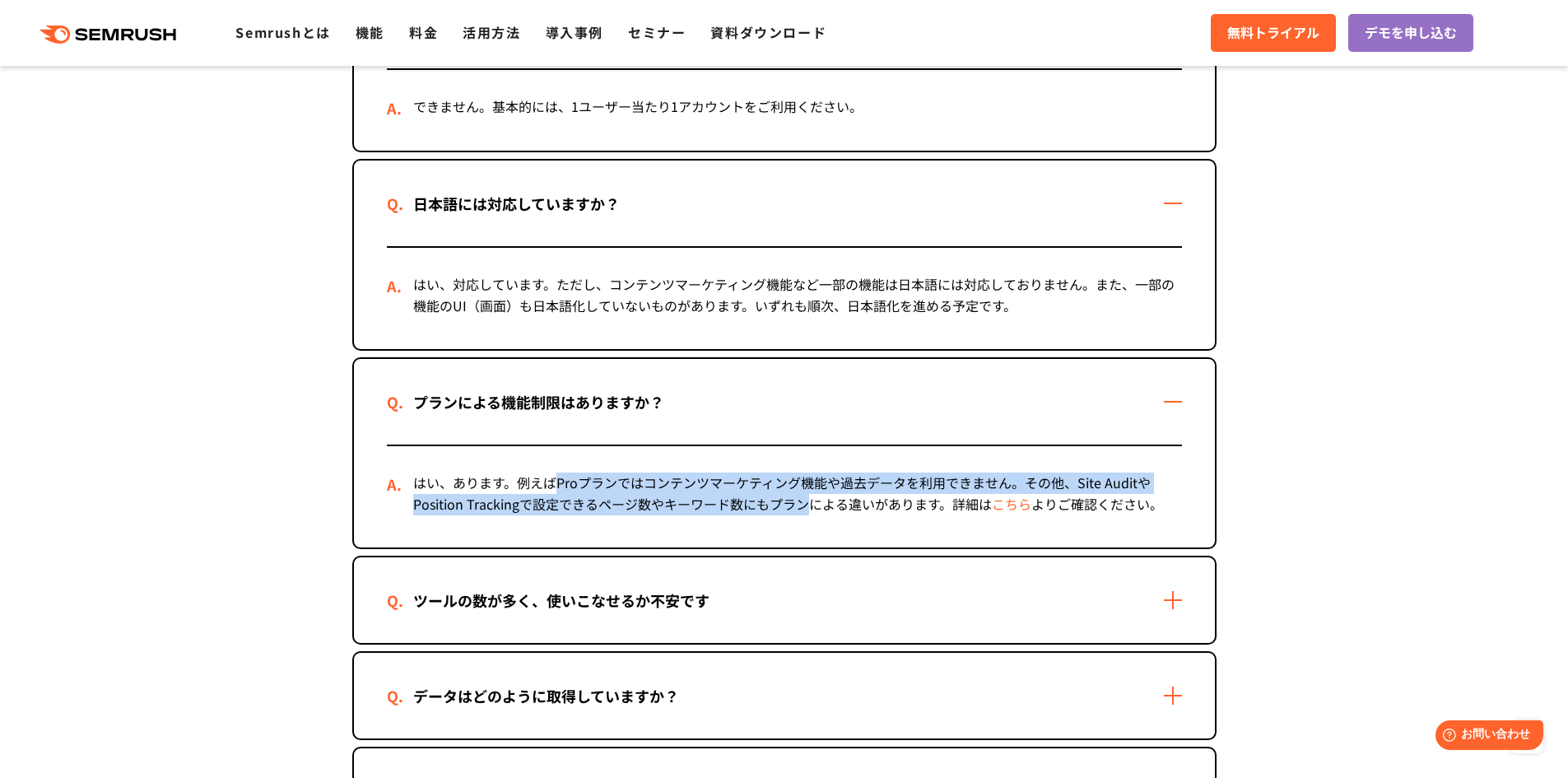
drag, startPoint x: 560, startPoint y: 481, endPoint x: 807, endPoint y: 503, distance: 248.0
click at [806, 503] on div "はい、あります。例えばProプランではコンテンツマーケティング機能や過去データを利用できません。その他、Site AuditやPosition Trackin…" at bounding box center [784, 497] width 796 height 102
click at [812, 499] on div "はい、あります。例えばProプランではコンテンツマーケティング機能や過去データを利用できません。その他、Site AuditやPosition Trackin…" at bounding box center [784, 497] width 796 height 102
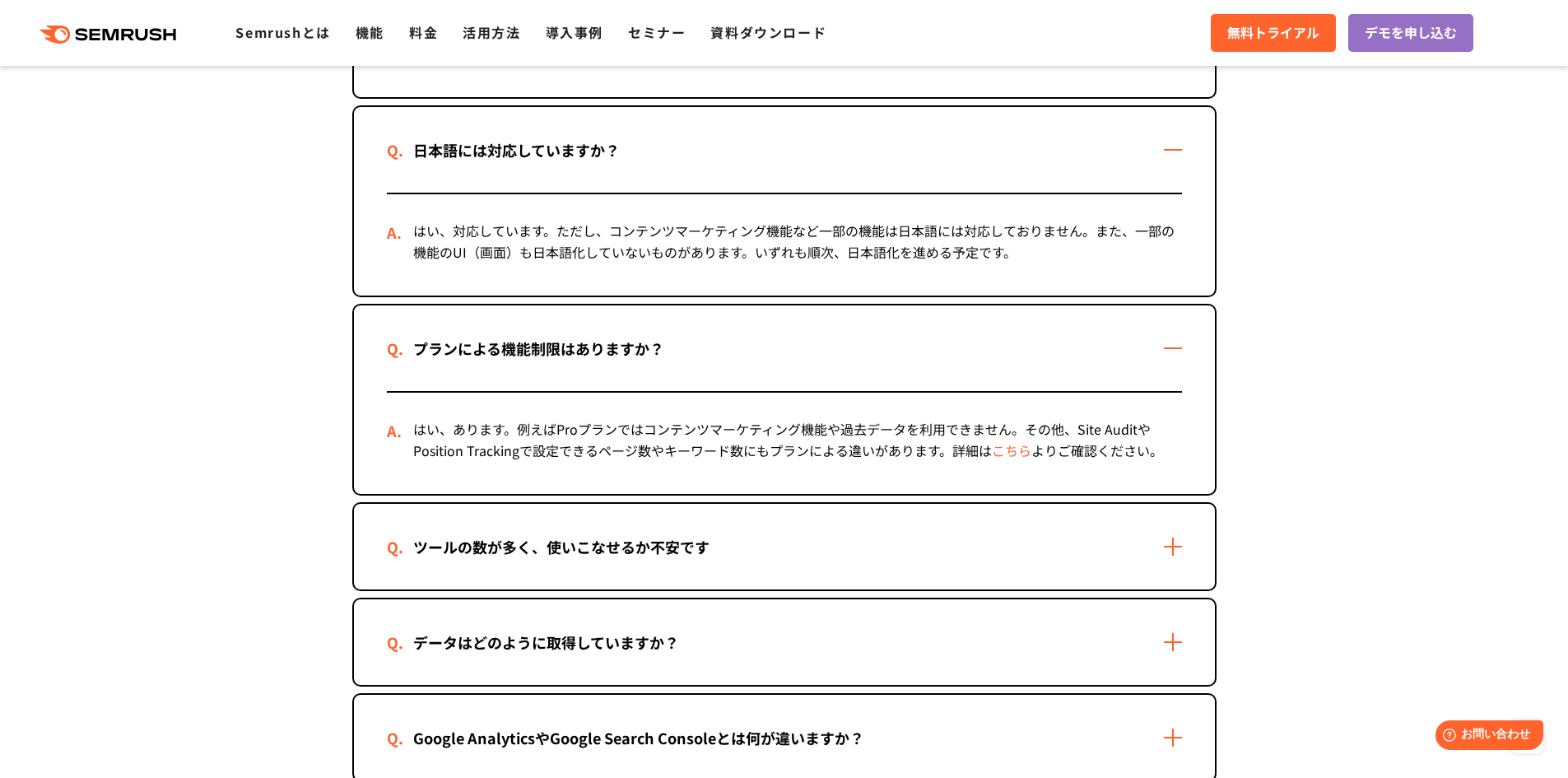
scroll to position [2706, 0]
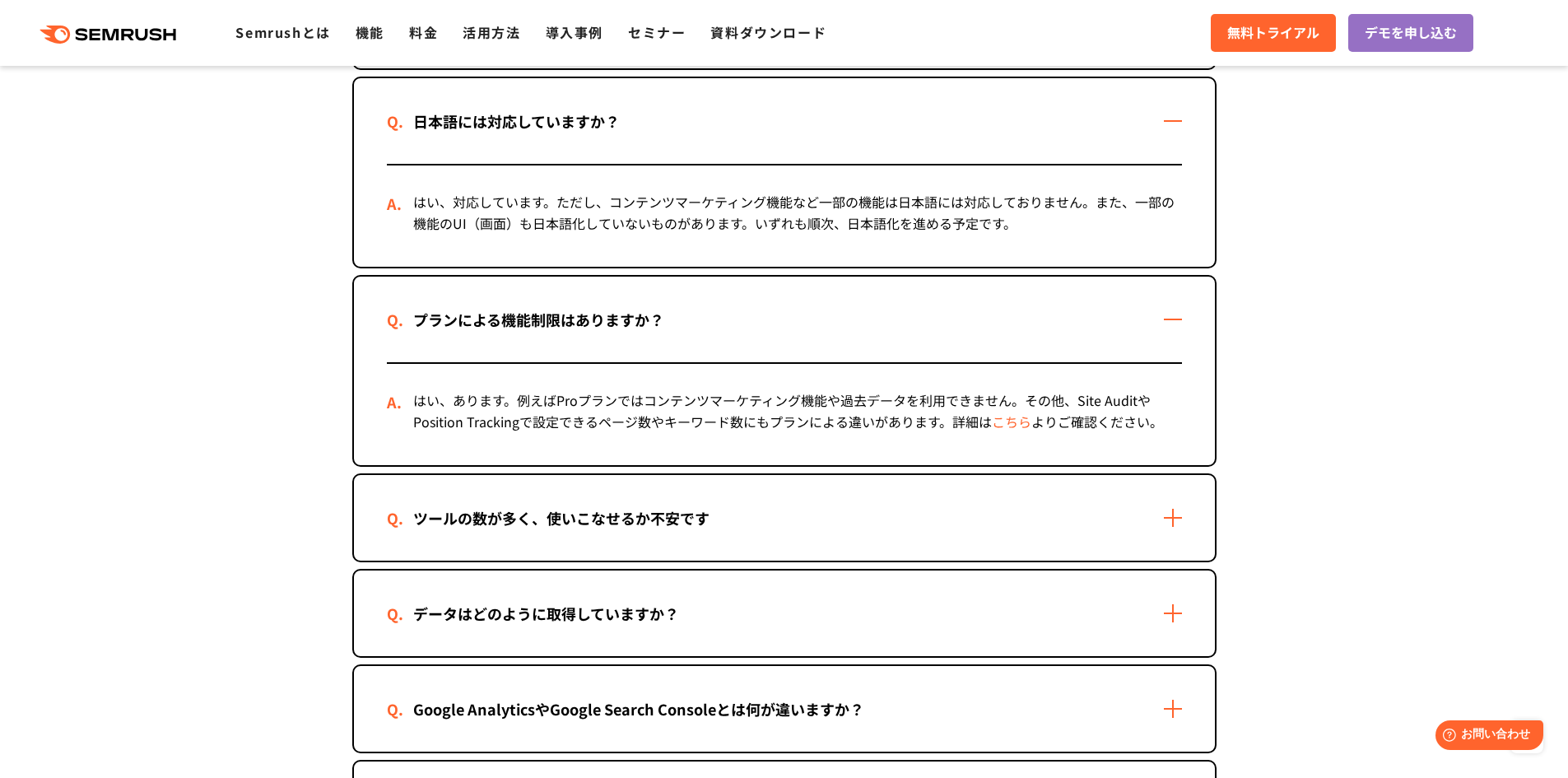
click at [561, 519] on div "ツールの数が多く、使いこなせるか不安です" at bounding box center [561, 518] width 349 height 24
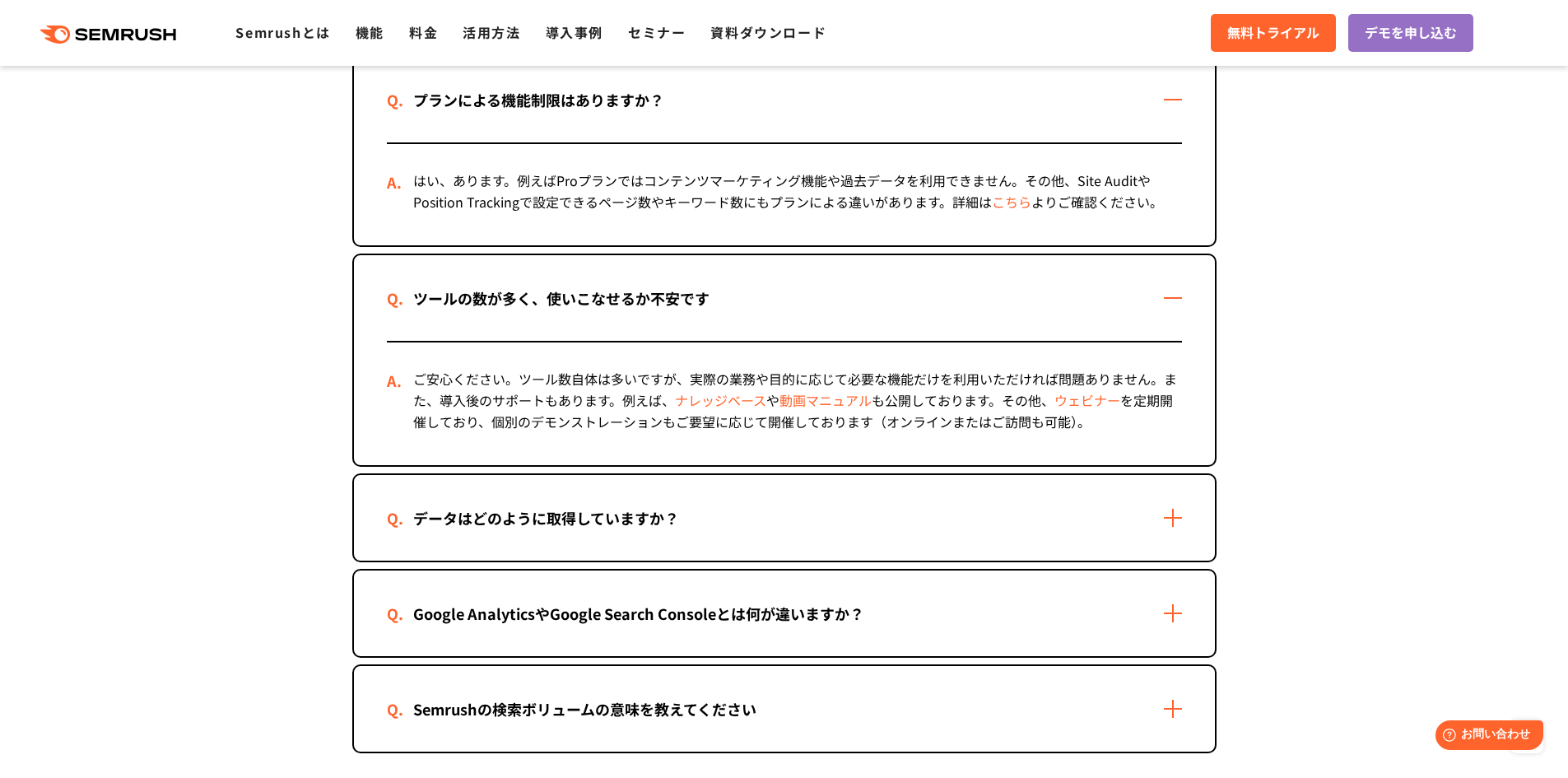
scroll to position [2953, 0]
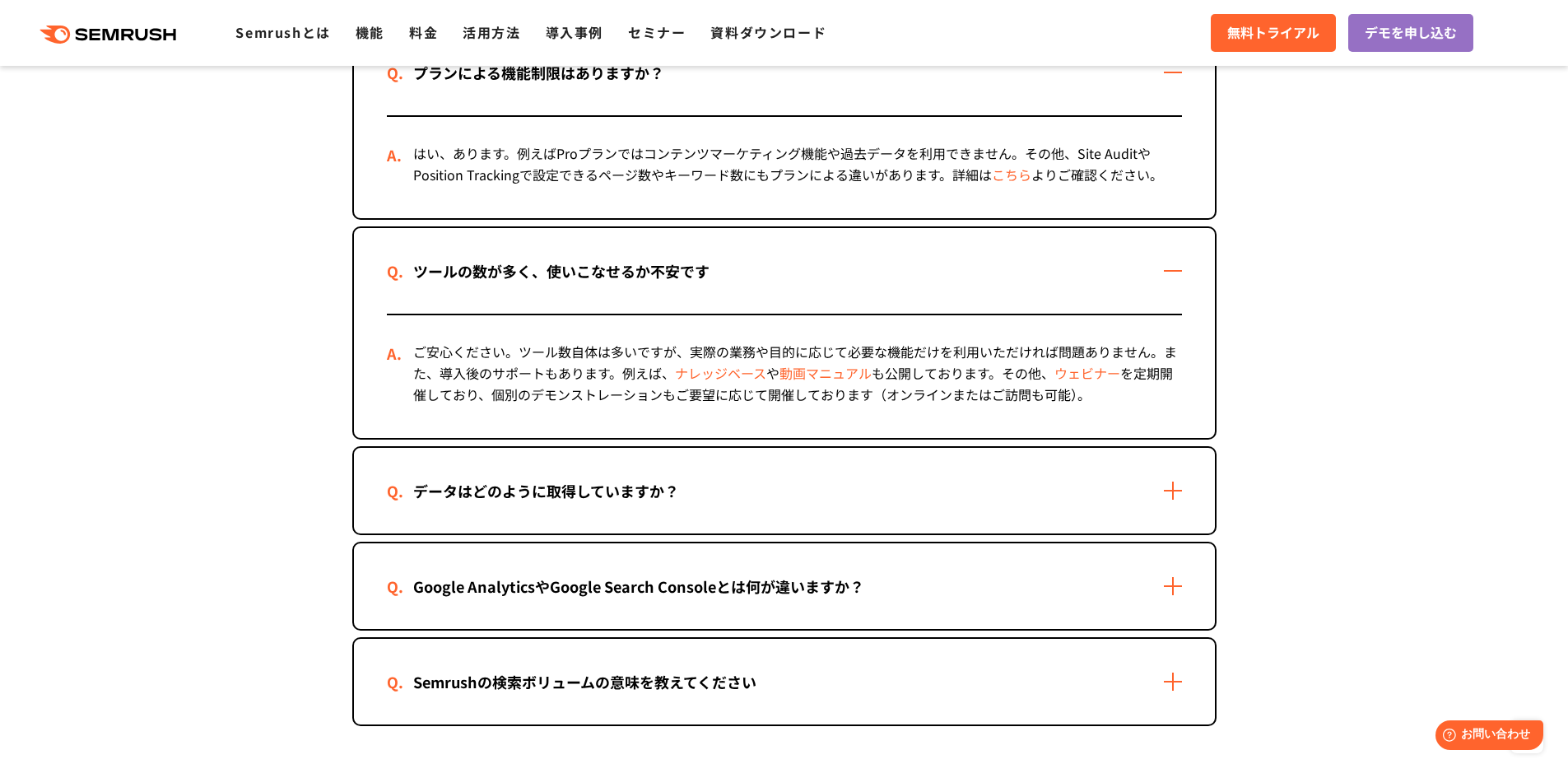
click at [557, 497] on div "データはどのように取得していますか？" at bounding box center [546, 490] width 319 height 24
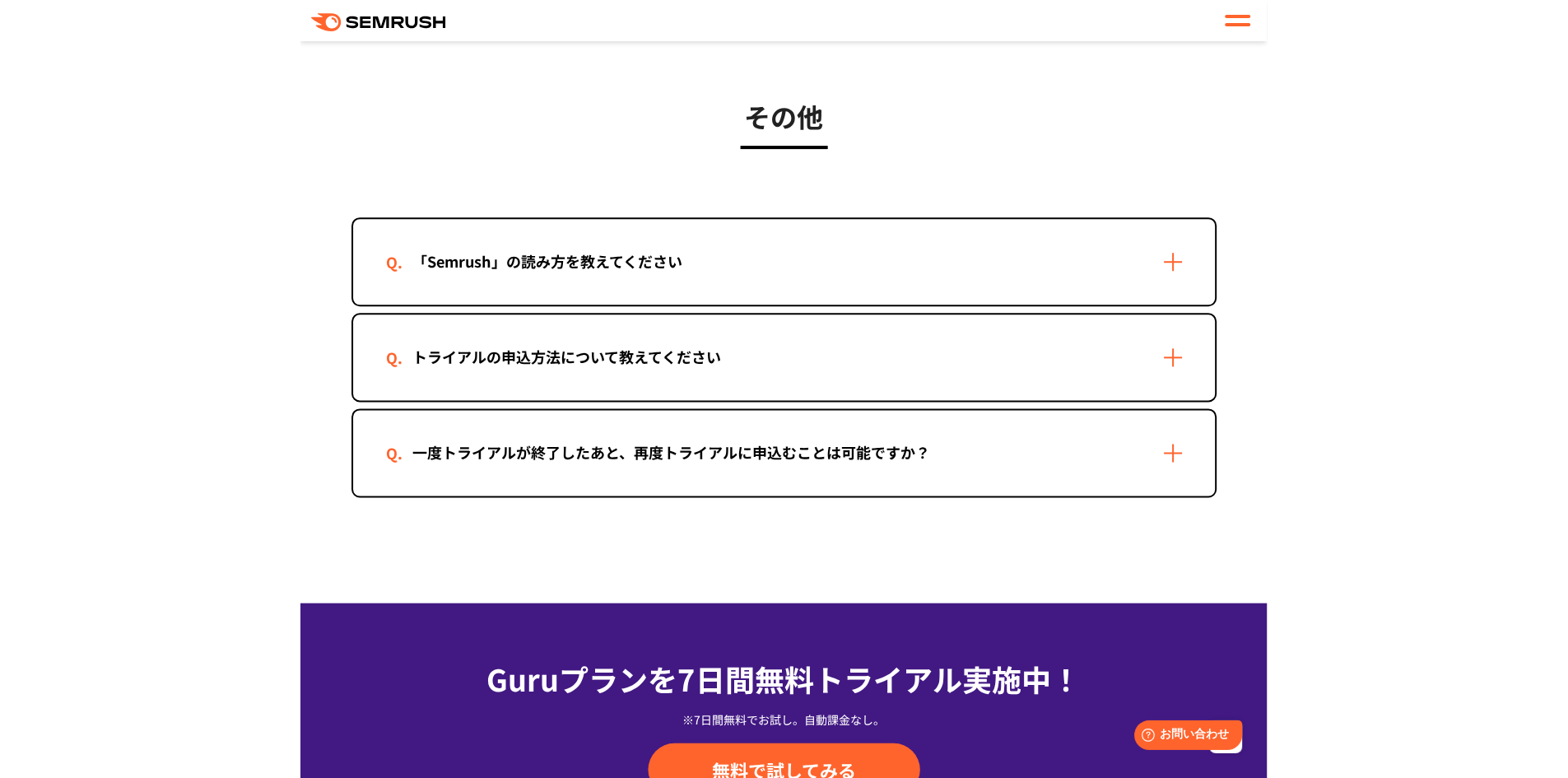
scroll to position [3672, 0]
